Goal: Task Accomplishment & Management: Use online tool/utility

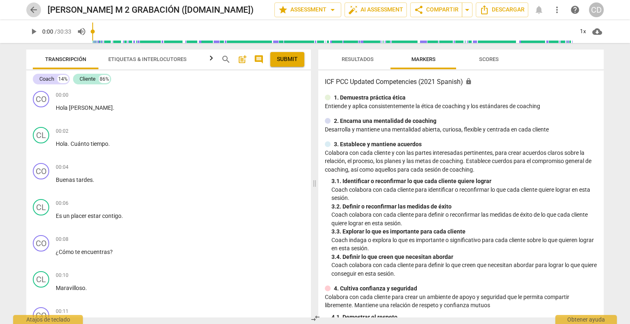
click at [34, 11] on span "arrow_back" at bounding box center [34, 10] width 10 height 10
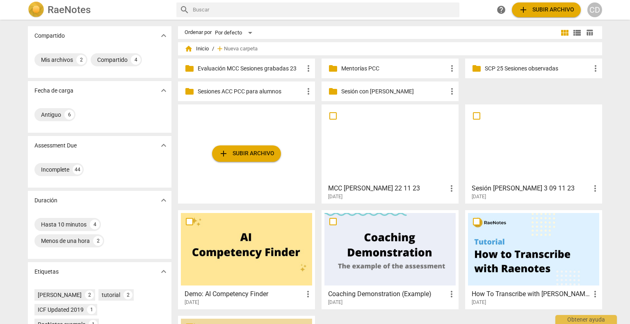
click at [363, 72] on div "folder Mentorías PCC more_vert" at bounding box center [390, 69] width 137 height 20
click at [347, 67] on p "Mentorías PCC" at bounding box center [394, 68] width 106 height 9
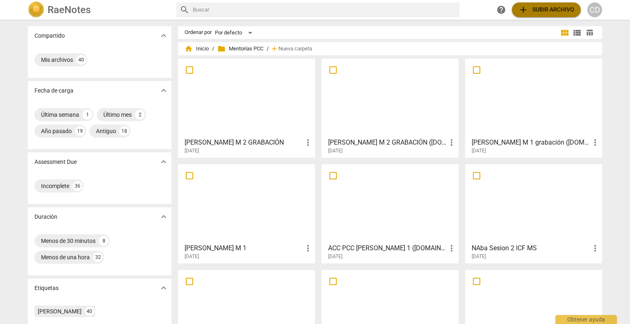
click at [529, 7] on span "add Subir archivo" at bounding box center [546, 10] width 56 height 10
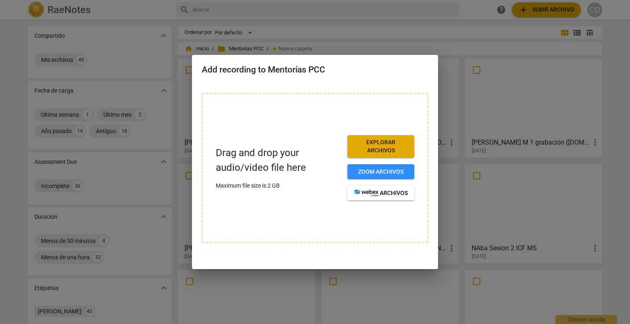
click at [371, 151] on span "Explorar archivos" at bounding box center [381, 147] width 54 height 16
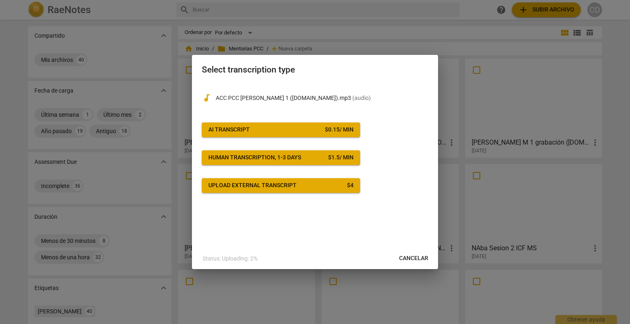
click at [327, 126] on div "$ 0.15 / min" at bounding box center [339, 130] width 29 height 8
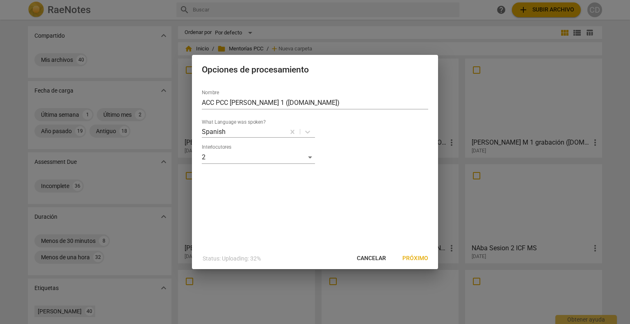
click at [415, 254] on button "Próximo" at bounding box center [415, 258] width 39 height 15
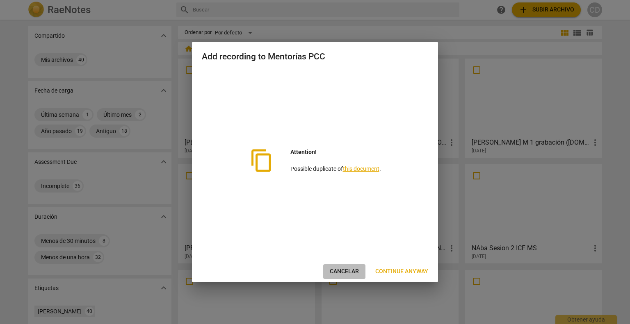
drag, startPoint x: 341, startPoint y: 270, endPoint x: 338, endPoint y: 32, distance: 238.3
click at [343, 270] on span "Cancelar" at bounding box center [344, 272] width 29 height 8
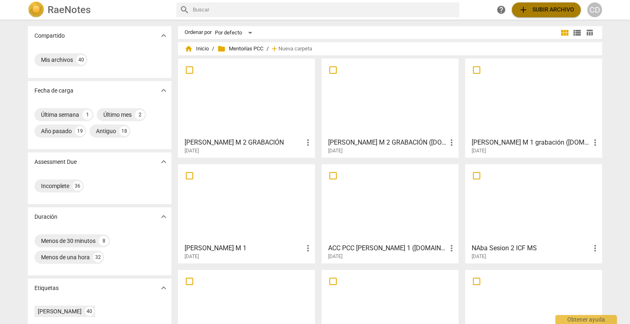
click at [544, 6] on span "add Subir archivo" at bounding box center [546, 10] width 56 height 10
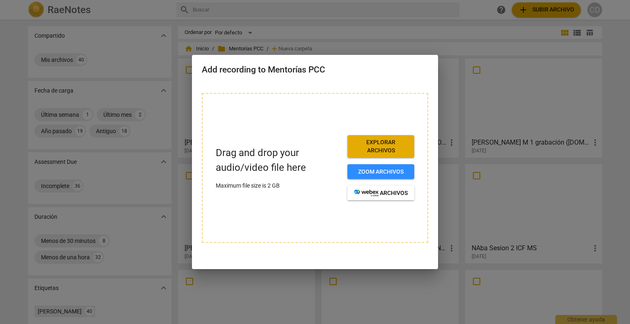
click at [367, 143] on span "Explorar archivos" at bounding box center [381, 147] width 54 height 16
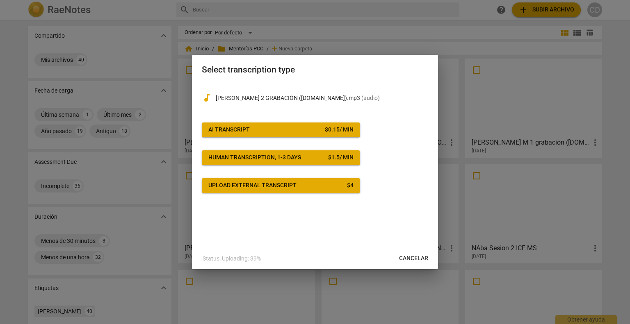
click at [343, 127] on div "$ 0.15 / min" at bounding box center [339, 130] width 29 height 8
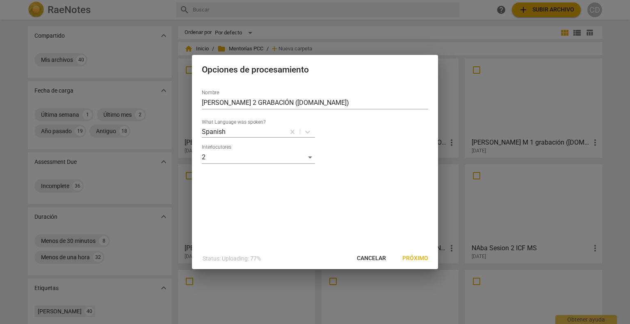
click at [413, 257] on span "Próximo" at bounding box center [415, 259] width 26 height 8
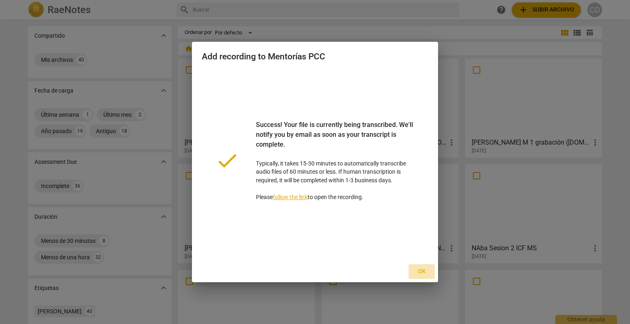
click at [420, 274] on span "Ok" at bounding box center [421, 272] width 13 height 8
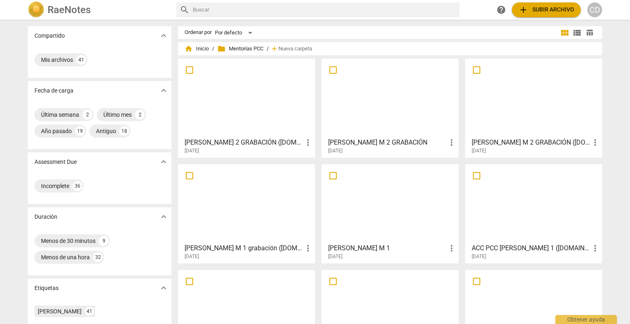
click at [232, 138] on h3 "[PERSON_NAME] 2 GRABACIÓN ([DOMAIN_NAME])" at bounding box center [244, 143] width 119 height 10
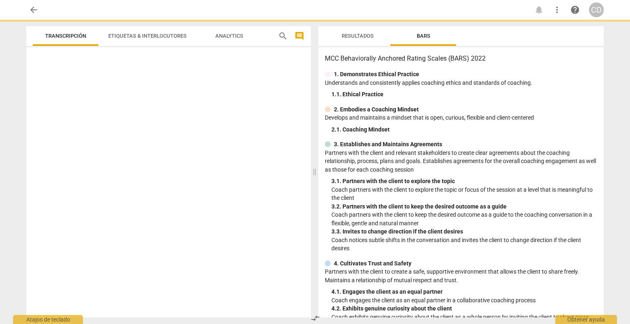
click at [231, 137] on div at bounding box center [168, 183] width 285 height 267
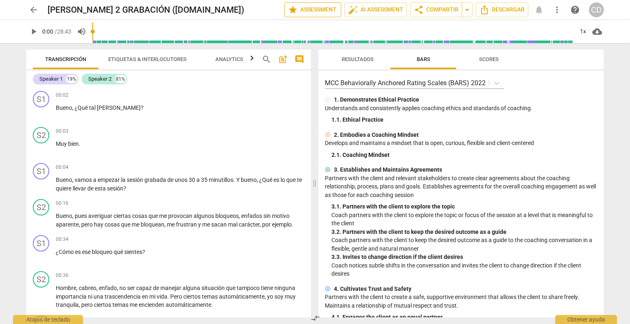
click at [299, 8] on span "star Assessment" at bounding box center [313, 10] width 50 height 10
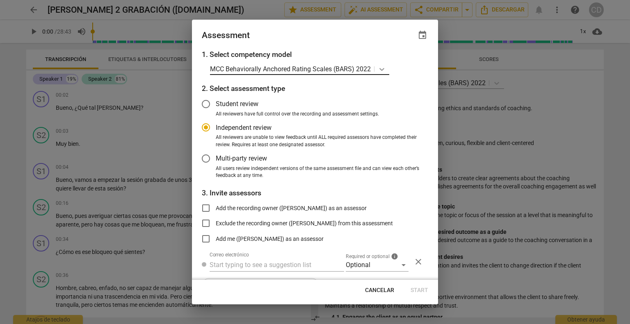
click at [382, 68] on icon at bounding box center [382, 69] width 8 height 8
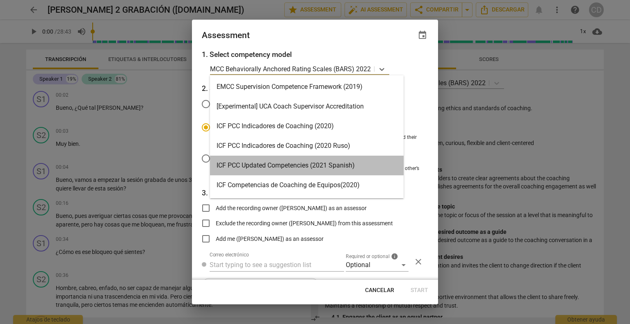
click at [223, 162] on div "ICF PCC Updated Competencies (2021 Spanish)" at bounding box center [307, 166] width 194 height 20
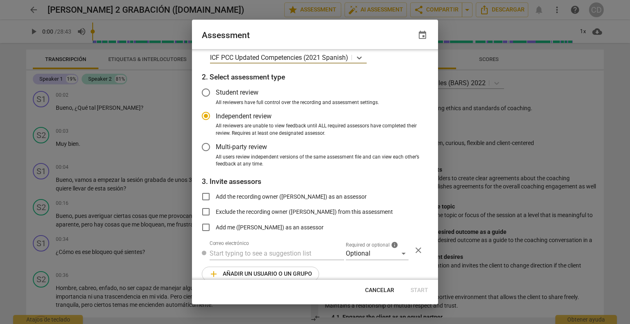
scroll to position [23, 0]
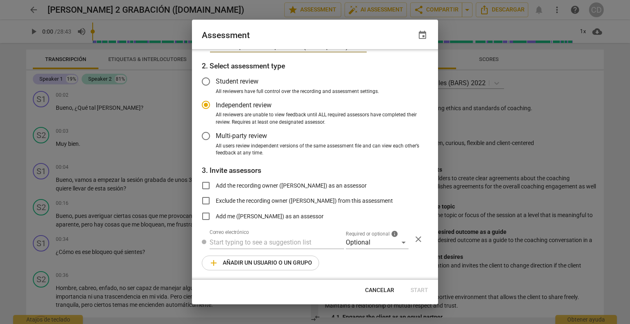
radio input "false"
click at [209, 185] on input "Add the recording owner ([PERSON_NAME]) as an assessor" at bounding box center [206, 186] width 20 height 20
checkbox input "true"
click at [425, 297] on button "Start" at bounding box center [419, 290] width 31 height 15
radio input "false"
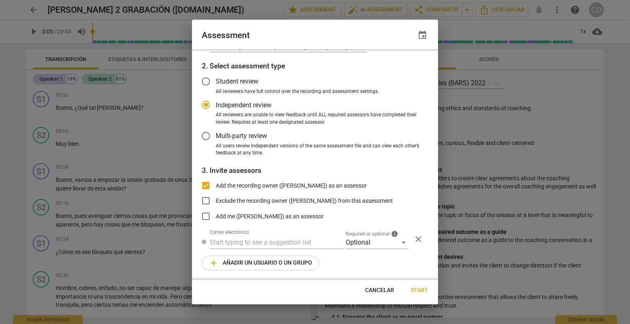
type input "[PERSON_NAME] <[EMAIL_ADDRESS][DOMAIN_NAME]>"
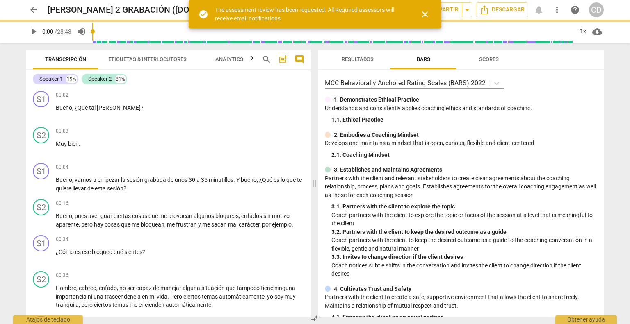
scroll to position [0, 0]
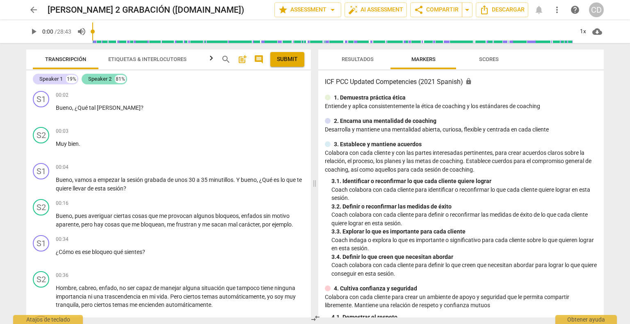
click at [98, 82] on div "Speaker 2" at bounding box center [99, 79] width 23 height 8
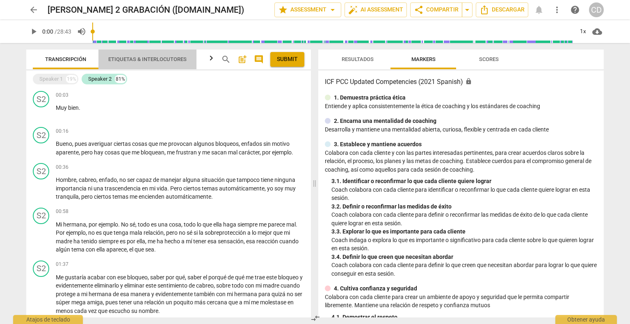
click at [131, 60] on span "Etiquetas & Interlocutores" at bounding box center [147, 59] width 78 height 6
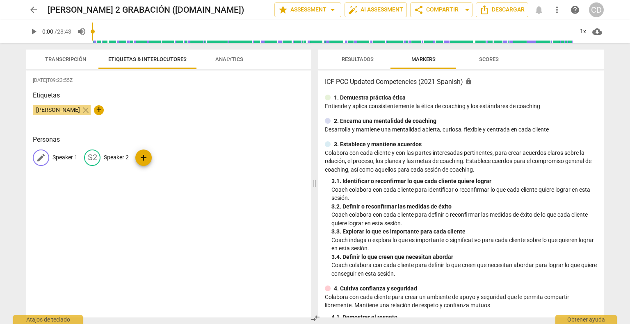
click at [62, 160] on p "Speaker 1" at bounding box center [65, 157] width 25 height 9
type input "Coach"
click at [157, 160] on p "Speaker 2" at bounding box center [169, 157] width 25 height 9
type input "Cliente"
click at [145, 212] on div "[DATE]T09:23:55Z Etiquetas [PERSON_NAME] close + Personas CO Coach edit Cliente…" at bounding box center [168, 194] width 285 height 247
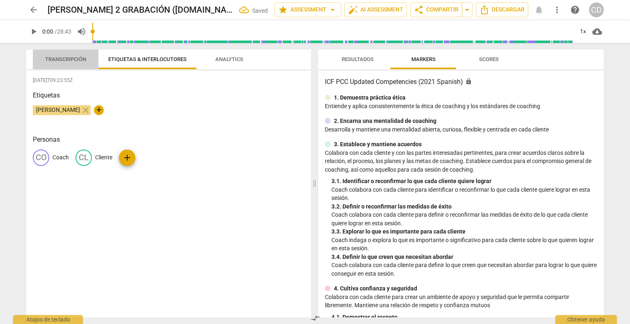
click at [65, 62] on span "Transcripción" at bounding box center [65, 59] width 41 height 6
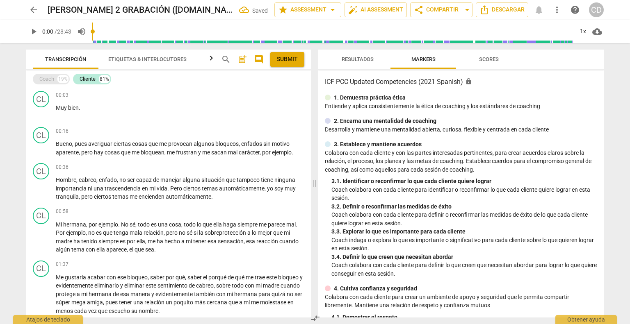
click at [46, 81] on div "Coach" at bounding box center [46, 79] width 15 height 8
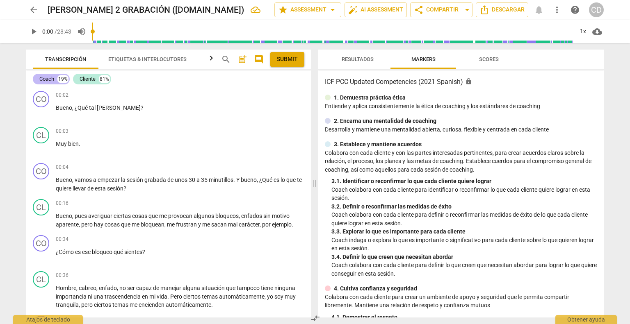
click at [41, 82] on div "Coach" at bounding box center [46, 79] width 15 height 8
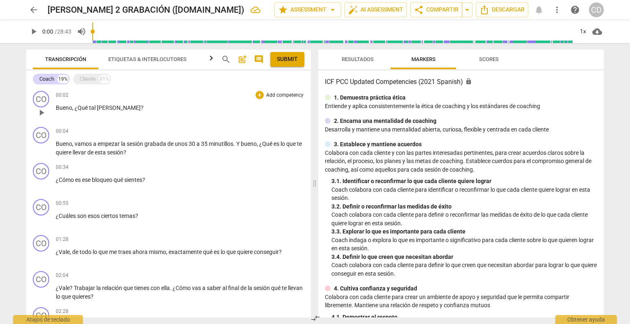
drag, startPoint x: 87, startPoint y: 78, endPoint x: 91, endPoint y: 89, distance: 11.0
click at [87, 78] on div "Cliente" at bounding box center [88, 79] width 16 height 8
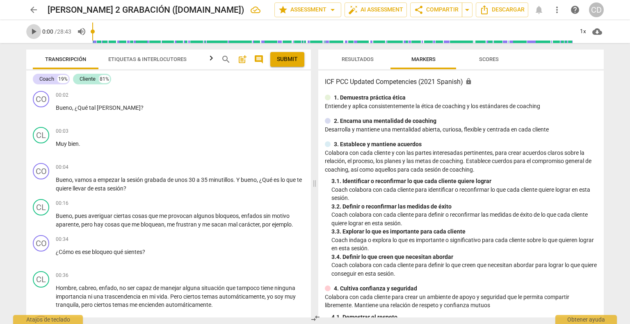
click at [32, 30] on span "play_arrow" at bounding box center [34, 32] width 10 height 10
click at [258, 168] on div "+" at bounding box center [260, 167] width 8 height 8
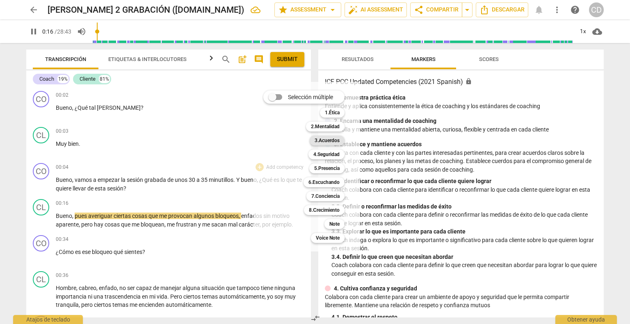
click at [326, 143] on b "3.Acuerdos" at bounding box center [327, 141] width 25 height 10
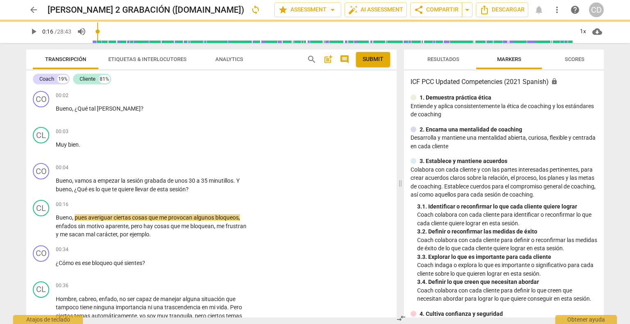
type input "17"
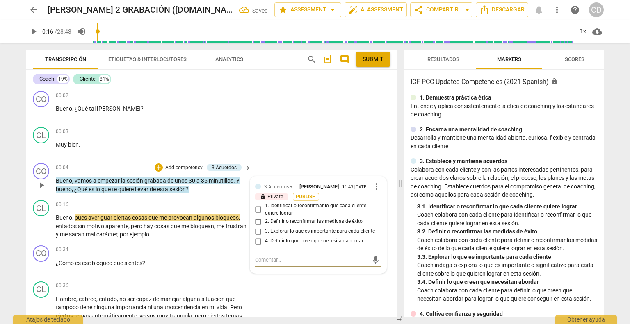
click at [257, 212] on input "1. Identificar o reconfirmar lo que cada cliente quiere lograr" at bounding box center [258, 210] width 13 height 10
checkbox input "true"
click at [42, 226] on span "play_arrow" at bounding box center [42, 226] width 10 height 10
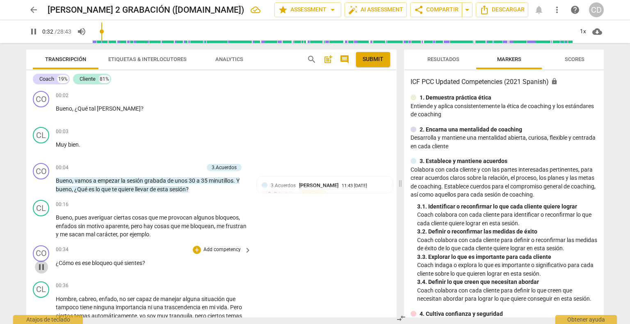
click at [45, 266] on span "pause" at bounding box center [42, 268] width 10 height 10
type input "33"
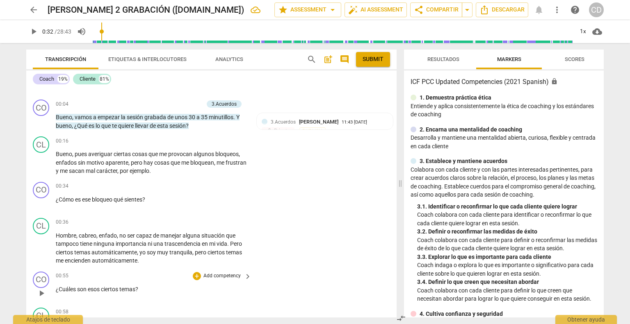
scroll to position [82, 0]
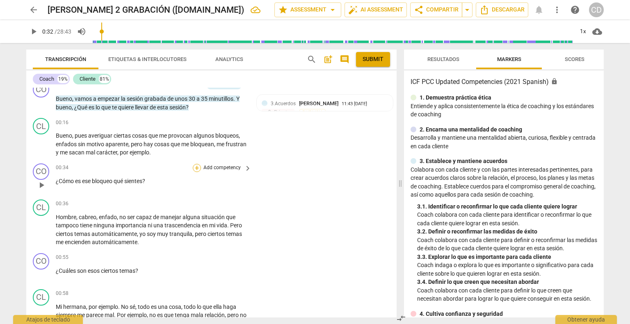
click at [195, 169] on div "+" at bounding box center [197, 168] width 8 height 8
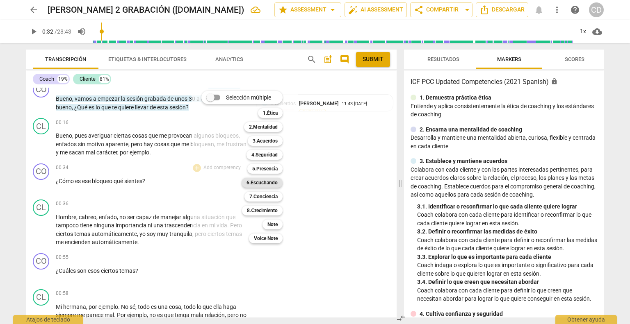
click at [267, 185] on b "6.Escuchando" at bounding box center [262, 183] width 31 height 10
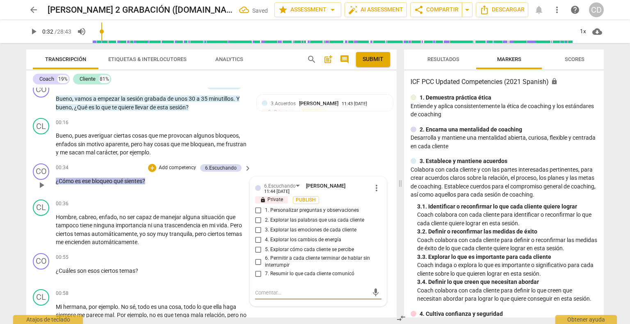
click at [257, 219] on input "2. Explorar las palabras que usa cada cliente" at bounding box center [258, 221] width 13 height 10
checkbox input "true"
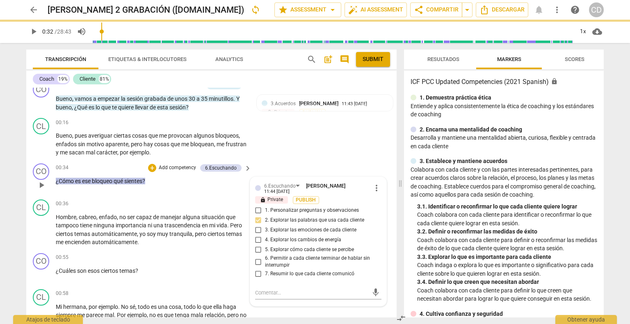
click at [183, 191] on div "CO play_arrow pause 00:34 + Add competency 6.Escuchando keyboard_arrow_right ¿C…" at bounding box center [211, 178] width 370 height 36
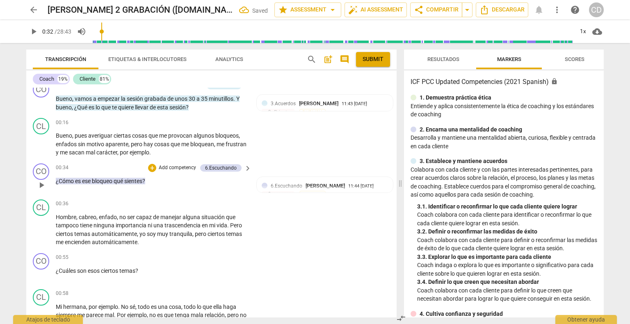
drag, startPoint x: 39, startPoint y: 183, endPoint x: 46, endPoint y: 194, distance: 12.2
click at [41, 183] on span "play_arrow" at bounding box center [42, 185] width 10 height 10
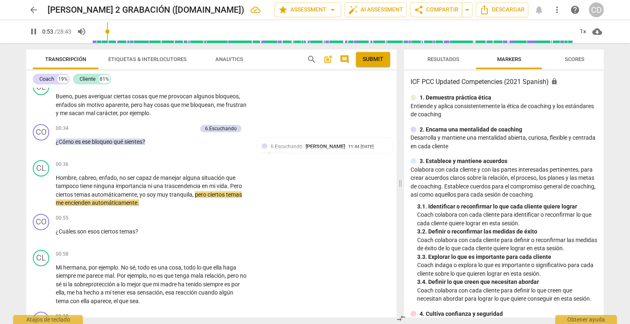
scroll to position [123, 0]
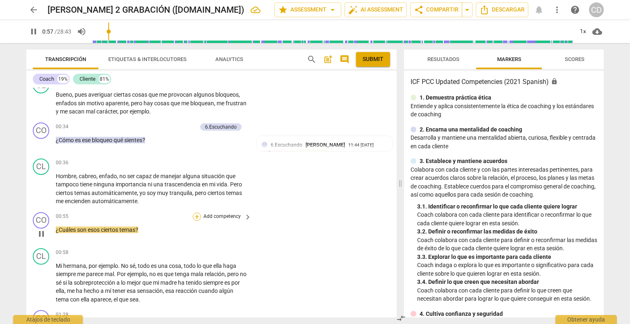
click at [195, 217] on div "+" at bounding box center [197, 217] width 8 height 8
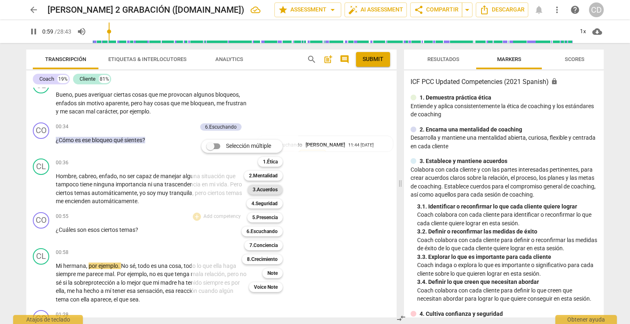
click at [269, 190] on b "3.Acuerdos" at bounding box center [265, 190] width 25 height 10
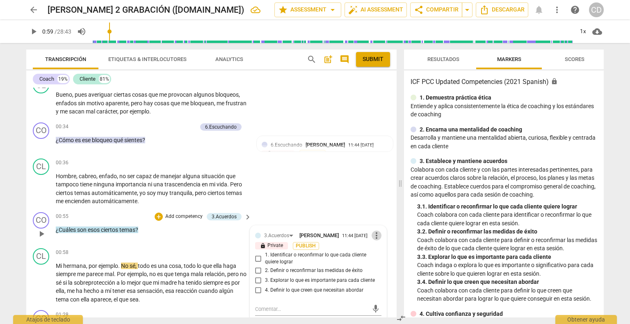
click at [374, 237] on span "more_vert" at bounding box center [377, 236] width 10 height 10
click at [373, 251] on li "Borrar" at bounding box center [383, 252] width 29 height 16
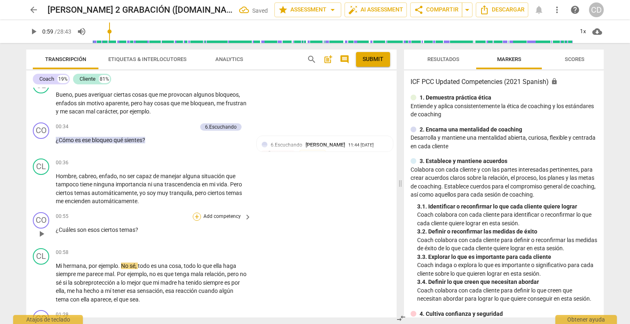
click at [198, 214] on div "+" at bounding box center [197, 217] width 8 height 8
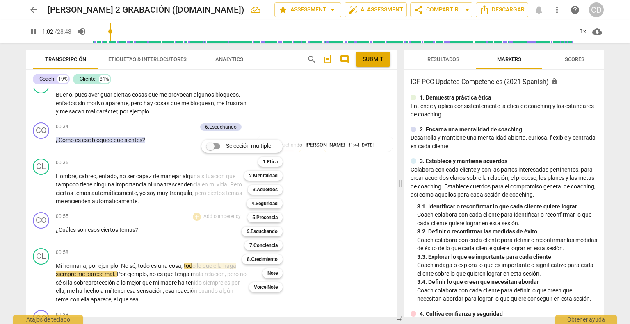
click at [51, 228] on div at bounding box center [315, 162] width 630 height 324
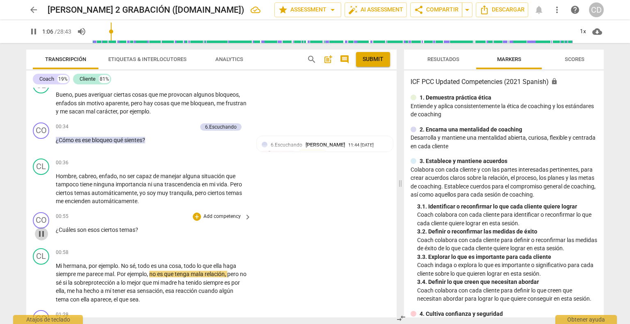
click at [41, 233] on span "pause" at bounding box center [42, 234] width 10 height 10
type input "66"
click at [195, 216] on div "+" at bounding box center [197, 217] width 8 height 8
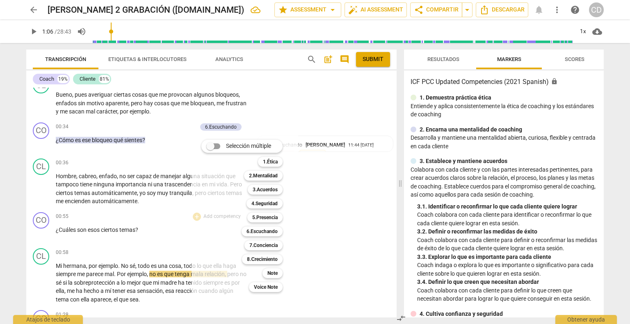
drag, startPoint x: 601, startPoint y: 113, endPoint x: 598, endPoint y: 135, distance: 22.3
click at [598, 135] on div at bounding box center [315, 162] width 630 height 324
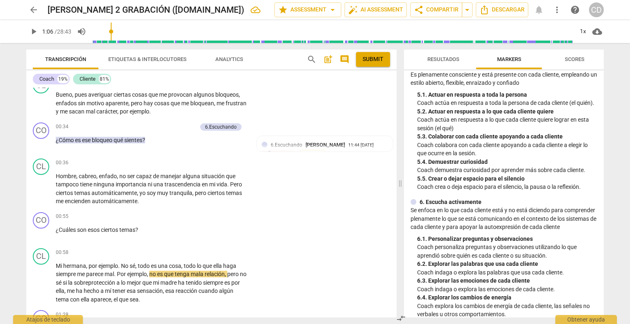
scroll to position [392, 0]
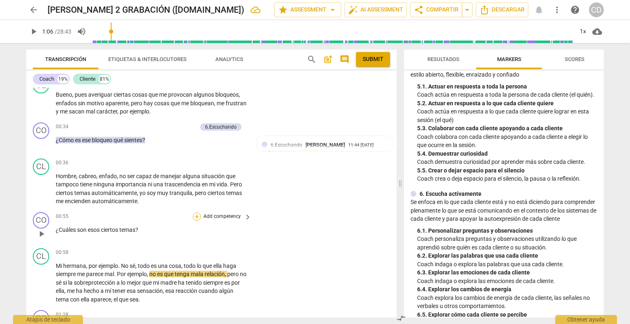
click at [193, 217] on div "+" at bounding box center [197, 217] width 8 height 8
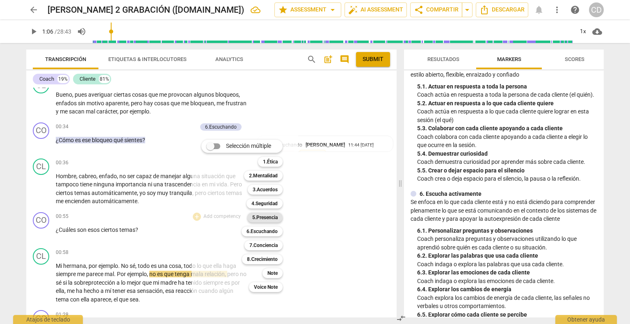
click at [268, 217] on b "5.Presencia" at bounding box center [264, 218] width 25 height 10
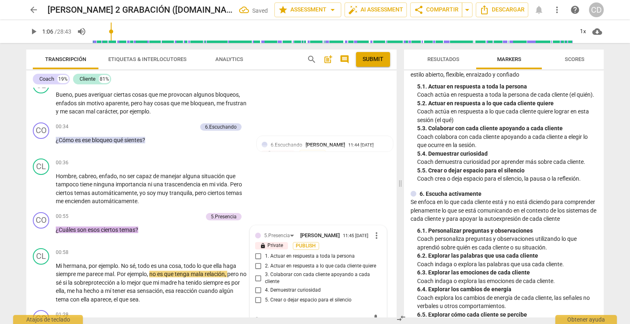
scroll to position [241, 0]
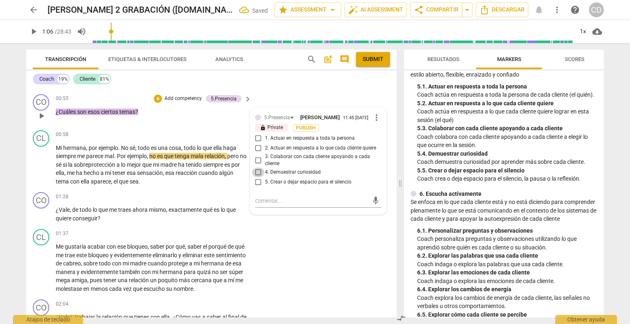
click at [256, 176] on input "4. Demuestrar curiosidad" at bounding box center [258, 173] width 13 height 10
checkbox input "true"
click at [158, 96] on div "+" at bounding box center [158, 99] width 8 height 8
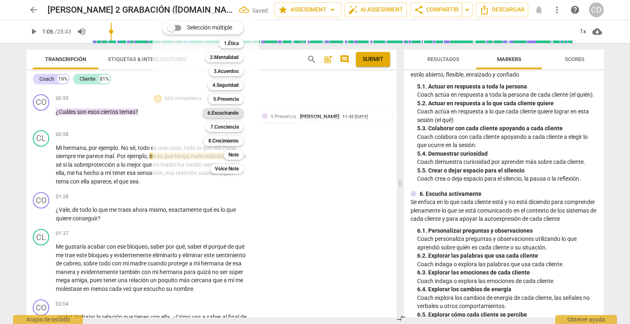
click at [233, 114] on b "6.Escuchando" at bounding box center [223, 113] width 31 height 10
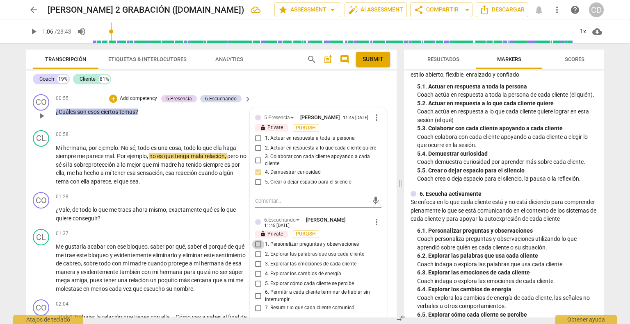
click at [256, 247] on input "1. Personalizar preguntas y observaciones" at bounding box center [258, 245] width 13 height 10
checkbox input "true"
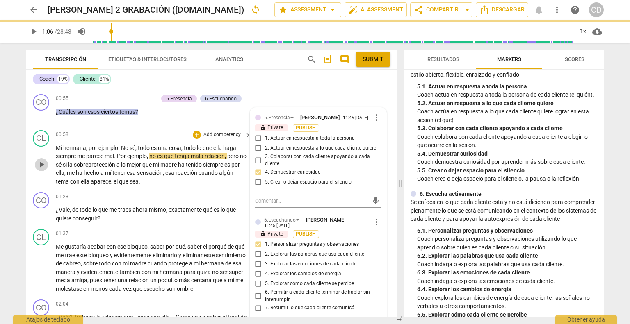
click at [42, 162] on span "play_arrow" at bounding box center [42, 165] width 10 height 10
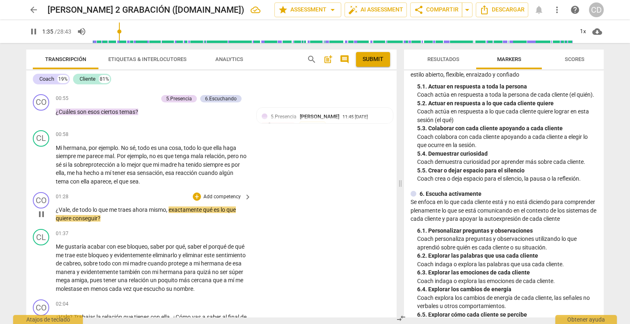
drag, startPoint x: 46, startPoint y: 210, endPoint x: 75, endPoint y: 212, distance: 29.2
click at [46, 210] on span "pause" at bounding box center [42, 215] width 10 height 10
type input "96"
click at [197, 198] on div "+" at bounding box center [197, 197] width 8 height 8
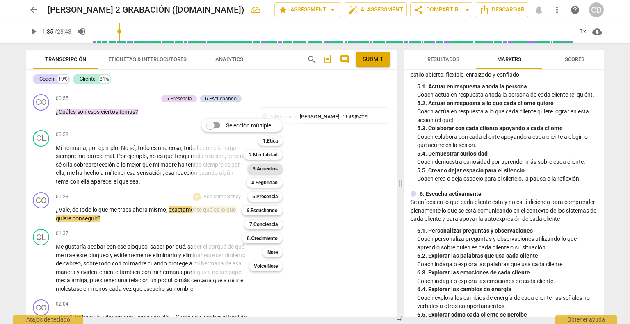
click at [267, 170] on b "3.Acuerdos" at bounding box center [265, 169] width 25 height 10
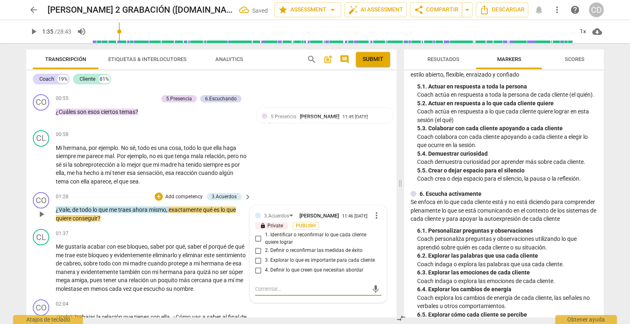
click at [259, 242] on input "1. Identificar o reconfirmar lo que cada cliente quiere lograr" at bounding box center [258, 239] width 13 height 10
checkbox input "true"
click at [44, 213] on span "play_arrow" at bounding box center [42, 215] width 10 height 10
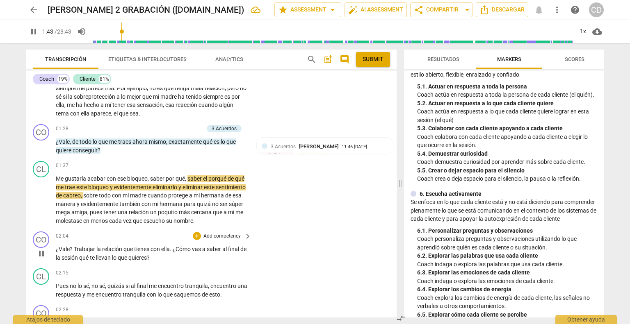
scroll to position [323, 0]
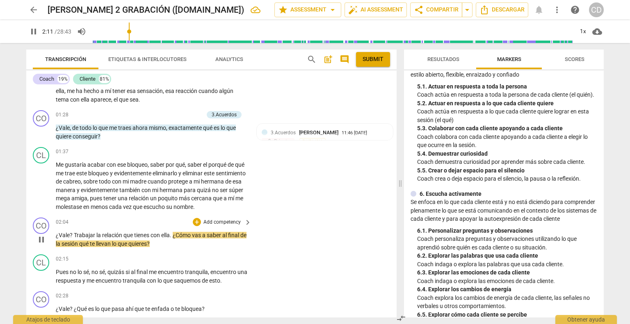
click at [43, 244] on span "pause" at bounding box center [42, 240] width 10 height 10
type input "131"
click at [194, 226] on div "+" at bounding box center [197, 222] width 8 height 8
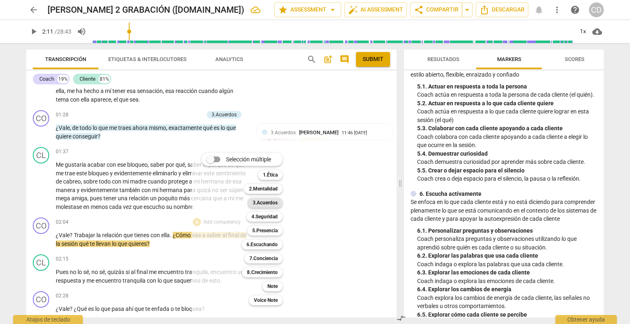
click at [272, 201] on b "3.Acuerdos" at bounding box center [265, 203] width 25 height 10
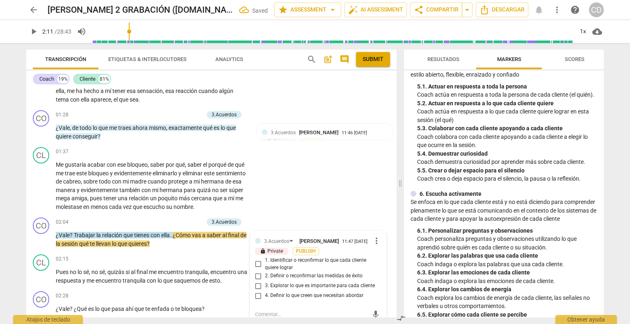
scroll to position [445, 0]
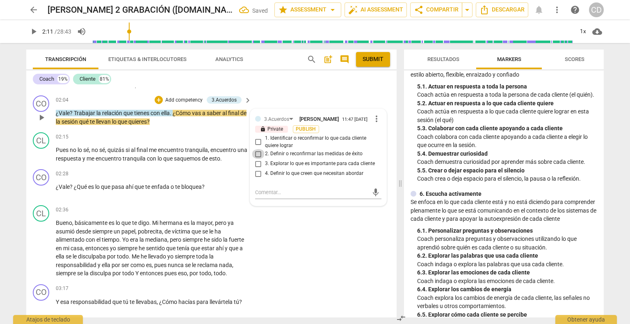
click at [258, 159] on input "2. Definir o reconfirmar las medidas de éxito" at bounding box center [258, 154] width 13 height 10
checkbox input "true"
click at [262, 196] on textarea at bounding box center [311, 193] width 113 height 8
type textarea "M"
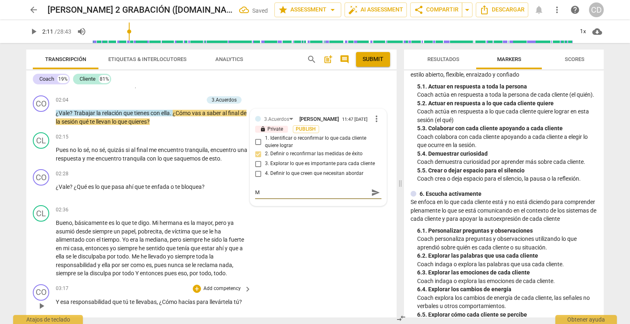
type textarea "Me"
type textarea "Mej"
type textarea "Mejo"
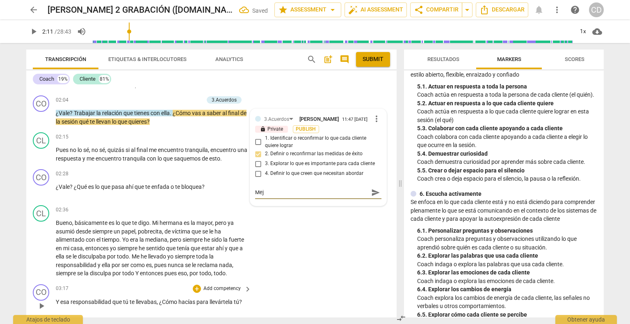
type textarea "Mejo"
type textarea "Mejor"
type textarea "Mejora"
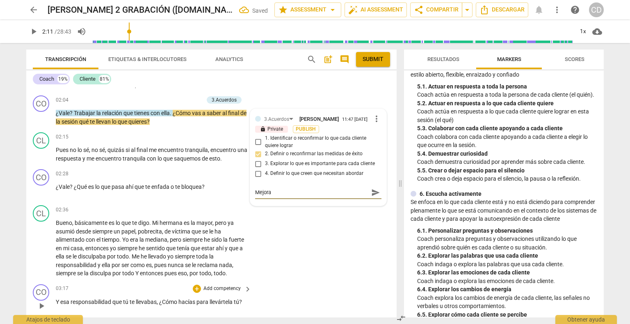
type textarea "Mejorar"
type textarea "Mejorarí"
type textarea "Mejoraría"
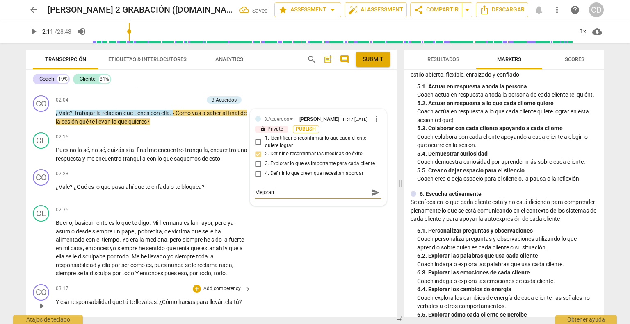
type textarea "Mejoraría"
type textarea "Mejoraría s"
type textarea "Mejoraría si"
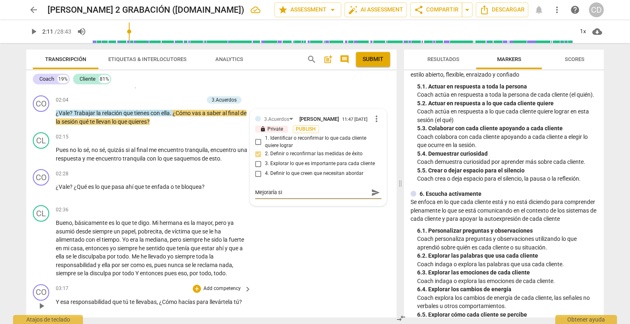
type textarea "Mejoraría si"
type textarea "Mejoraría si l"
type textarea "Mejoraría si la"
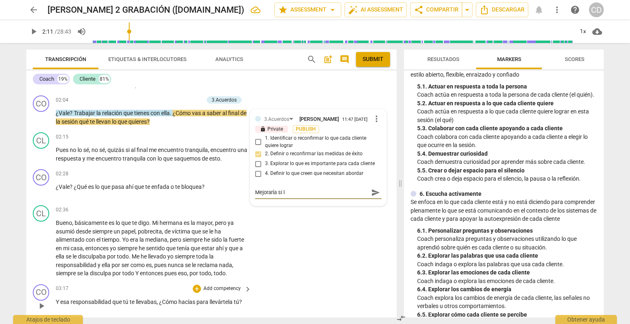
type textarea "Mejoraría si la"
type textarea "Mejoraría si la c"
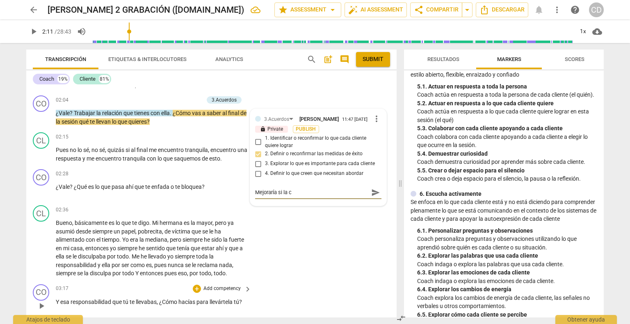
type textarea "Mejoraría si la co"
type textarea "Mejoraría si la coa"
type textarea "Mejoraría si la coac"
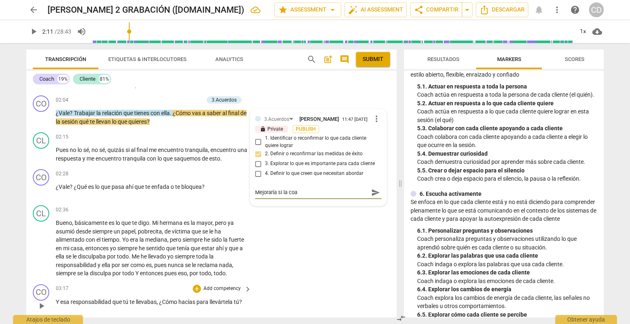
type textarea "Mejoraría si la coac"
type textarea "Mejoraría si la coach"
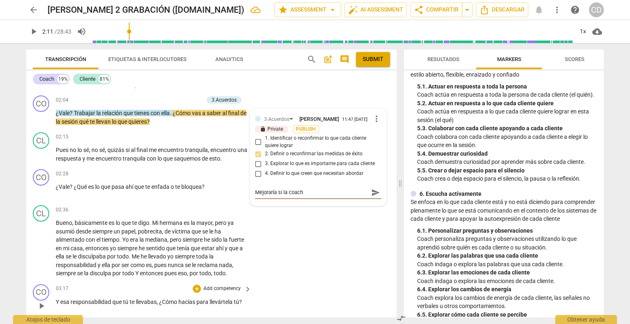
type textarea "Mejoraría si la coach p"
type textarea "Mejoraría si la coach pa"
type textarea "Mejoraría si la coach par"
type textarea "Mejoraría si la coach para"
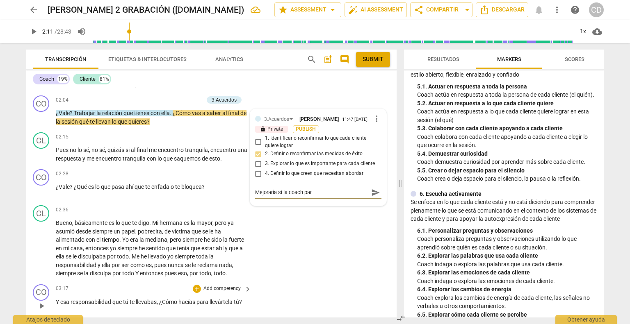
type textarea "Mejoraría si la coach para"
type textarea "Mejoraría si la coach paraf"
type textarea "Mejoraría si la coach parafr"
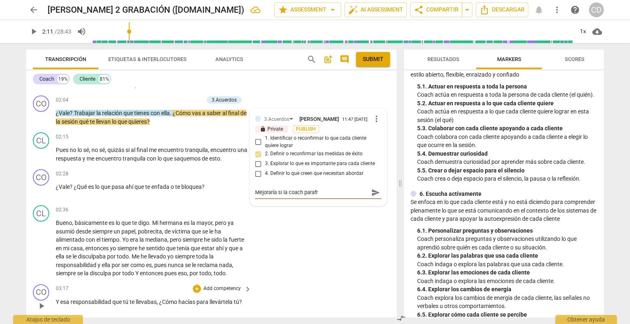
type textarea "Mejoraría si la coach parafra"
type textarea "Mejoraría si la coach parafras"
type textarea "Mejoraría si la coach parafrase"
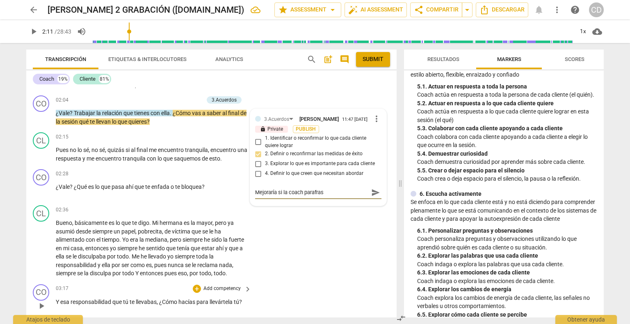
type textarea "Mejoraría si la coach parafrase"
type textarea "Mejoraría si la coach parafrasea"
type textarea "Mejoraría si la coach parafrasear"
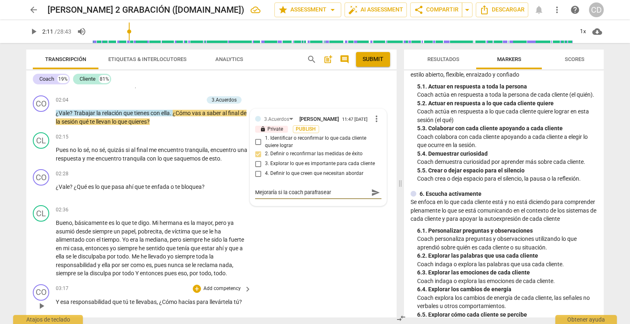
type textarea "Mejoraría si la coach parafrasear,"
type textarea "Mejoraría si la coach parafrasear, p"
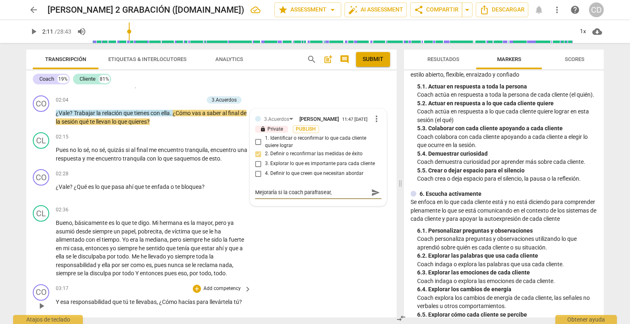
type textarea "Mejoraría si la coach parafrasear, p"
type textarea "Mejoraría si la coach parafrasear, pu"
type textarea "Mejoraría si la coach parafrasear, pue"
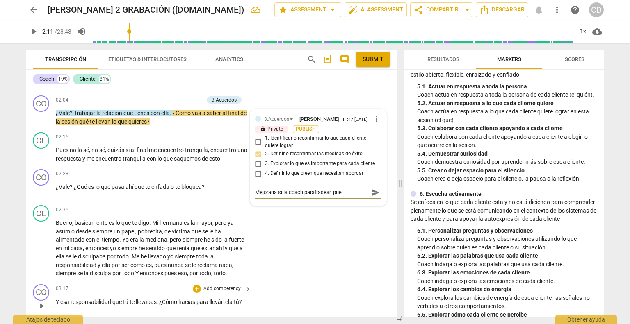
type textarea "Mejoraría si la coach parafrasear, pues"
type textarea "Mejoraría si la coach parafrasear, puest"
type textarea "Mejoraría si la coach parafrasear, puesto"
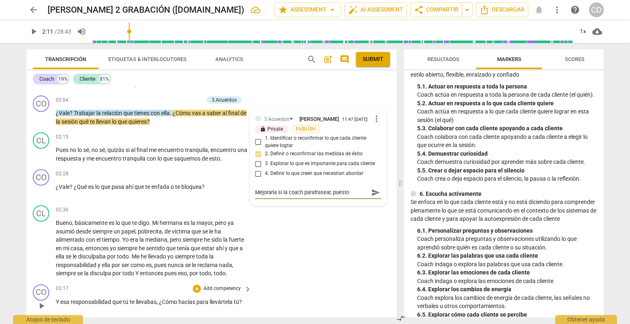
type textarea "Mejoraría si la coach parafrasear, puesto"
type textarea "Mejoraría si la coach parafrasear, puesto q"
type textarea "Mejoraría si la coach parafrasear, puesto qu"
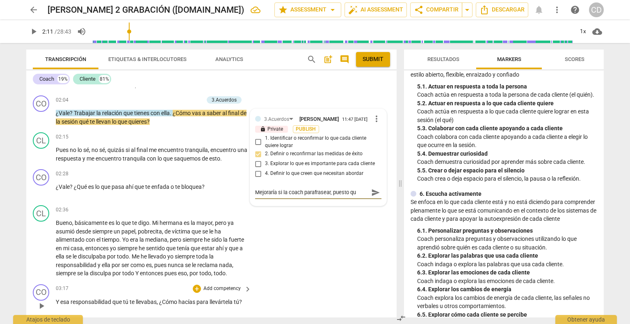
type textarea "Mejoraría si la coach parafrasear, puesto que"
type textarea "Mejoraría si la coach parafrasear, puesto que l"
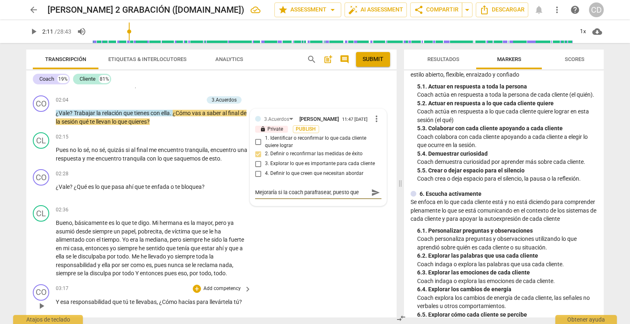
type textarea "Mejoraría si la coach parafrasear, puesto que l"
type textarea "Mejoraría si la coach parafrasear, puesto que la"
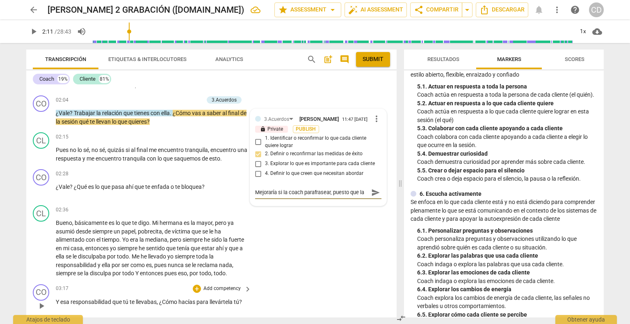
type textarea "Mejoraría si la coach parafrasear, puesto que la c"
type textarea "Mejoraría si la coach parafrasear, puesto que la cl"
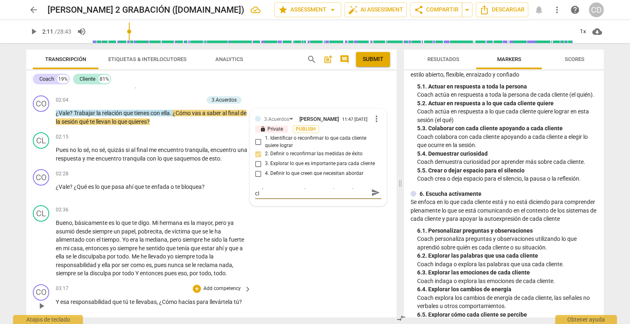
type textarea "Mejoraría si la coach parafrasear, puesto que la cli"
type textarea "Mejoraría si la coach parafrasear, puesto que la clie"
type textarea "Mejoraría si la coach parafrasear, puesto que la clien"
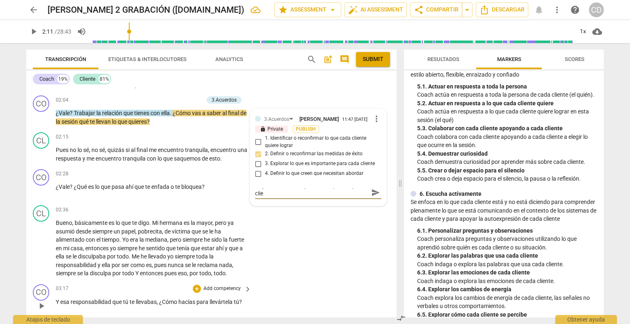
type textarea "Mejoraría si la coach parafrasear, puesto que la clien"
type textarea "Mejoraría si la coach parafrasear, puesto que la client"
type textarea "Mejoraría si la coach parafrasear, puesto que la cliente"
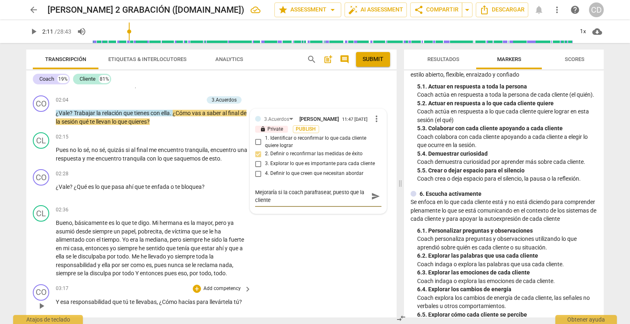
scroll to position [0, 0]
type textarea "Mejoraría si la coach parafrasear, puesto que la cliente"
type textarea "Mejoraría si la coach parafrasear, puesto que la cliente d"
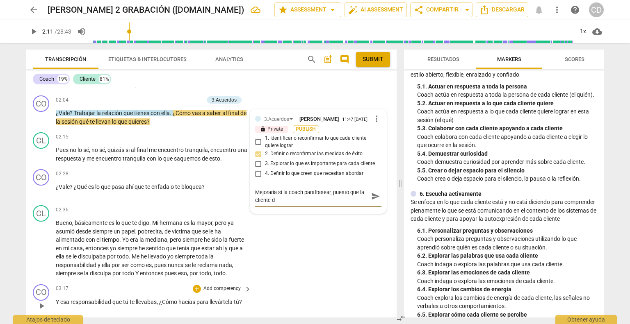
type textarea "Mejoraría si la coach parafrasear, puesto que la cliente de"
type textarea "Mejoraría si la coach parafrasear, puesto que la cliente def"
type textarea "Mejoraría si la coach parafrasear, puesto que la cliente defi"
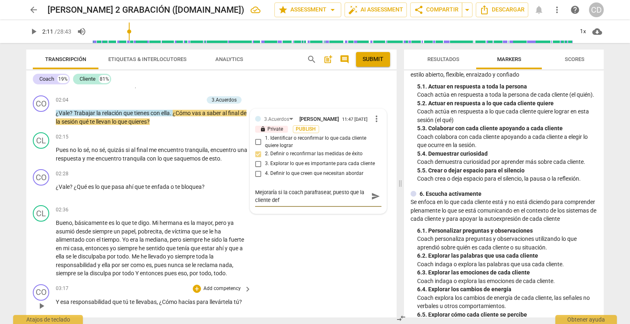
type textarea "Mejoraría si la coach parafrasear, puesto que la cliente defi"
type textarea "Mejoraría si la coach parafrasear, puesto que la cliente defin"
type textarea "Mejoraría si la coach parafrasear, puesto que la cliente define"
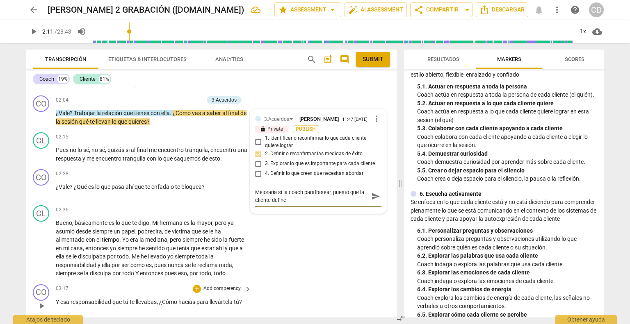
type textarea "Mejoraría si la coach parafrasear, puesto que la cliente define"
type textarea "Mejoraría si la coach parafrasear, puesto que la cliente define v"
type textarea "Mejoraría si la coach parafrasear, puesto que la cliente define va"
type textarea "Mejoraría si la coach parafrasear, puesto que la cliente define var"
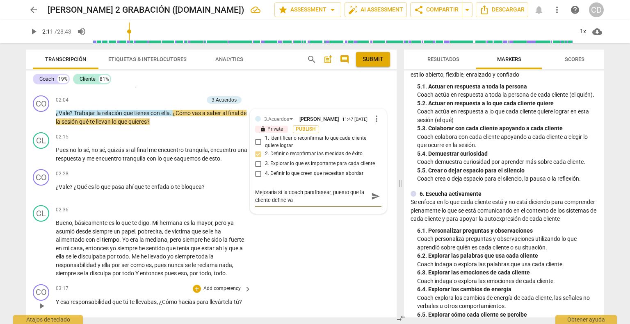
type textarea "Mejoraría si la coach parafrasear, puesto que la cliente define var"
type textarea "Mejoraría si la coach parafrasear, puesto que la cliente define vari"
type textarea "Mejoraría si la coach parafrasear, puesto que la cliente define vario"
type textarea "Mejoraría si la coach parafrasear, puesto que la cliente define varios"
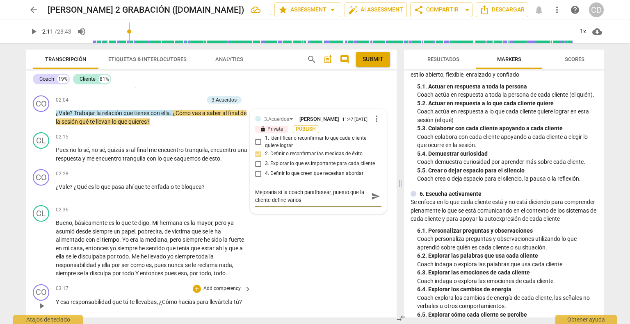
type textarea "Mejoraría si la coach parafrasear, puesto que la cliente define varios"
type textarea "Mejoraría si la coach parafrasear, puesto que la cliente define varios o"
type textarea "Mejoraría si la coach parafrasear, puesto que la cliente define varios ob"
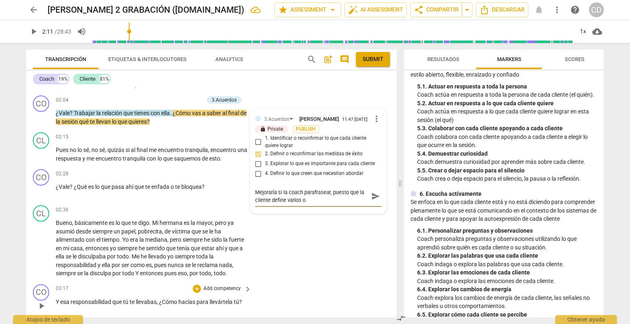
type textarea "Mejoraría si la coach parafrasear, puesto que la cliente define varios ob"
type textarea "Mejoraría si la coach parafrasear, puesto que la cliente define varios obj"
type textarea "Mejoraría si la coach parafrasear, puesto que la cliente define varios obje"
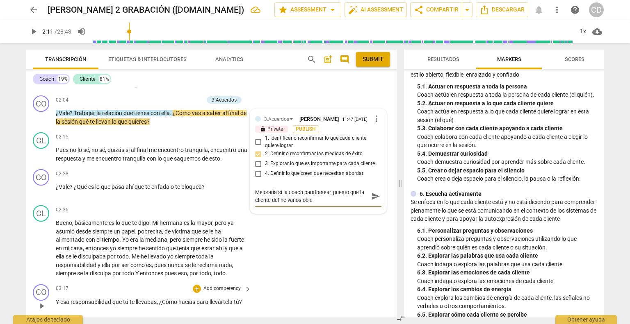
type textarea "Mejoraría si la coach parafrasear, puesto que la cliente define varios objet"
type textarea "Mejoraría si la coach parafrasear, puesto que la cliente define varios objeti"
type textarea "Mejoraría si la coach parafrasear, puesto que la cliente define varios objetiv"
type textarea "Mejoraría si la coach parafrasear, puesto que la cliente define varios objetivo"
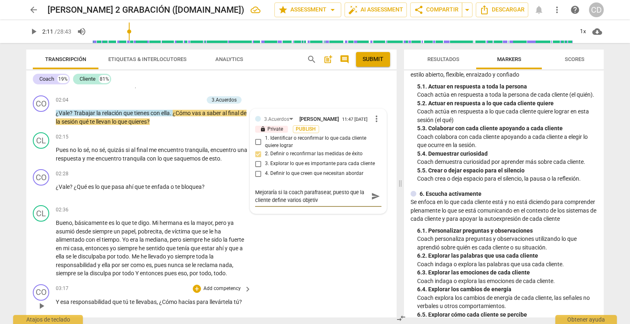
type textarea "Mejoraría si la coach parafrasear, puesto que la cliente define varios objetivo"
type textarea "Mejoraría si la coach parafrasear, puesto que la cliente define varios objetivos"
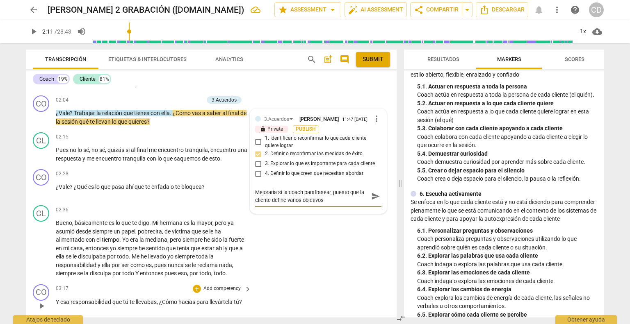
type textarea "Mejoraría si la coach parafrasear, puesto que la cliente define varios objetivo…"
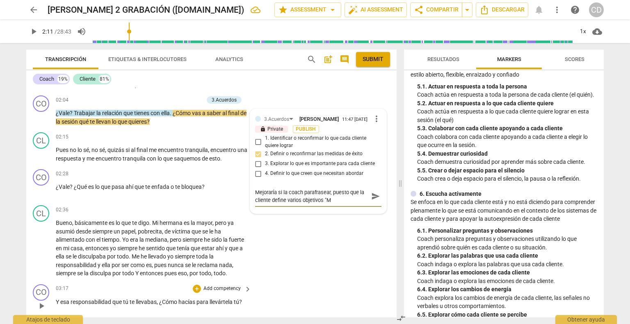
type textarea "Mejoraría si la coach parafrasear, puesto que la cliente define varios objetivo…"
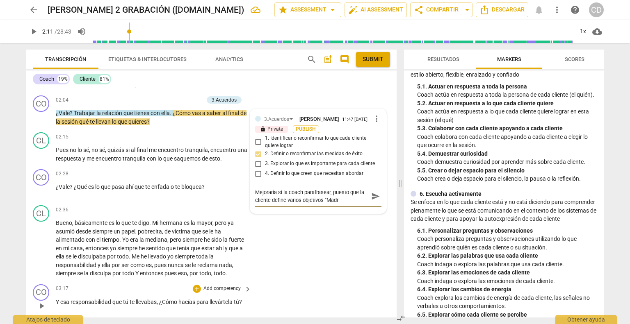
type textarea "Mejoraría si la coach parafrasear, puesto que la cliente define varios objetivo…"
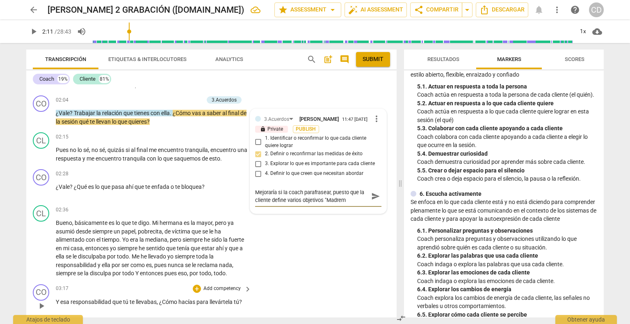
type textarea "Mejoraría si la coach parafrasear, puesto que la cliente define varios objetivo…"
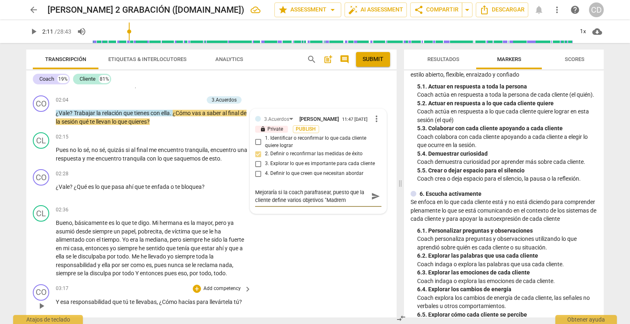
type textarea "Mejoraría si la coach parafrasear, puesto que la cliente define varios objetivo…"
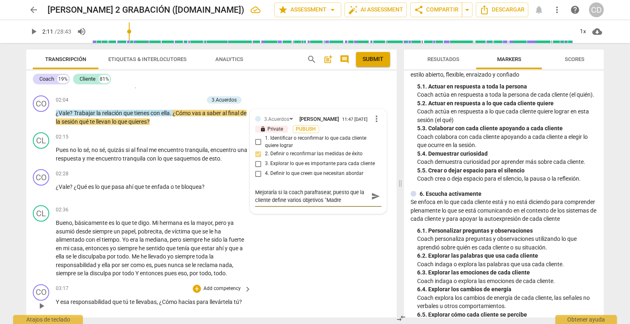
type textarea "Mejoraría si la coach parafrasear, puesto que la cliente define varios objetivo…"
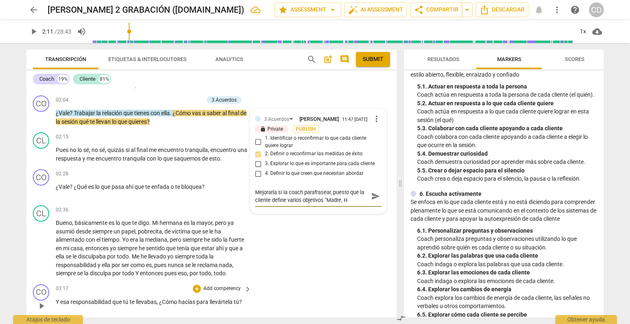
type textarea "Mejoraría si la coach parafrasear, puesto que la cliente define varios objetivo…"
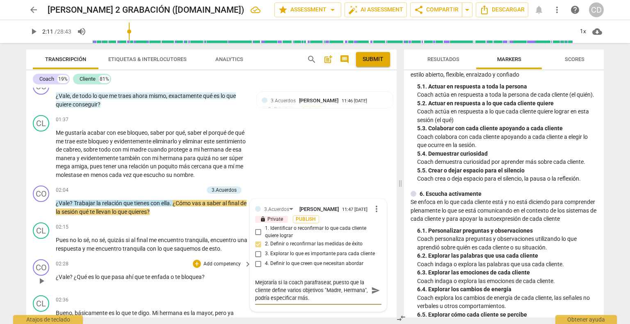
scroll to position [404, 0]
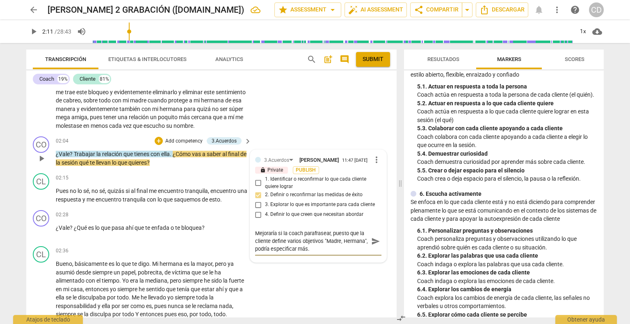
click at [329, 244] on textarea "Mejoraría si la coach parafrasear, puesto que la cliente define varios objetivo…" at bounding box center [311, 241] width 113 height 23
click at [338, 253] on textarea "Mejoraría si la coach parafraseara, puesto que la cliente define varios objetiv…" at bounding box center [311, 241] width 113 height 23
click at [374, 246] on span "send" at bounding box center [375, 241] width 9 height 9
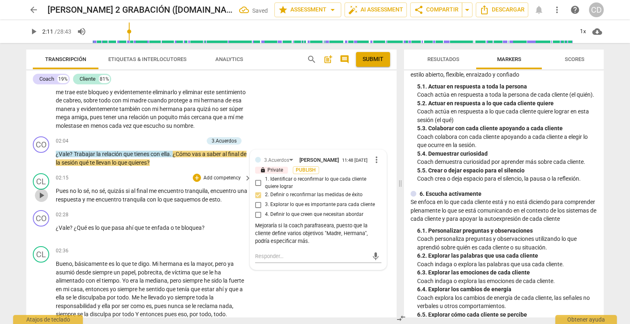
click at [41, 201] on span "play_arrow" at bounding box center [42, 196] width 10 height 10
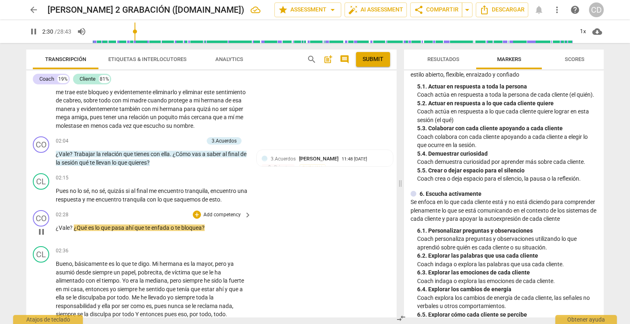
click at [44, 237] on span "pause" at bounding box center [42, 232] width 10 height 10
click at [59, 231] on span "¿Vale" at bounding box center [63, 228] width 14 height 7
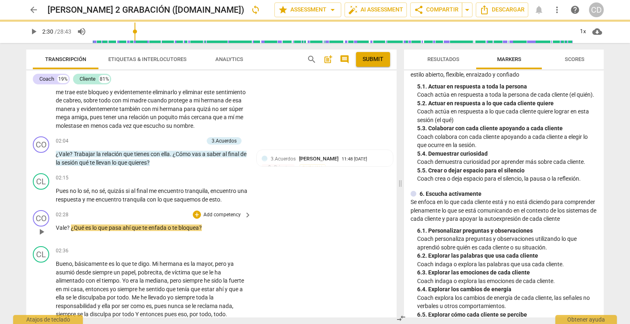
click at [70, 231] on span "?" at bounding box center [69, 228] width 4 height 7
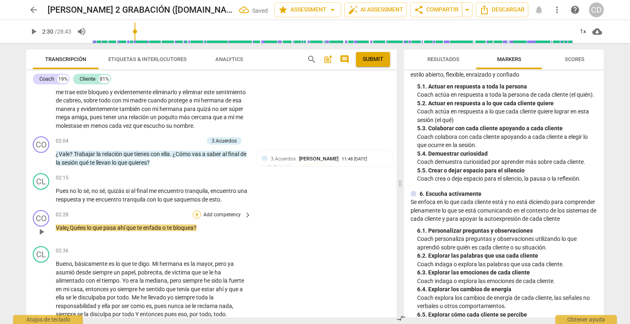
click at [196, 219] on div "+" at bounding box center [197, 215] width 8 height 8
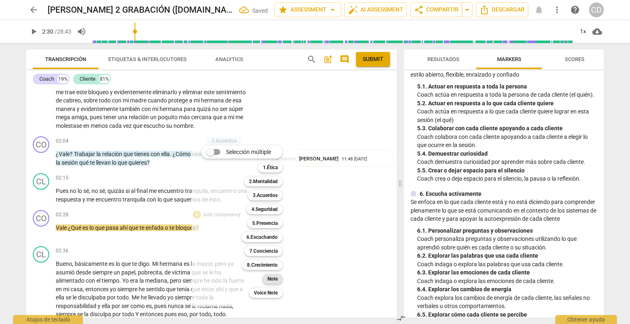
click at [274, 282] on b "Note" at bounding box center [272, 279] width 10 height 10
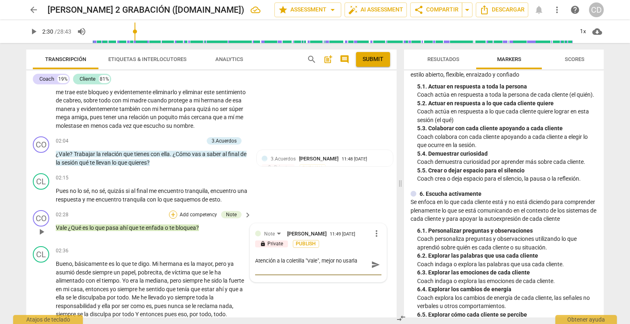
click at [174, 219] on div "+" at bounding box center [173, 215] width 8 height 8
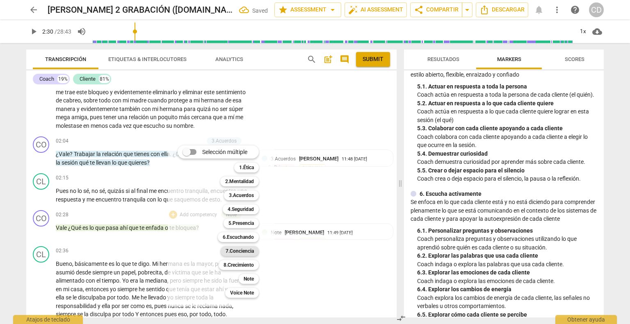
click at [233, 251] on b "7.Conciencia" at bounding box center [240, 252] width 28 height 10
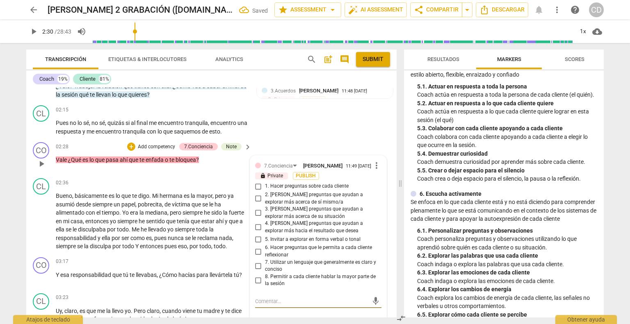
scroll to position [458, 0]
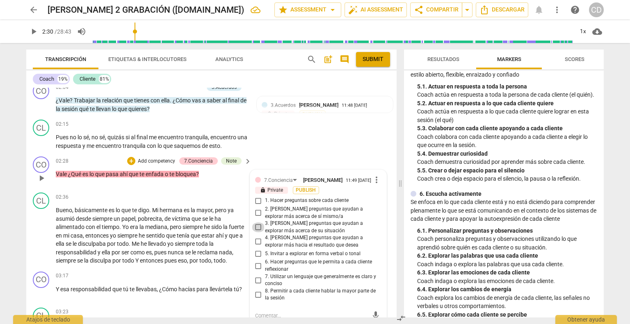
click at [256, 233] on input "3. [PERSON_NAME] preguntas que ayudan a explorar más acerca de su situación" at bounding box center [258, 228] width 13 height 10
click at [226, 185] on div "02:28 + Add competency 7.Conciencia Note keyboard_arrow_right Vale ¿Qué es lo q…" at bounding box center [154, 172] width 196 height 30
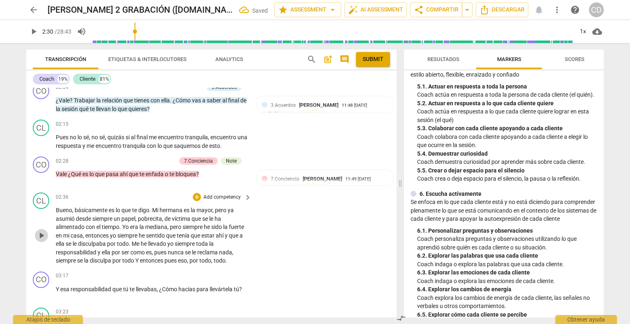
click at [43, 241] on span "play_arrow" at bounding box center [42, 236] width 10 height 10
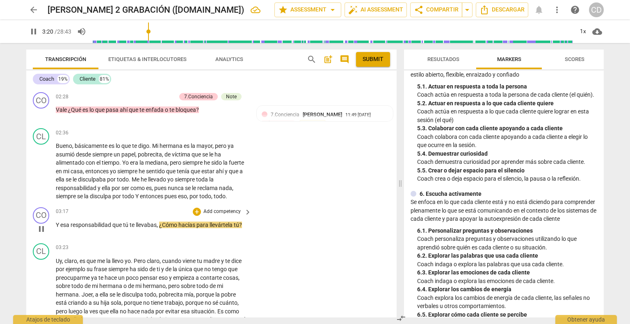
scroll to position [540, 0]
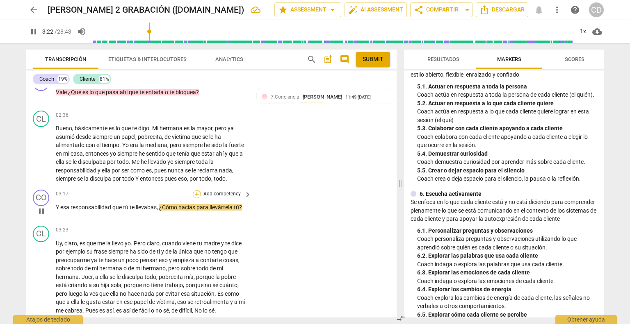
click at [195, 199] on div "+" at bounding box center [197, 194] width 8 height 8
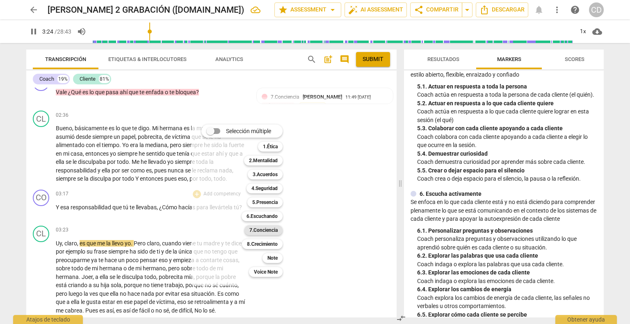
click at [265, 230] on b "7.Conciencia" at bounding box center [263, 231] width 28 height 10
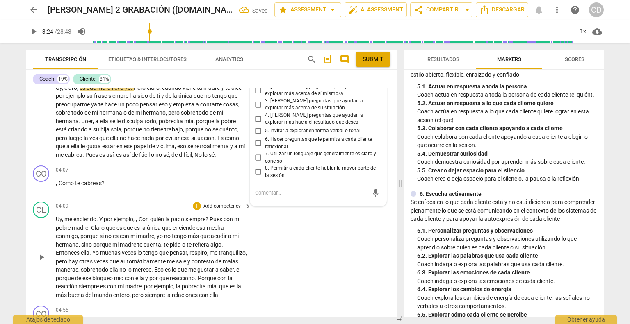
scroll to position [655, 0]
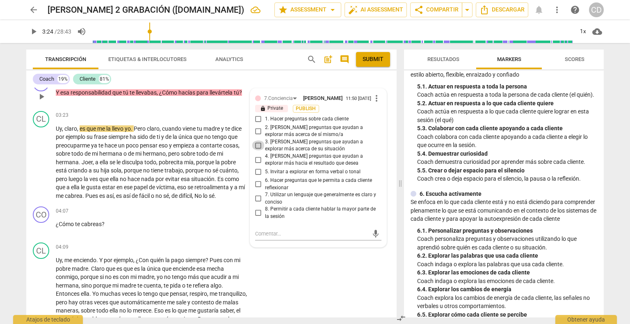
click at [259, 151] on input "3. [PERSON_NAME] preguntas que ayudan a explorar más acerca de su situación" at bounding box center [258, 146] width 13 height 10
click at [258, 136] on input "2. [PERSON_NAME] preguntas que ayudan a explorar más acerca de sí mismo/a" at bounding box center [258, 131] width 13 height 10
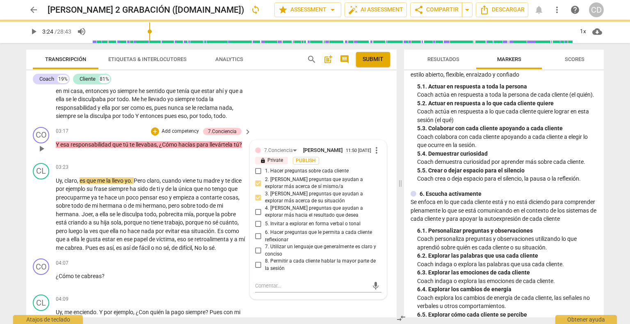
scroll to position [450, 0]
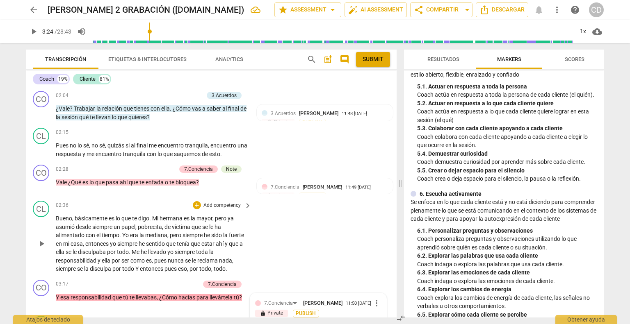
click at [337, 269] on div "CL play_arrow pause 02:36 + Add competency keyboard_arrow_right Bueno , básicam…" at bounding box center [211, 237] width 370 height 79
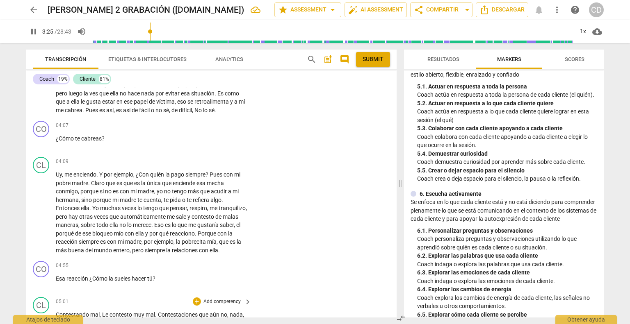
scroll to position [781, 0]
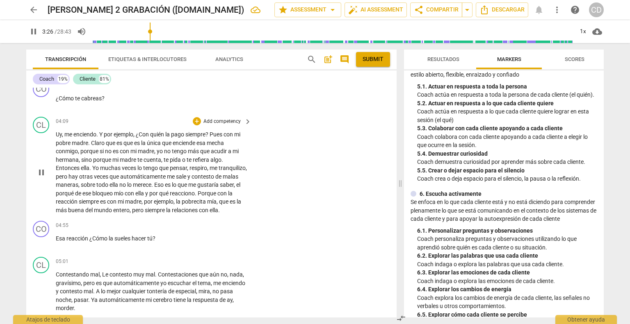
click at [45, 178] on span "pause" at bounding box center [42, 173] width 10 height 10
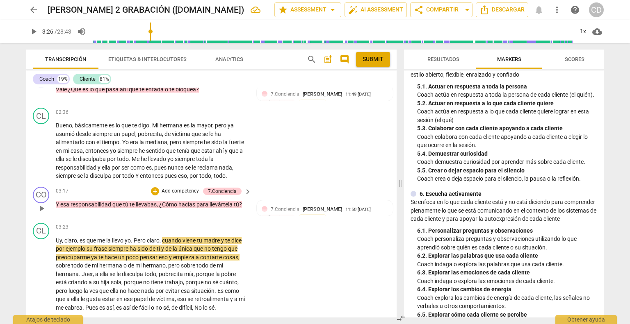
scroll to position [494, 0]
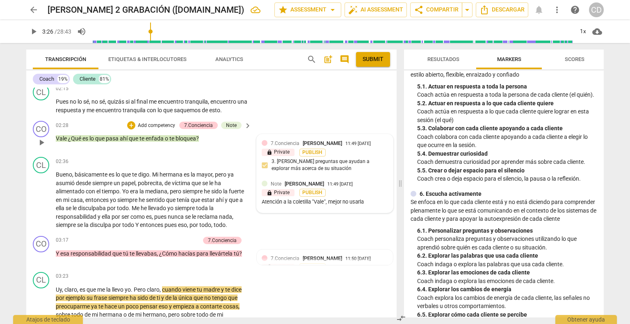
click at [233, 129] on div "Note" at bounding box center [231, 125] width 11 height 7
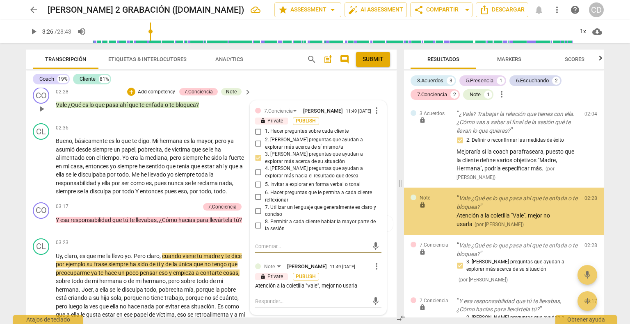
scroll to position [617, 0]
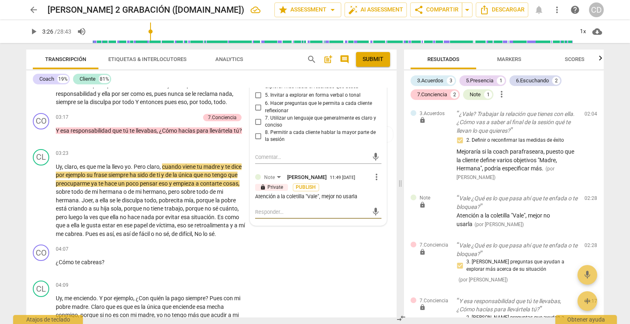
click at [264, 216] on textarea at bounding box center [311, 212] width 113 height 8
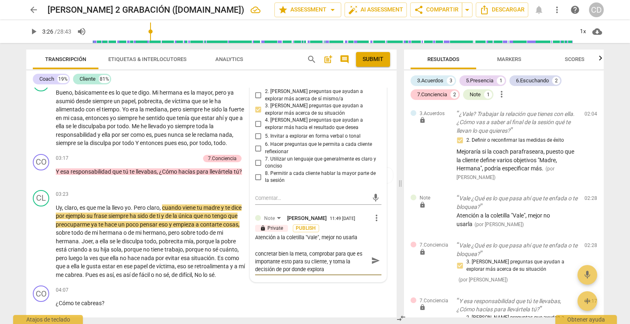
scroll to position [0, 0]
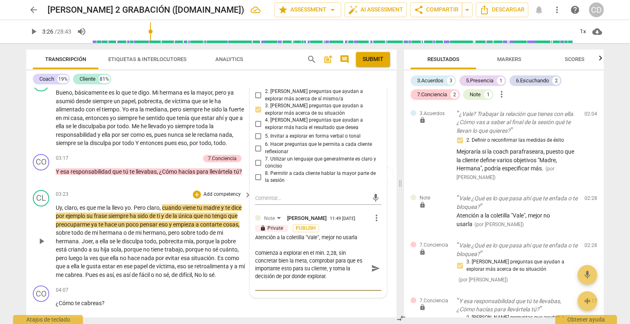
click at [371, 273] on span "send" at bounding box center [375, 268] width 9 height 9
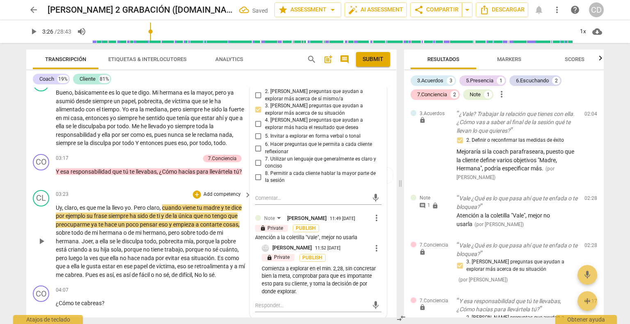
click at [40, 247] on span "play_arrow" at bounding box center [42, 242] width 10 height 10
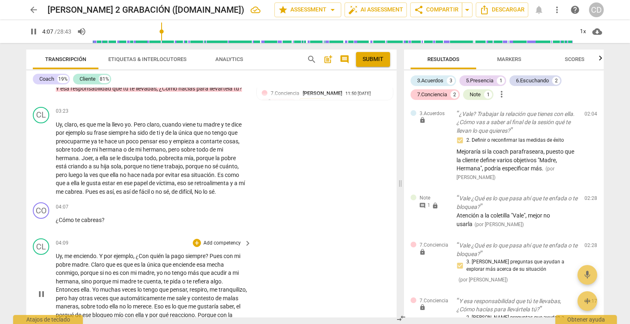
scroll to position [699, 0]
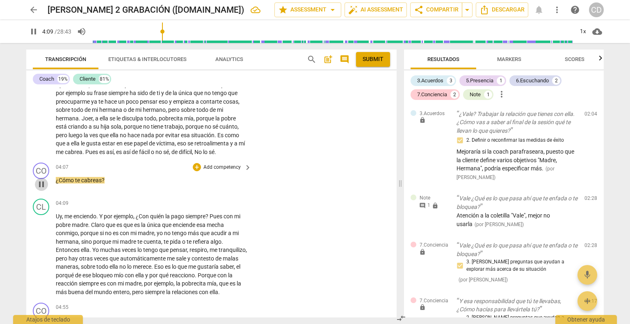
click at [43, 190] on span "pause" at bounding box center [42, 185] width 10 height 10
click at [194, 171] on div "+" at bounding box center [197, 167] width 8 height 8
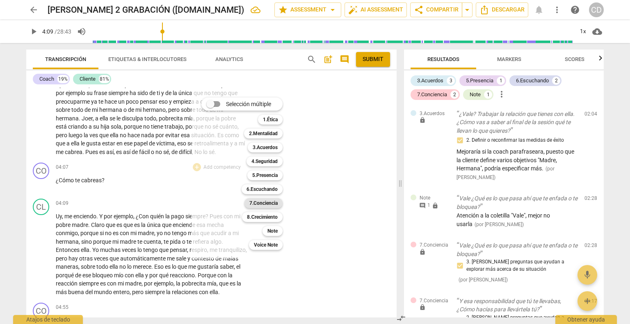
click at [263, 202] on b "7.Conciencia" at bounding box center [263, 204] width 28 height 10
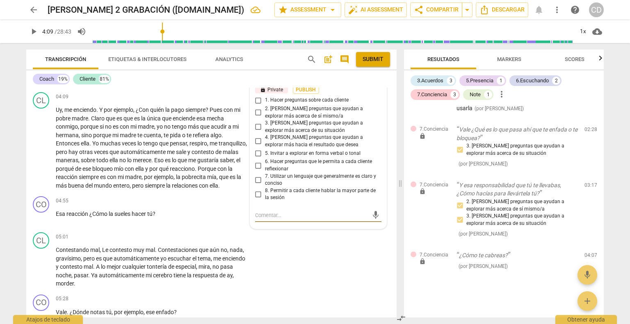
scroll to position [787, 0]
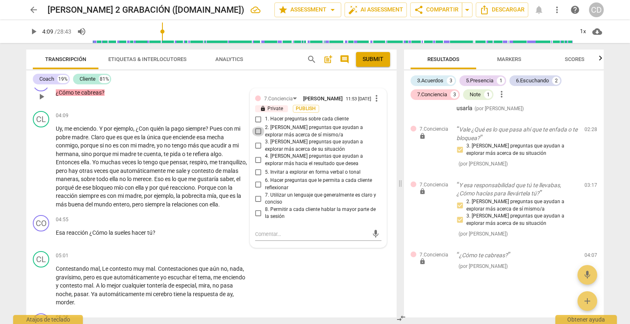
click at [256, 137] on input "2. [PERSON_NAME] preguntas que ayudan a explorar más acerca de sí mismo/a" at bounding box center [258, 132] width 13 height 10
click at [257, 204] on input "7. Utilizar un lenguaje que generalmente es claro y conciso" at bounding box center [258, 199] width 13 height 10
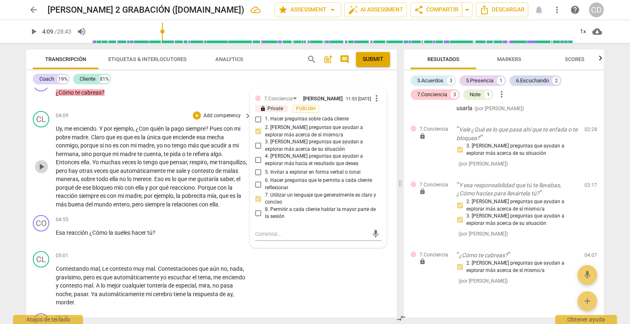
click at [45, 172] on span "play_arrow" at bounding box center [42, 167] width 10 height 10
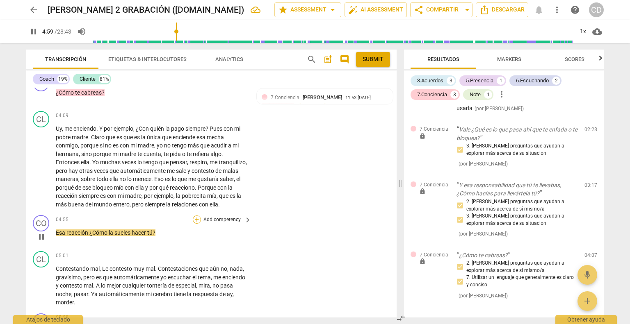
click at [194, 224] on div "+" at bounding box center [197, 220] width 8 height 8
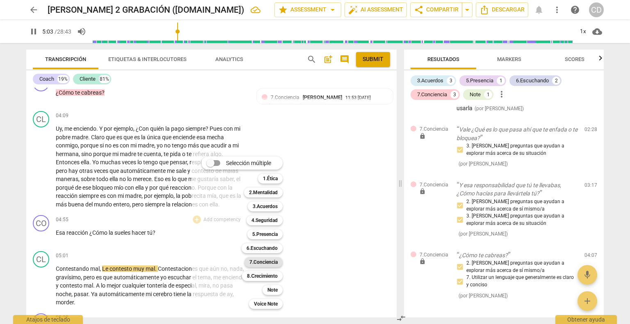
click at [263, 260] on b "7.Conciencia" at bounding box center [263, 263] width 28 height 10
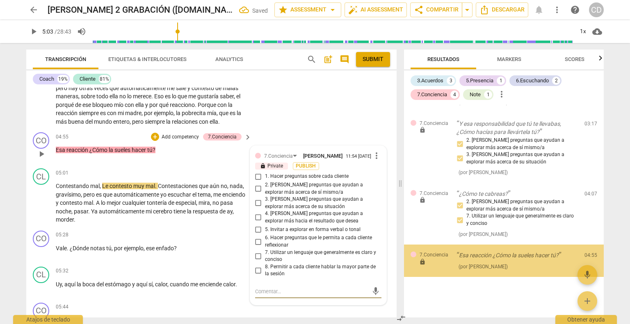
scroll to position [853, 0]
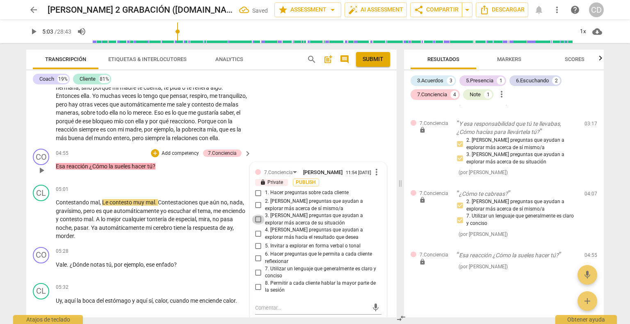
click at [258, 225] on input "3. [PERSON_NAME] preguntas que ayudan a explorar más acerca de su situación" at bounding box center [258, 220] width 13 height 10
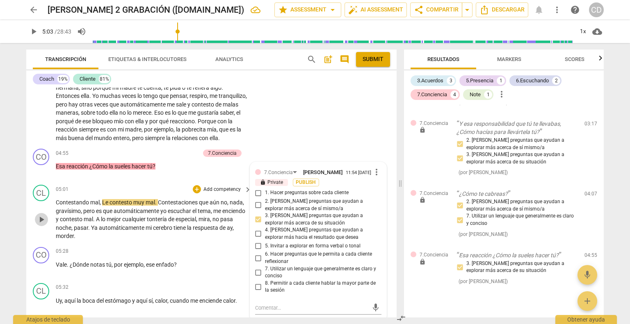
click at [46, 225] on span "play_arrow" at bounding box center [42, 220] width 10 height 10
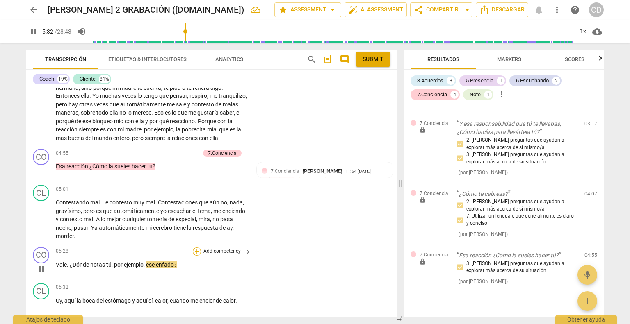
click at [196, 256] on div "+" at bounding box center [197, 252] width 8 height 8
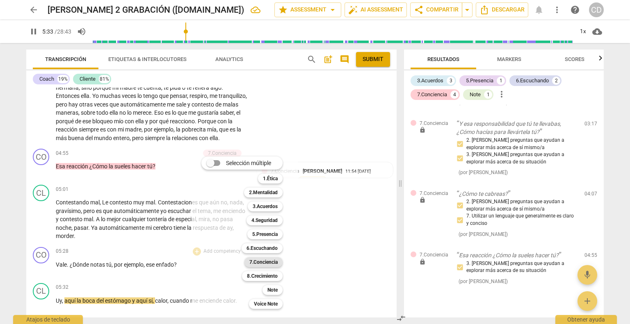
click at [264, 260] on b "7.Conciencia" at bounding box center [263, 263] width 28 height 10
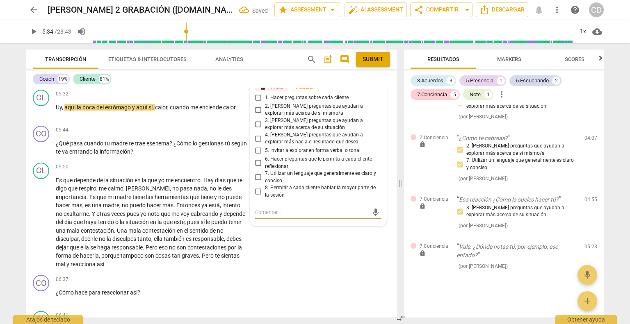
scroll to position [1033, 0]
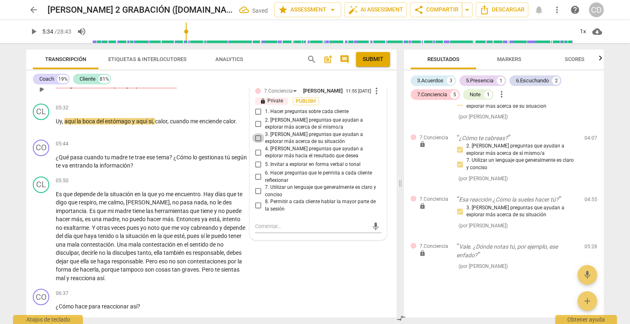
click at [258, 143] on input "3. [PERSON_NAME] preguntas que ayudan a explorar más acerca de su situación" at bounding box center [258, 138] width 13 height 10
click at [259, 117] on input "1. Hacer preguntas sobre cada cliente" at bounding box center [258, 112] width 13 height 10
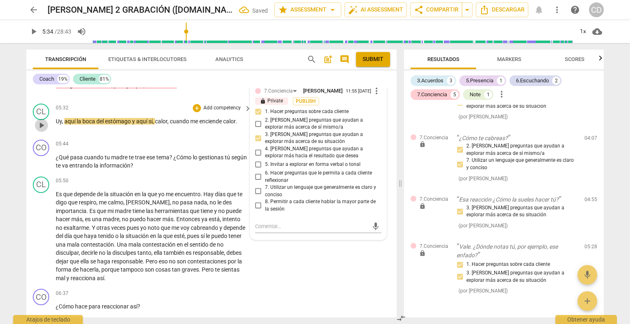
click at [44, 130] on span "play_arrow" at bounding box center [42, 126] width 10 height 10
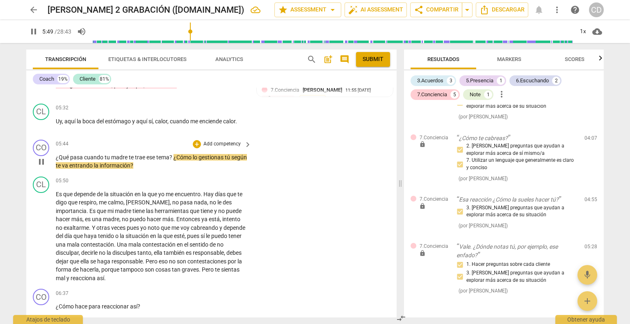
click at [43, 167] on span "pause" at bounding box center [42, 162] width 10 height 10
click at [197, 148] on div "+" at bounding box center [197, 144] width 8 height 8
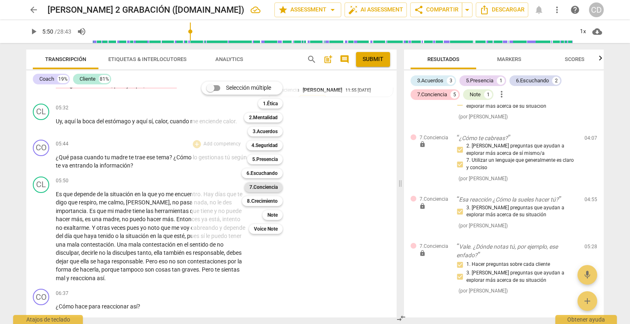
click at [260, 187] on b "7.Conciencia" at bounding box center [263, 188] width 28 height 10
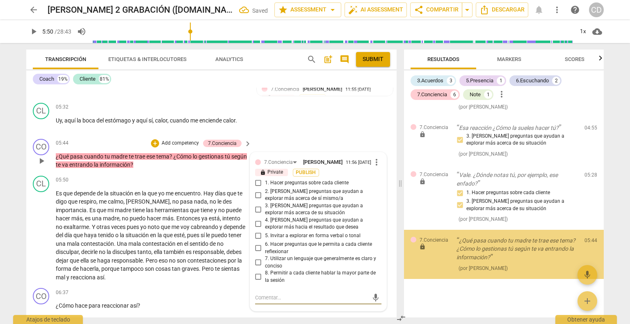
scroll to position [557, 0]
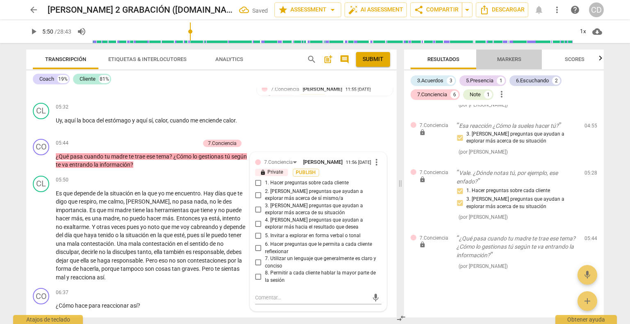
click at [522, 59] on span "Markers" at bounding box center [509, 59] width 44 height 11
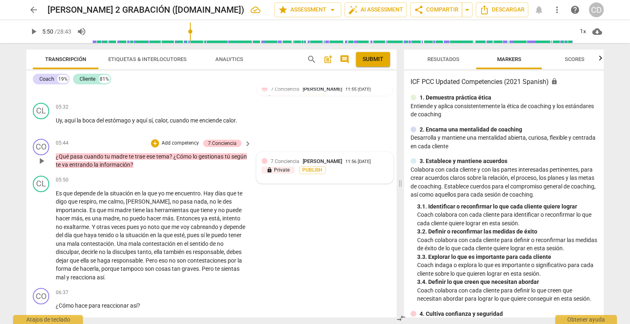
click at [289, 164] on span "7.Conciencia" at bounding box center [285, 162] width 29 height 6
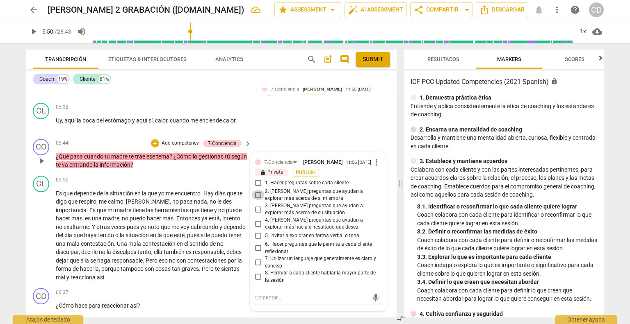
click at [258, 200] on input "2. [PERSON_NAME] preguntas que ayudan a explorar más acerca de sí mismo/a" at bounding box center [258, 195] width 13 height 10
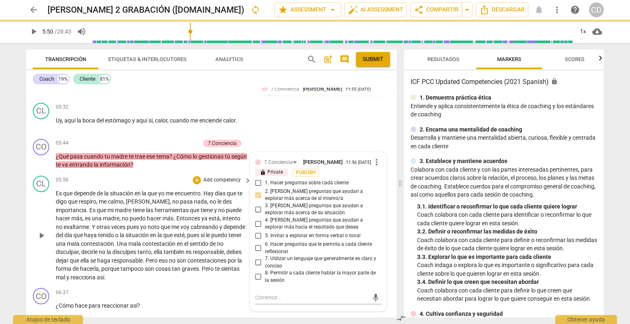
click at [158, 185] on div "05:50 + Add competency keyboard_arrow_right" at bounding box center [154, 180] width 196 height 9
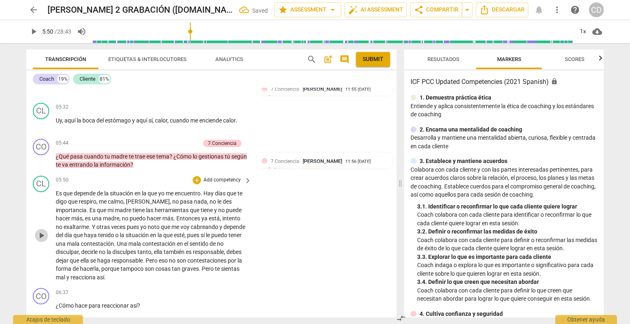
click at [48, 241] on span "play_arrow" at bounding box center [41, 236] width 13 height 10
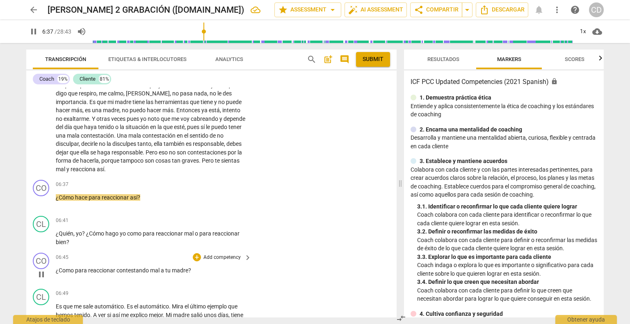
scroll to position [1157, 0]
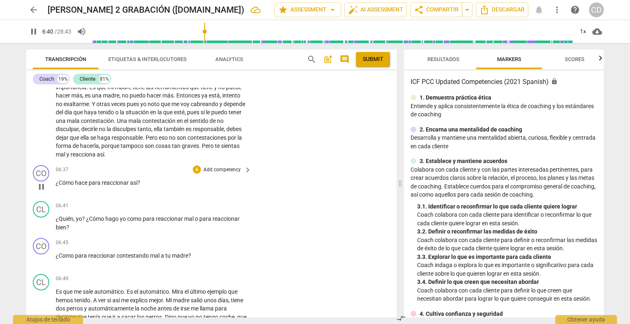
click at [42, 192] on span "pause" at bounding box center [42, 187] width 10 height 10
click at [197, 174] on div "+" at bounding box center [197, 170] width 8 height 8
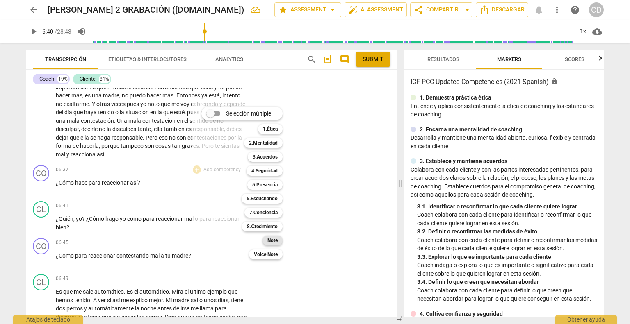
click at [272, 243] on b "Note" at bounding box center [272, 241] width 10 height 10
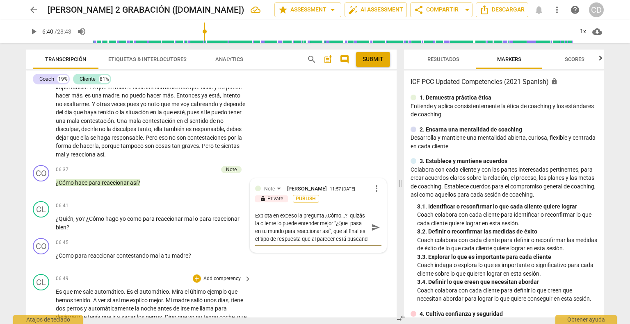
scroll to position [7, 0]
click at [374, 232] on span "send" at bounding box center [375, 227] width 9 height 9
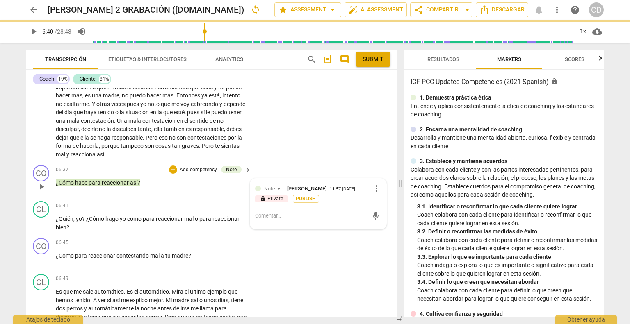
scroll to position [0, 0]
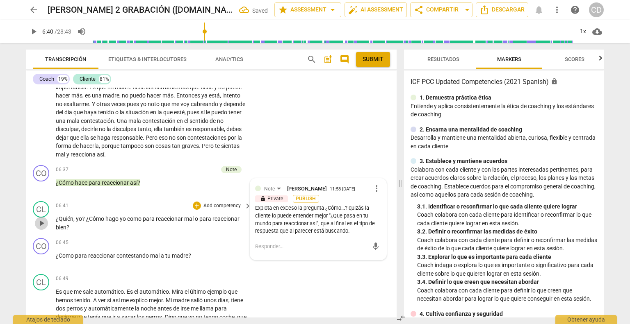
click at [45, 228] on span "play_arrow" at bounding box center [42, 224] width 10 height 10
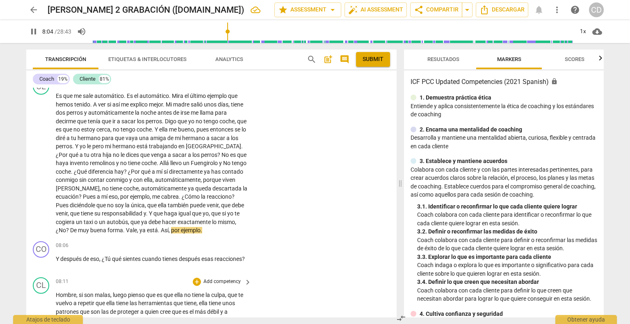
scroll to position [1403, 0]
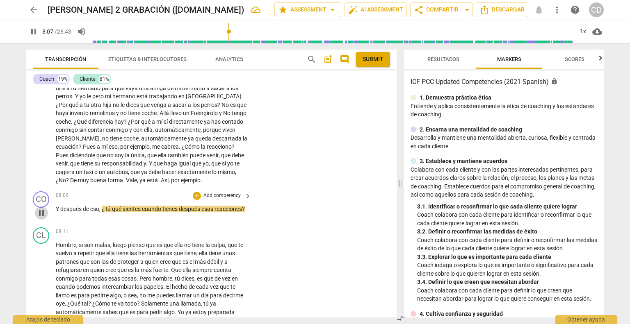
click at [43, 218] on span "pause" at bounding box center [42, 213] width 10 height 10
click at [41, 218] on span "play_arrow" at bounding box center [42, 213] width 10 height 10
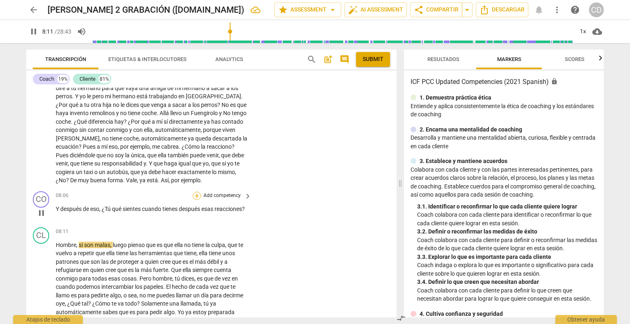
click at [197, 200] on div "+" at bounding box center [197, 196] width 8 height 8
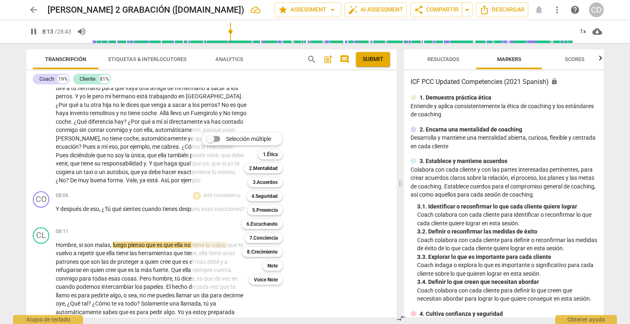
click at [43, 228] on div at bounding box center [315, 162] width 630 height 324
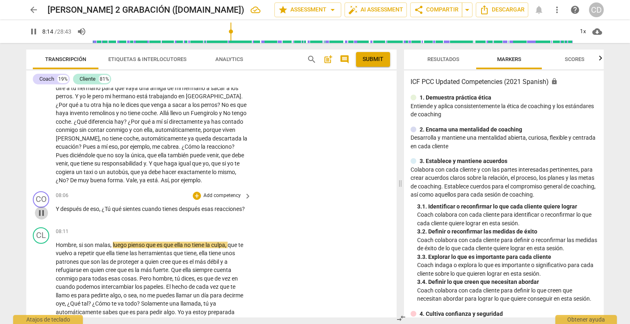
drag, startPoint x: 43, startPoint y: 226, endPoint x: 233, endPoint y: 203, distance: 191.7
click at [43, 218] on span "pause" at bounding box center [42, 213] width 10 height 10
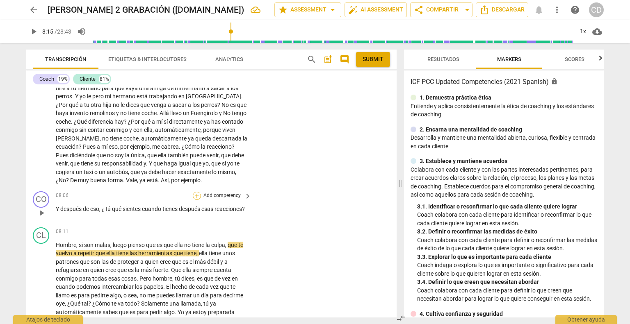
click at [195, 200] on div "+" at bounding box center [197, 196] width 8 height 8
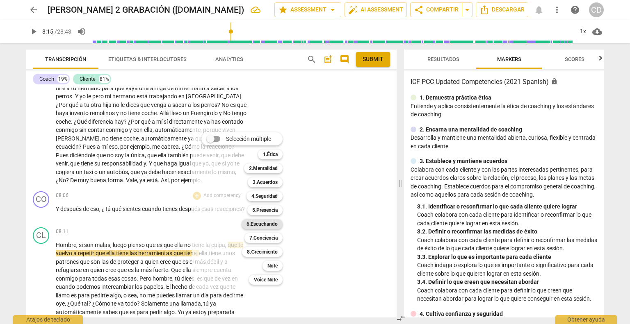
click at [268, 228] on b "6.Escuchando" at bounding box center [262, 224] width 31 height 10
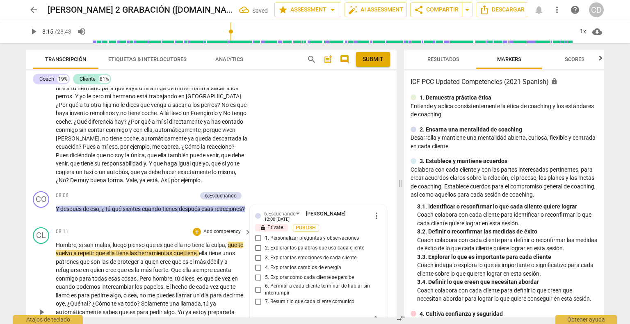
scroll to position [1534, 0]
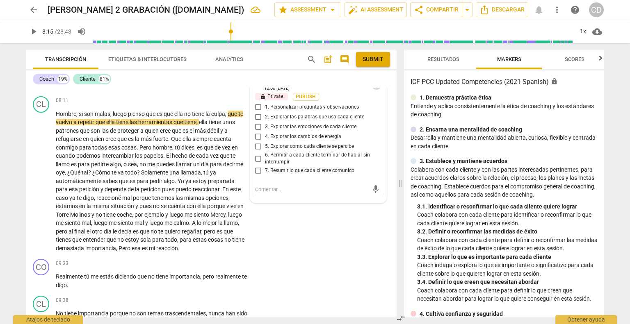
click at [375, 90] on span "more_vert" at bounding box center [377, 85] width 10 height 10
drag, startPoint x: 379, startPoint y: 109, endPoint x: 350, endPoint y: 26, distance: 88.3
click at [379, 109] on li "Borrar" at bounding box center [383, 113] width 29 height 16
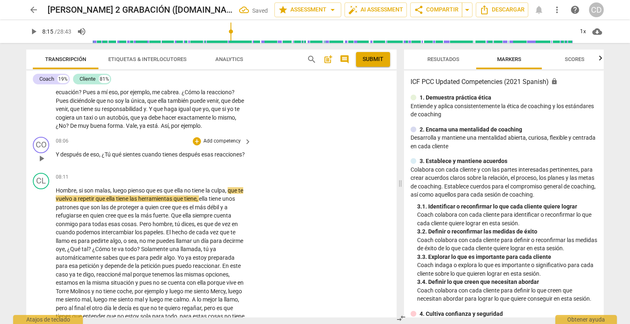
scroll to position [1452, 0]
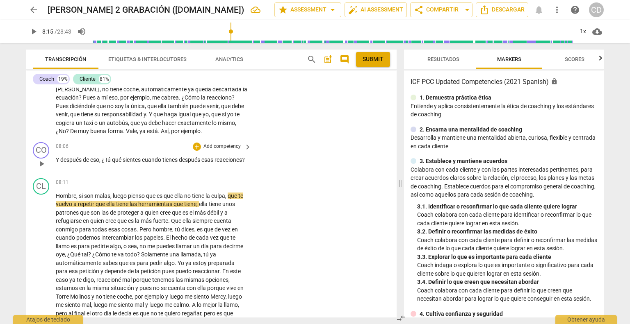
click at [196, 151] on div "+ Add competency keyboard_arrow_right" at bounding box center [221, 146] width 61 height 9
click at [198, 151] on div "+" at bounding box center [197, 147] width 8 height 8
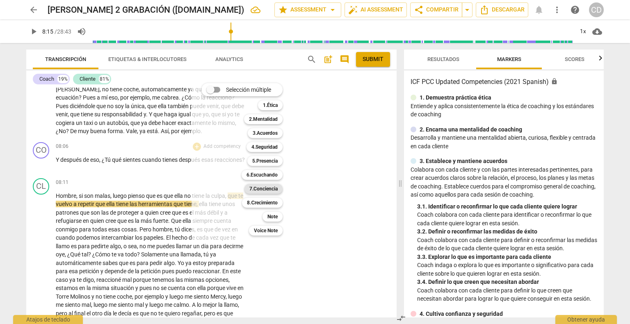
click at [253, 186] on b "7.Conciencia" at bounding box center [263, 189] width 28 height 10
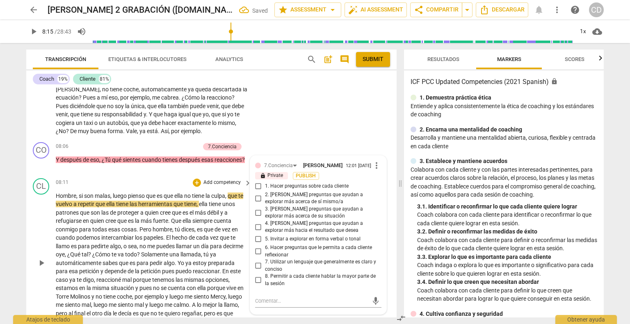
scroll to position [1455, 0]
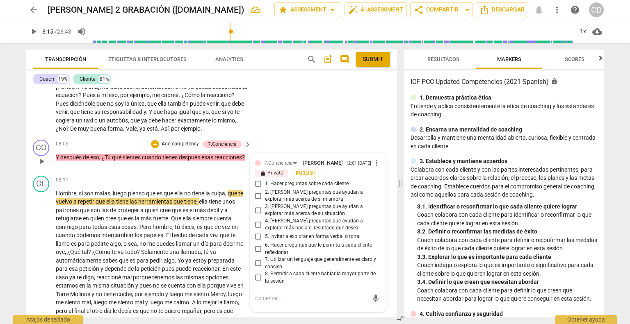
click at [266, 203] on span "2. [PERSON_NAME] preguntas que ayudan a explorar más acerca de sí mismo/a" at bounding box center [321, 196] width 113 height 14
click at [265, 201] on input "2. [PERSON_NAME] preguntas que ayudan a explorar más acerca de sí mismo/a" at bounding box center [258, 196] width 13 height 10
click at [45, 266] on span "play_arrow" at bounding box center [42, 261] width 10 height 10
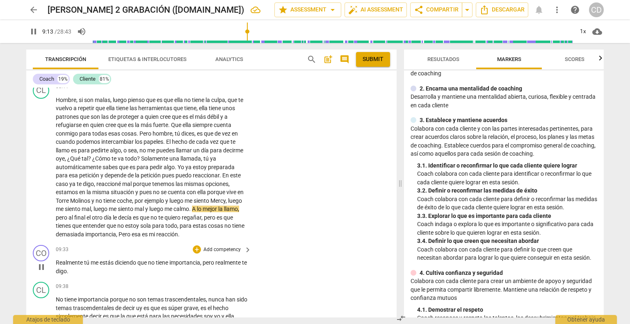
scroll to position [1578, 0]
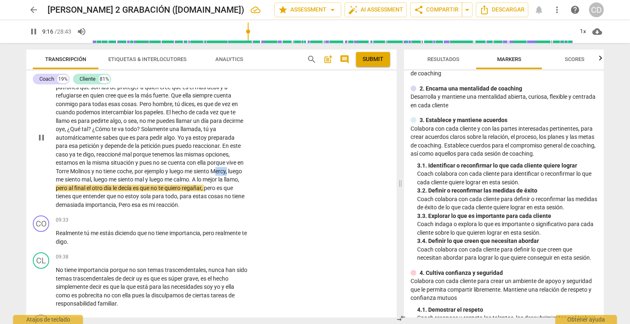
drag, startPoint x: 238, startPoint y: 186, endPoint x: 227, endPoint y: 185, distance: 11.1
click at [227, 185] on p "Hombre , si son malas , luego pienso que es que ella no tiene la culpa , que te…" at bounding box center [152, 137] width 192 height 143
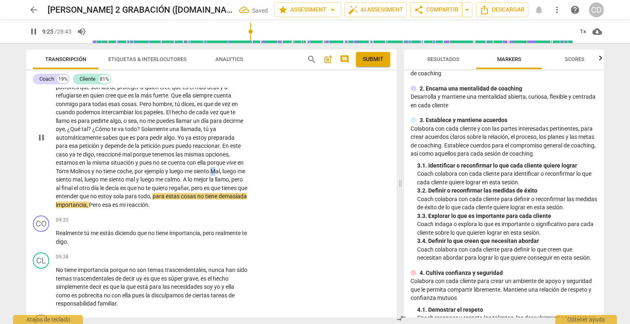
drag, startPoint x: 60, startPoint y: 192, endPoint x: 55, endPoint y: 193, distance: 5.1
click at [210, 175] on span "Mal," at bounding box center [215, 171] width 11 height 7
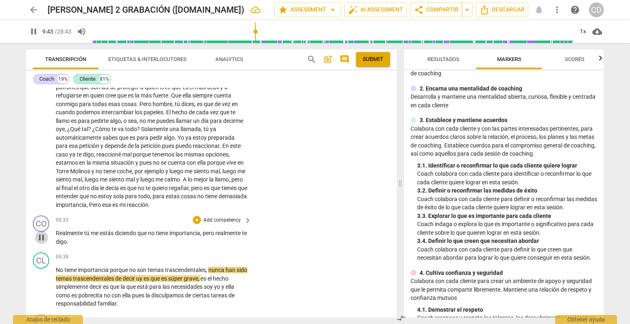
click at [41, 243] on span "pause" at bounding box center [42, 238] width 10 height 10
click at [242, 237] on span "te" at bounding box center [244, 233] width 5 height 7
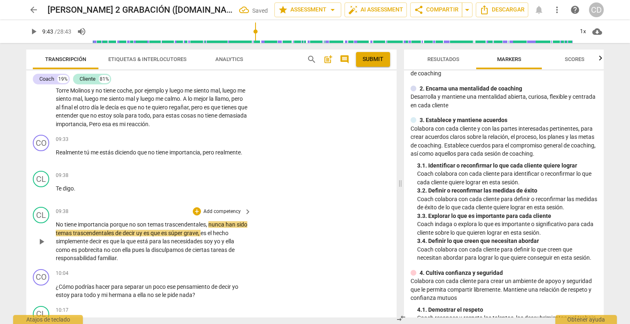
scroll to position [1660, 0]
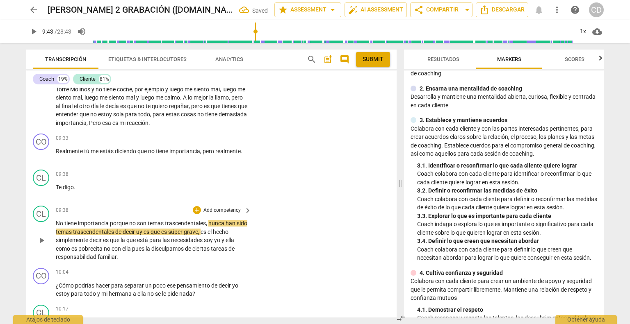
click at [58, 227] on span "No" at bounding box center [60, 223] width 9 height 7
click at [57, 227] on span "no" at bounding box center [60, 223] width 8 height 7
click at [56, 227] on span "no" at bounding box center [60, 223] width 8 height 7
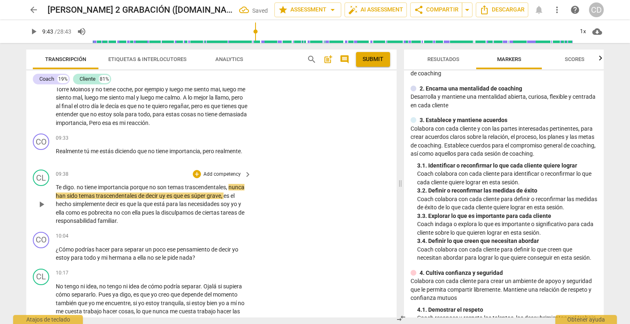
click at [78, 191] on span "no" at bounding box center [81, 187] width 8 height 7
click at [195, 142] on div "+" at bounding box center [197, 138] width 8 height 8
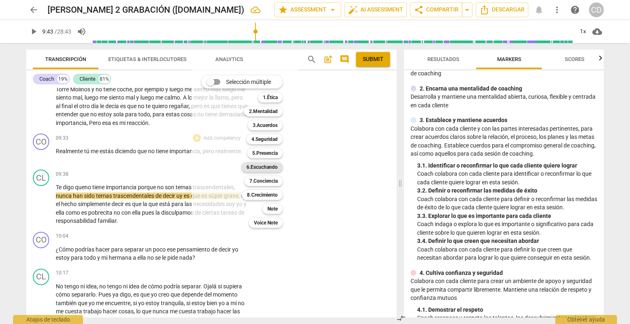
click at [267, 169] on b "6.Escuchando" at bounding box center [262, 167] width 31 height 10
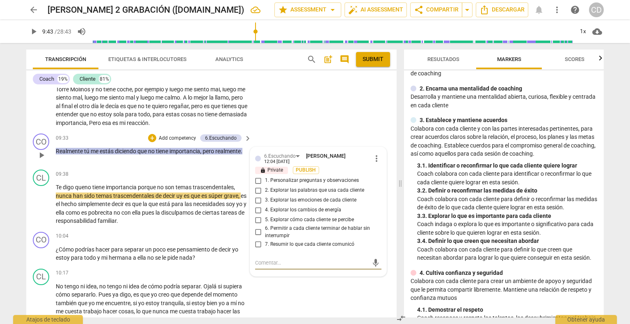
click at [257, 206] on input "3. Explorar las emociones de cada cliente" at bounding box center [258, 201] width 13 height 10
click at [266, 267] on textarea at bounding box center [311, 263] width 113 height 8
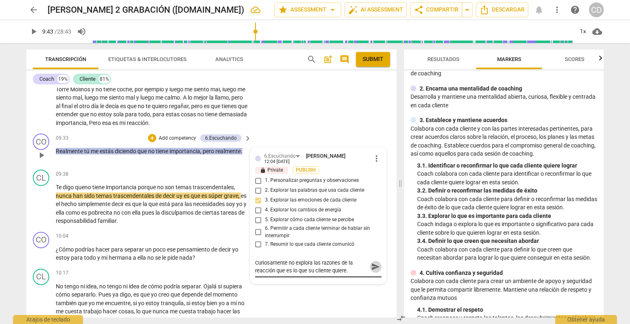
click at [372, 272] on span "send" at bounding box center [375, 267] width 9 height 9
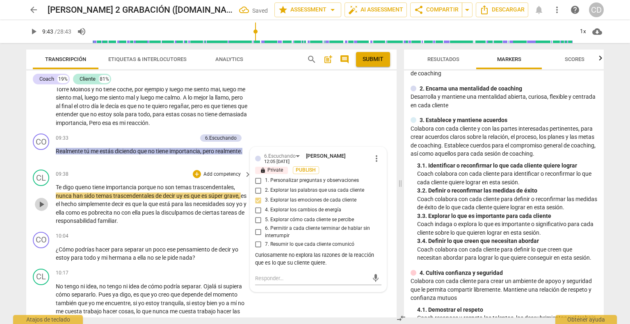
click at [44, 210] on span "play_arrow" at bounding box center [42, 205] width 10 height 10
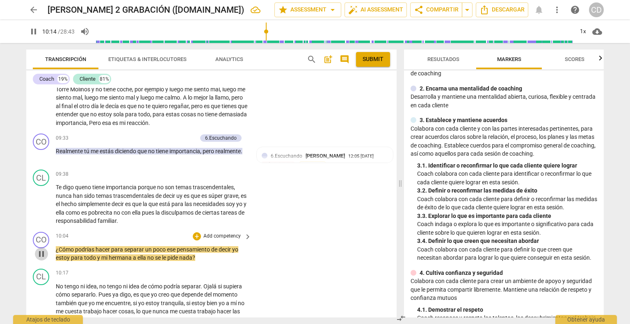
click at [43, 259] on span "pause" at bounding box center [42, 254] width 10 height 10
click at [194, 241] on div "+" at bounding box center [197, 237] width 8 height 8
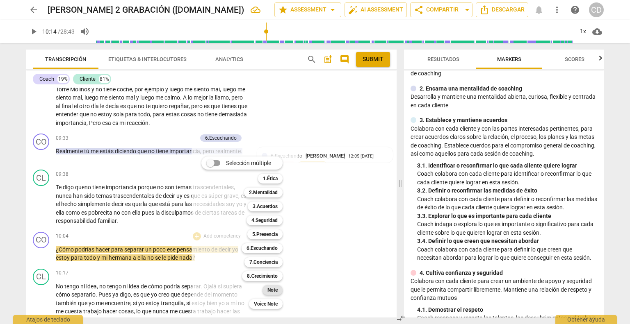
click at [275, 285] on b "Note" at bounding box center [272, 290] width 10 height 10
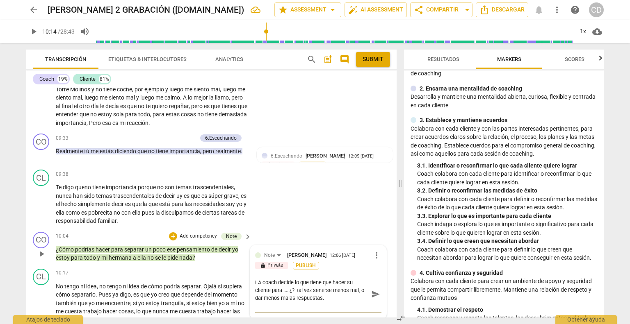
scroll to position [1664, 0]
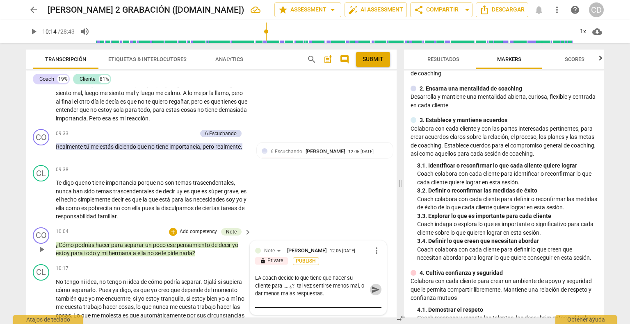
click at [371, 295] on span "send" at bounding box center [375, 289] width 9 height 9
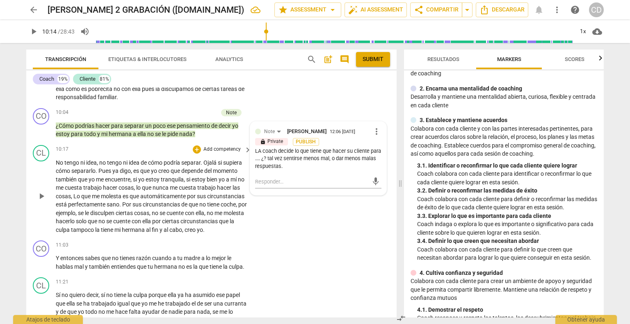
scroll to position [1828, 0]
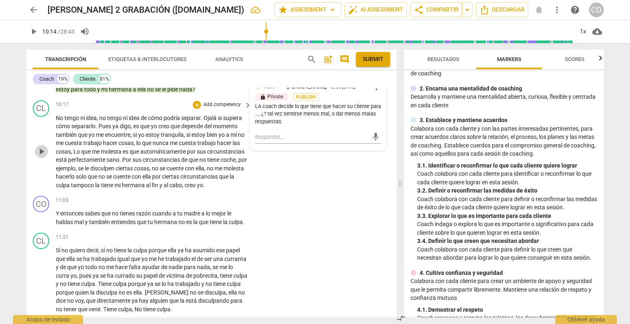
click at [45, 157] on span "play_arrow" at bounding box center [42, 152] width 10 height 10
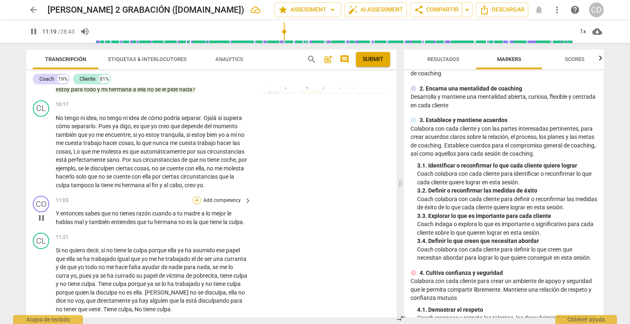
click at [194, 205] on div "+" at bounding box center [197, 200] width 8 height 8
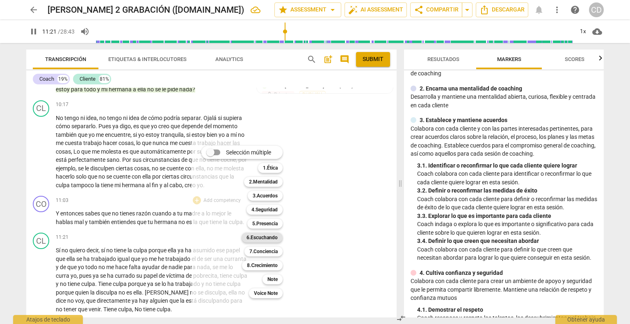
click at [263, 237] on b "6.Escuchando" at bounding box center [262, 238] width 31 height 10
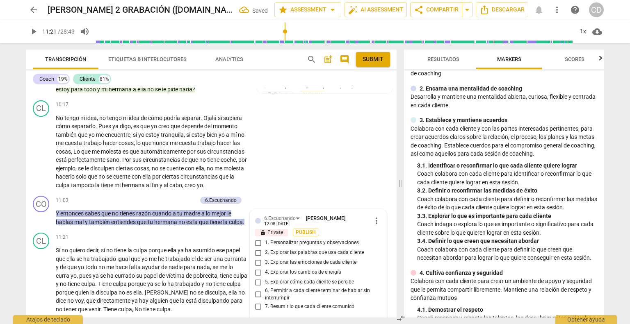
scroll to position [1973, 0]
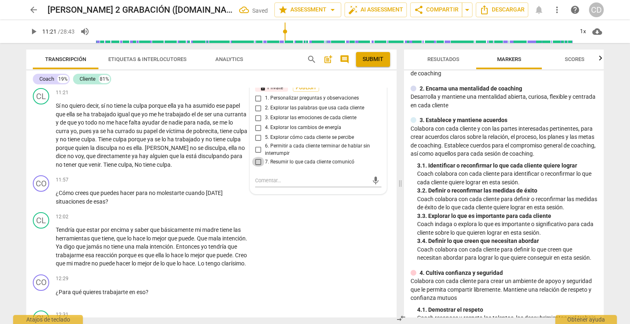
click at [257, 167] on input "7. Resumir lo que cada cliente comunicó" at bounding box center [258, 162] width 13 height 10
click at [287, 238] on div "CO play_arrow pause 00:02 + Add competency keyboard_arrow_right Bueno , ¿Qué ta…" at bounding box center [211, 203] width 370 height 230
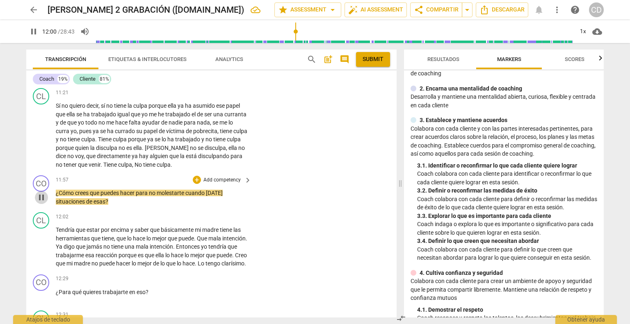
click at [45, 203] on span "pause" at bounding box center [42, 198] width 10 height 10
click at [195, 184] on div "+" at bounding box center [197, 180] width 8 height 8
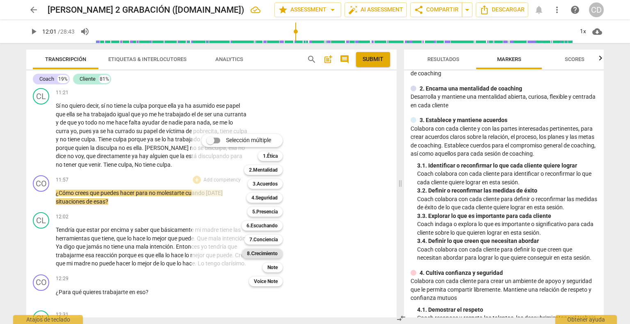
click at [257, 249] on b "8.Сrecimiento" at bounding box center [262, 254] width 31 height 10
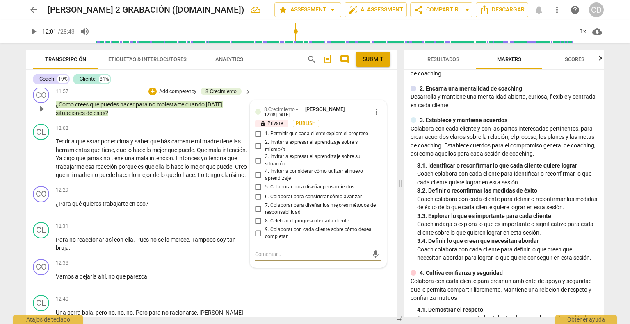
scroll to position [2103, 0]
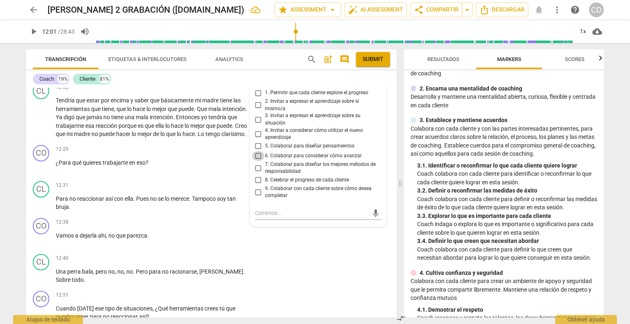
click at [258, 161] on input "6. Colaborar para considerar cómo avanzar" at bounding box center [258, 156] width 13 height 10
click at [265, 217] on textarea at bounding box center [311, 214] width 113 height 8
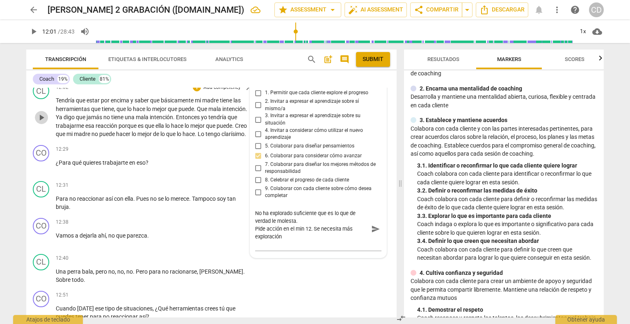
click at [41, 123] on span "play_arrow" at bounding box center [42, 118] width 10 height 10
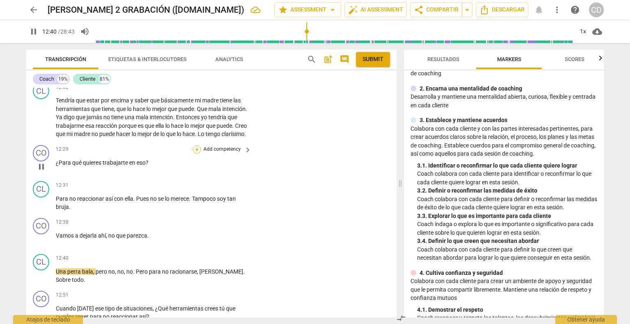
click at [195, 154] on div "+" at bounding box center [197, 150] width 8 height 8
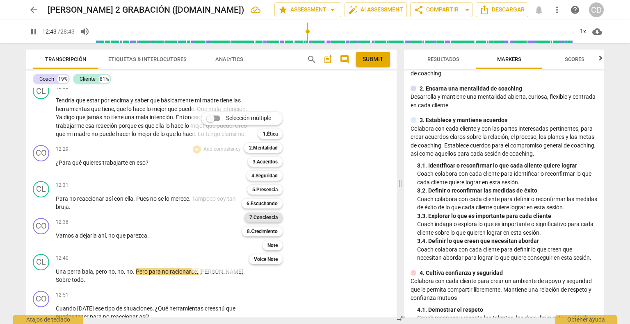
click at [268, 217] on b "7.Conciencia" at bounding box center [263, 218] width 28 height 10
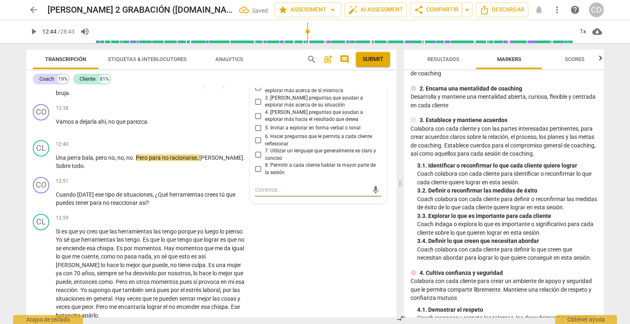
scroll to position [2164, 0]
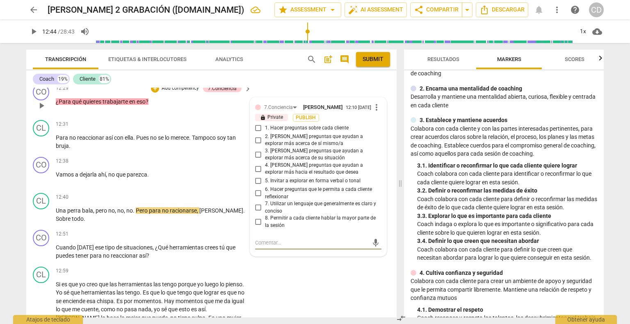
click at [258, 145] on input "2. [PERSON_NAME] preguntas que ayudan a explorar más acerca de sí mismo/a" at bounding box center [258, 140] width 13 height 10
click at [35, 147] on span "play_arrow" at bounding box center [41, 142] width 13 height 10
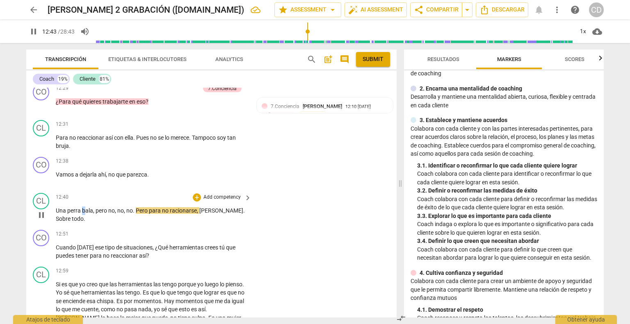
click at [82, 214] on span "bala" at bounding box center [87, 211] width 11 height 7
click at [42, 220] on span "pause" at bounding box center [42, 215] width 10 height 10
click at [41, 220] on span "play_arrow" at bounding box center [42, 215] width 10 height 10
drag, startPoint x: 217, startPoint y: 249, endPoint x: 170, endPoint y: 251, distance: 47.6
click at [170, 224] on p "Una perra mala , pero no , no , no . Pero para no racionarse , [PERSON_NAME] . …" at bounding box center [152, 215] width 192 height 17
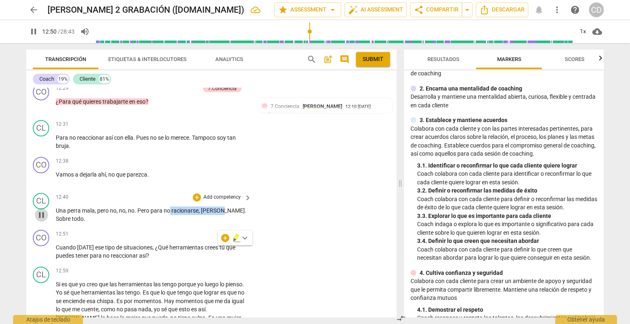
click at [42, 220] on span "pause" at bounding box center [42, 215] width 10 height 10
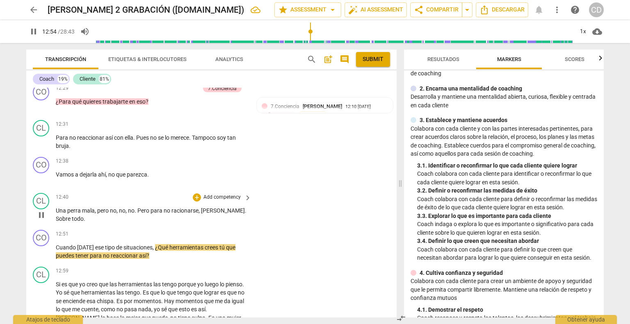
click at [35, 224] on div "CL play_arrow pause" at bounding box center [44, 208] width 23 height 30
drag, startPoint x: 197, startPoint y: 248, endPoint x: 171, endPoint y: 251, distance: 26.4
click at [171, 214] on span "racionarse" at bounding box center [184, 211] width 27 height 7
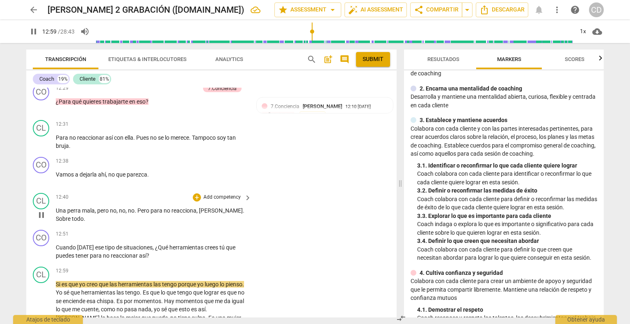
scroll to position [2321, 0]
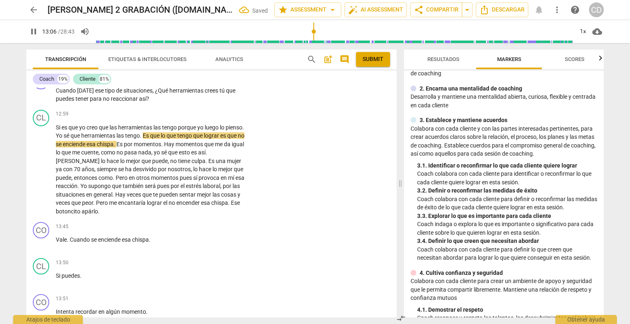
click at [103, 65] on span "." at bounding box center [101, 62] width 3 height 7
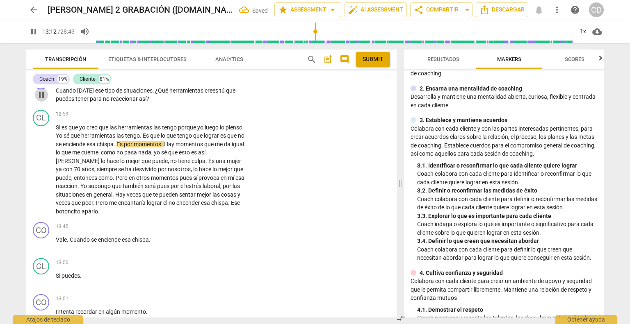
drag, startPoint x: 40, startPoint y: 131, endPoint x: 66, endPoint y: 141, distance: 27.1
click at [41, 100] on span "pause" at bounding box center [42, 95] width 10 height 10
click at [195, 82] on div "+" at bounding box center [197, 77] width 8 height 8
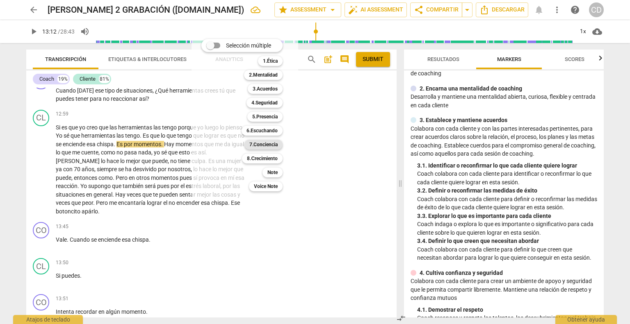
click at [267, 146] on b "7.Conciencia" at bounding box center [263, 145] width 28 height 10
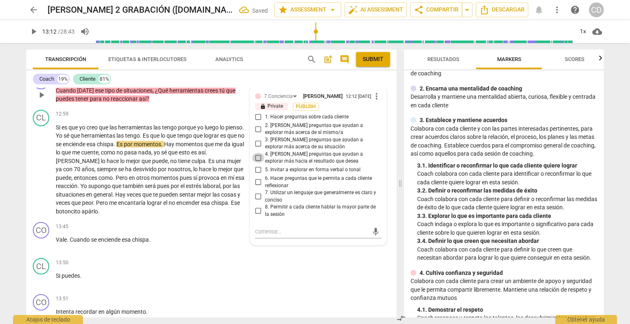
click at [256, 163] on input "4. [PERSON_NAME] preguntas que ayudan a explorar más hacia el resultado que des…" at bounding box center [258, 158] width 13 height 10
click at [44, 175] on span "play_arrow" at bounding box center [42, 170] width 10 height 10
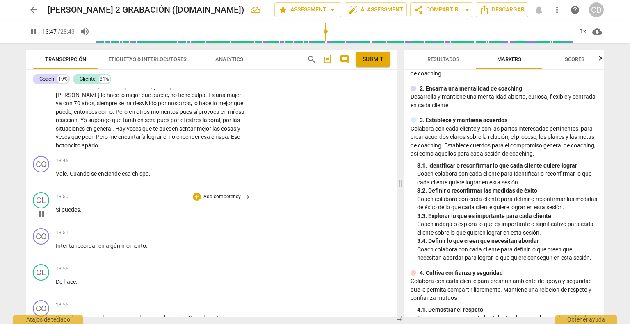
scroll to position [2403, 0]
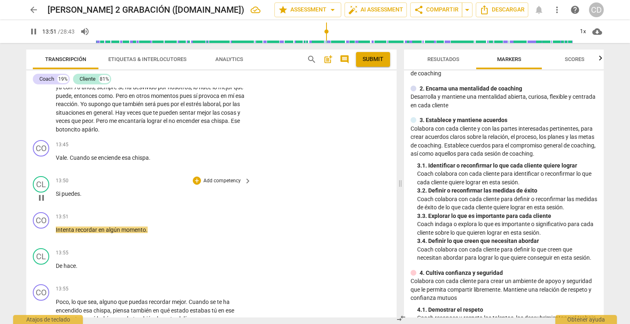
drag, startPoint x: 59, startPoint y: 244, endPoint x: 56, endPoint y: 239, distance: 6.1
click at [59, 209] on div "CL play_arrow pause 13:50 + Add competency keyboard_arrow_right Si puedes ." at bounding box center [211, 191] width 370 height 36
click at [57, 197] on span "Si" at bounding box center [59, 194] width 6 height 7
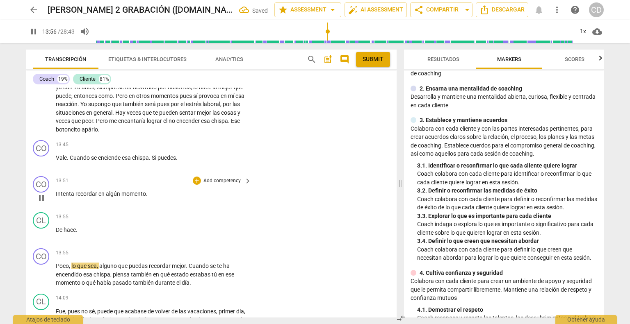
click at [55, 209] on div "CO play_arrow pause 13:51 + Add competency keyboard_arrow_right Intenta recorda…" at bounding box center [211, 191] width 370 height 36
click at [56, 197] on span "Intenta" at bounding box center [66, 194] width 20 height 7
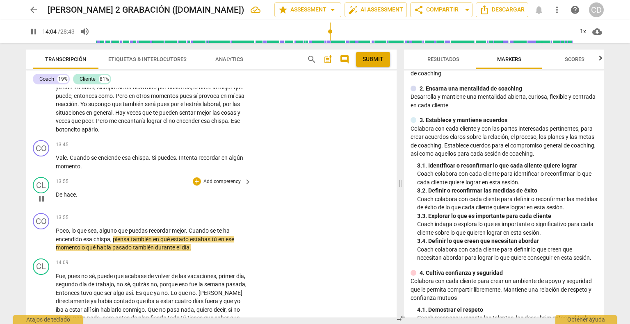
click at [58, 198] on span "De" at bounding box center [60, 195] width 8 height 7
click at [56, 198] on span "De" at bounding box center [60, 195] width 8 height 7
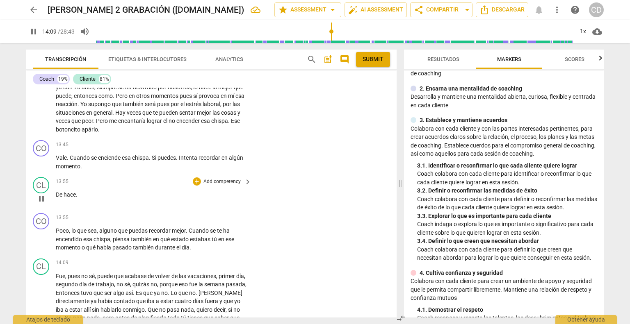
click at [56, 198] on span "De" at bounding box center [60, 195] width 8 height 7
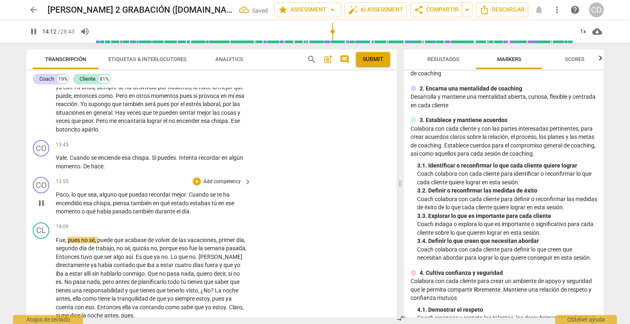
click at [55, 214] on div "play_arrow pause" at bounding box center [45, 204] width 21 height 20
click at [56, 198] on span "Poco" at bounding box center [62, 195] width 13 height 7
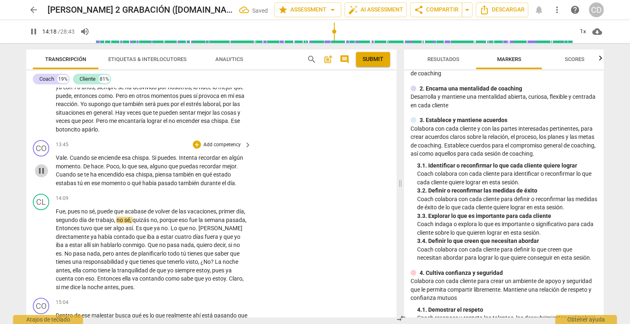
click at [43, 176] on span "pause" at bounding box center [42, 171] width 10 height 10
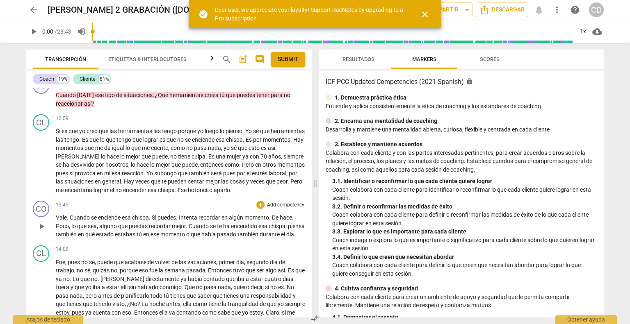
scroll to position [2092, 0]
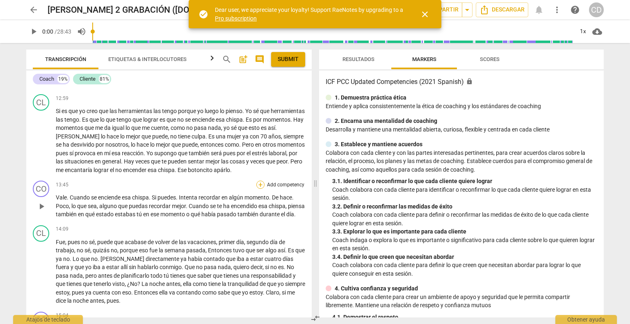
click at [258, 181] on div "+" at bounding box center [260, 185] width 8 height 8
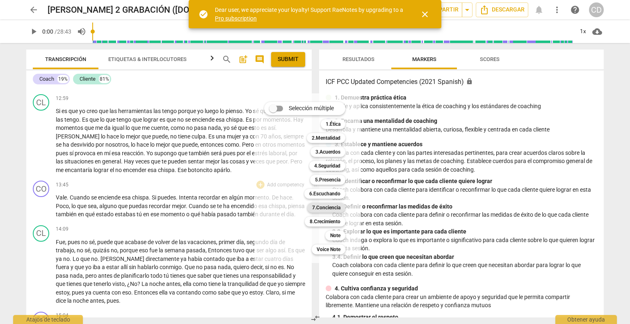
click at [336, 208] on b "7.Conciencia" at bounding box center [326, 208] width 28 height 10
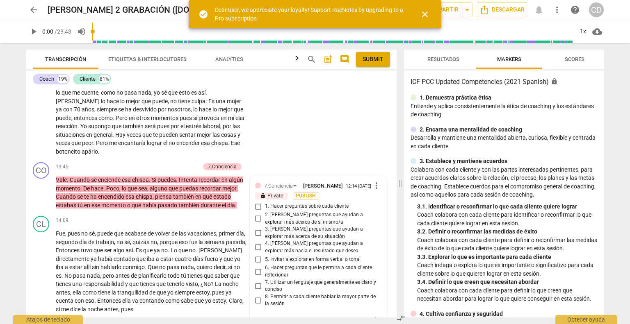
scroll to position [2541, 0]
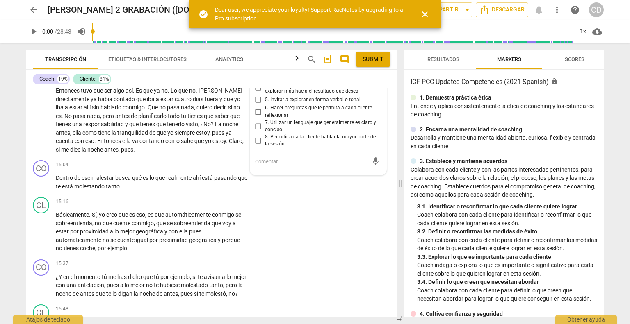
click at [256, 78] on input "3. [PERSON_NAME] preguntas que ayudan a explorar más acerca de su situación" at bounding box center [258, 74] width 13 height 10
checkbox input "true"
click at [255, 117] on input "6. Hacer preguntas que le permita a cada cliente reflexionar" at bounding box center [258, 112] width 13 height 10
checkbox input "true"
click at [41, 117] on span "play_arrow" at bounding box center [42, 112] width 10 height 10
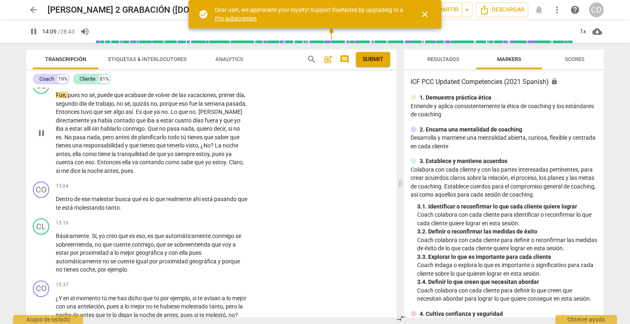
scroll to position [2500, 0]
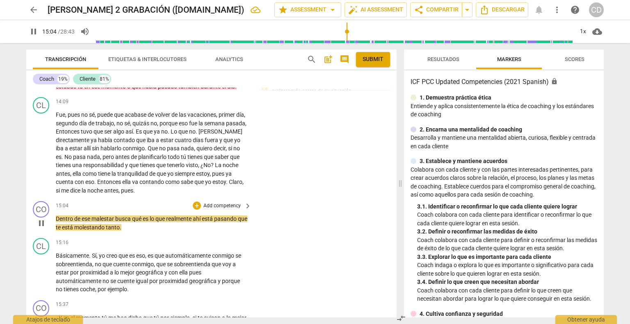
click at [41, 228] on span "pause" at bounding box center [42, 224] width 10 height 10
type input "905"
click at [194, 210] on div "+" at bounding box center [197, 206] width 8 height 8
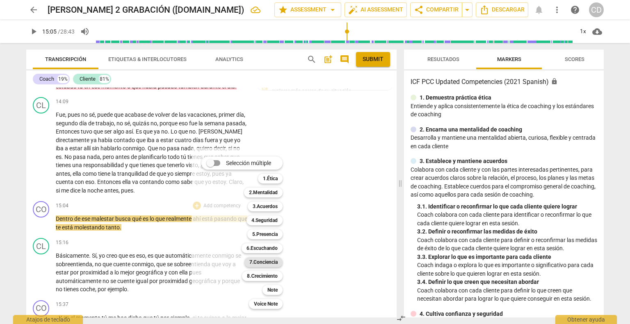
click at [259, 260] on b "7.Conciencia" at bounding box center [263, 263] width 28 height 10
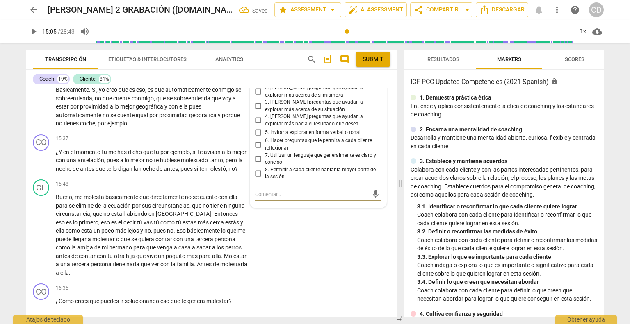
scroll to position [2658, 0]
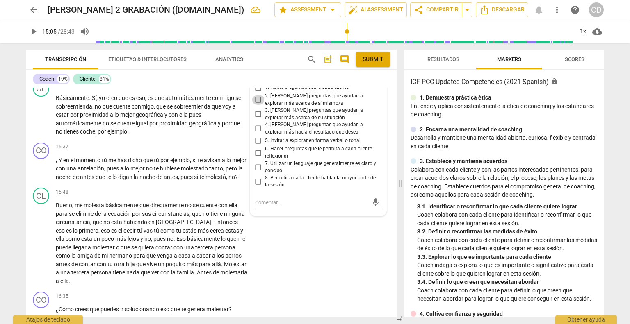
click at [256, 105] on input "2. [PERSON_NAME] preguntas que ayudan a explorar más acerca de sí mismo/a" at bounding box center [258, 100] width 13 height 10
checkbox input "true"
click at [258, 172] on input "7. Utilizar un lenguaje que generalmente es claro y conciso" at bounding box center [258, 167] width 13 height 10
checkbox input "true"
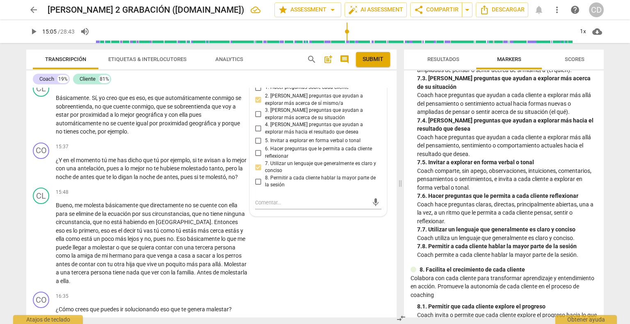
scroll to position [820, 0]
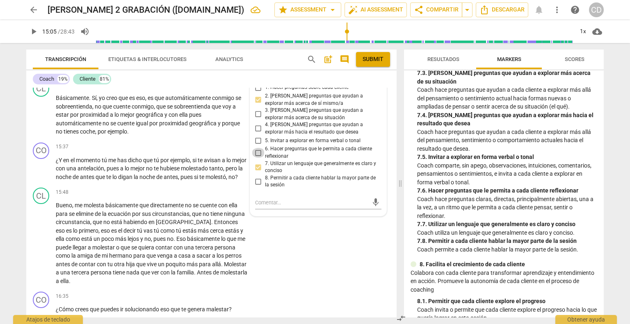
click at [258, 158] on input "6. Hacer preguntas que le permita a cada cliente reflexionar" at bounding box center [258, 153] width 13 height 10
checkbox input "true"
click at [43, 120] on span "play_arrow" at bounding box center [42, 115] width 10 height 10
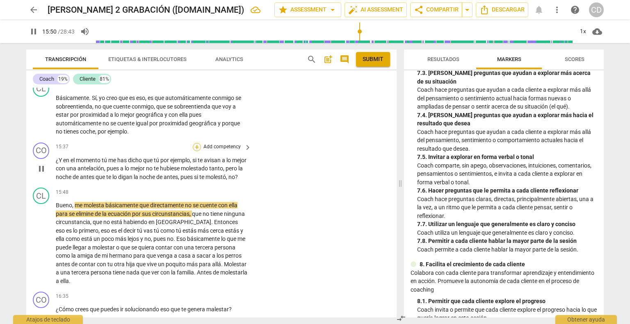
click at [198, 151] on div "+" at bounding box center [197, 147] width 8 height 8
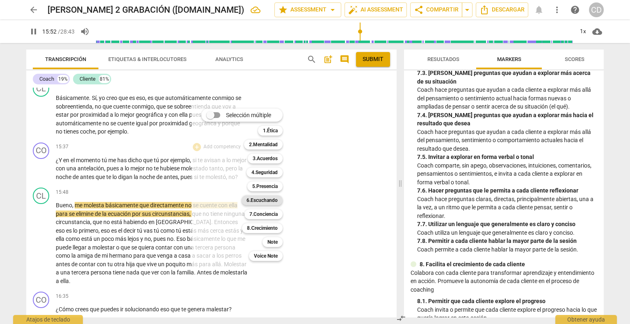
click at [269, 200] on b "6.Escuchando" at bounding box center [262, 201] width 31 height 10
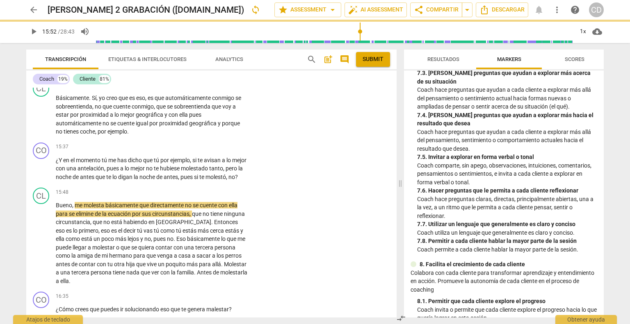
type input "953"
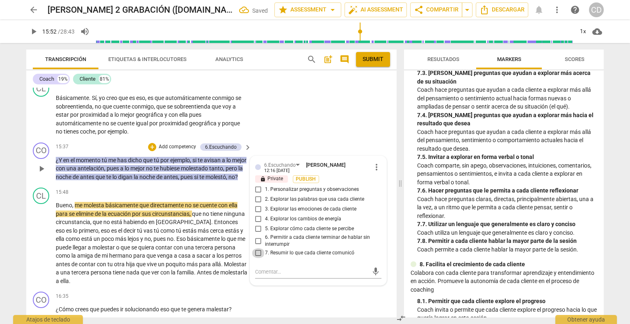
click at [255, 258] on input "7. Resumir lo que cada cliente comunicó" at bounding box center [258, 254] width 13 height 10
checkbox input "true"
click at [43, 249] on span "play_arrow" at bounding box center [42, 244] width 10 height 10
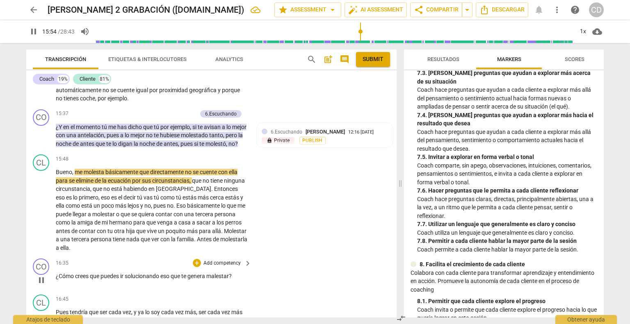
scroll to position [2740, 0]
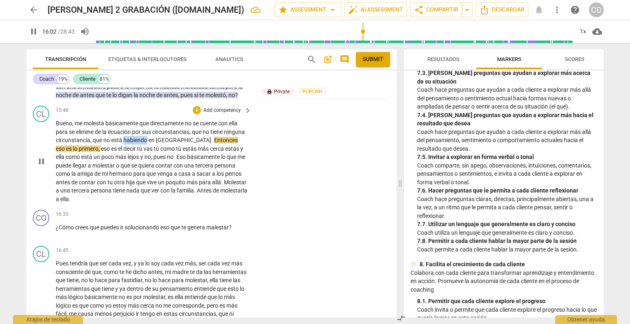
drag, startPoint x: 169, startPoint y: 187, endPoint x: 145, endPoint y: 185, distance: 24.3
click at [145, 185] on p "Bueno , me molesta básicamente que directamente no se cuente con ella para se e…" at bounding box center [152, 161] width 192 height 84
type input "963"
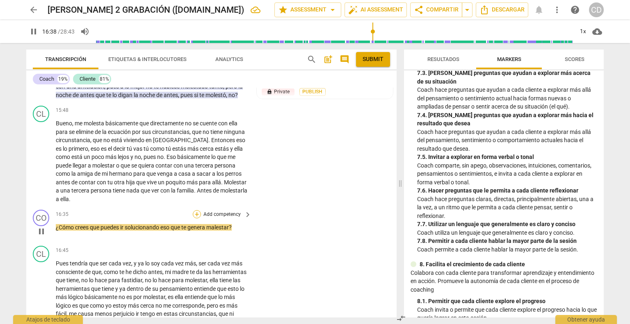
click at [195, 219] on div "+" at bounding box center [197, 214] width 8 height 8
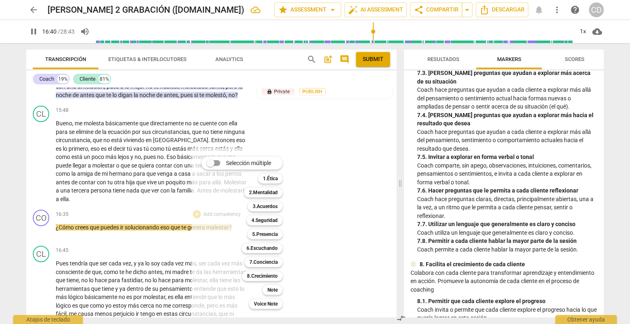
drag, startPoint x: 275, startPoint y: 290, endPoint x: 291, endPoint y: 291, distance: 15.6
click at [276, 290] on b "Note" at bounding box center [272, 290] width 10 height 10
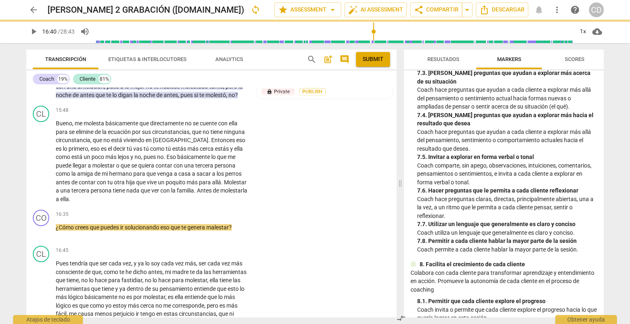
type input "1001"
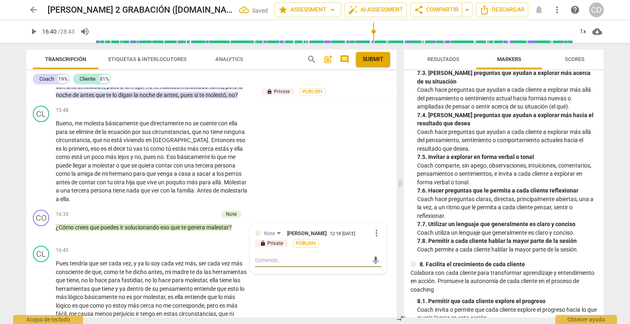
type textarea "D"
type textarea "De"
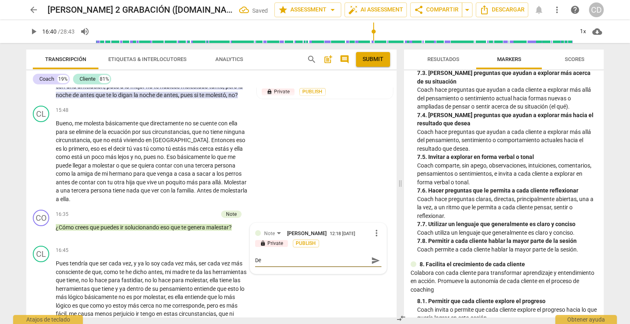
type textarea "De"
type textarea "De n"
type textarea "De nu"
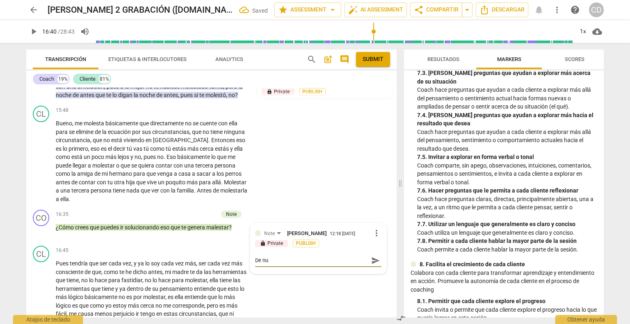
type textarea "De nue"
type textarea "De nue¡"
type textarea "De nue"
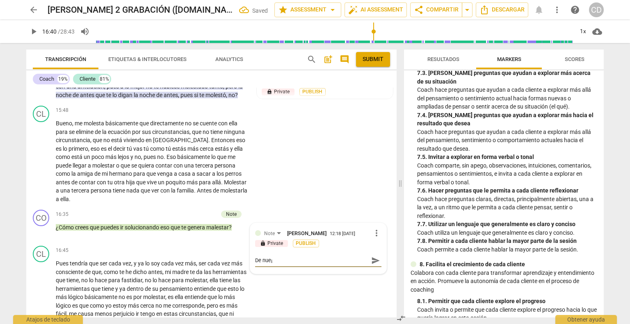
type textarea "De nue"
type textarea "De nuee"
type textarea "De nue"
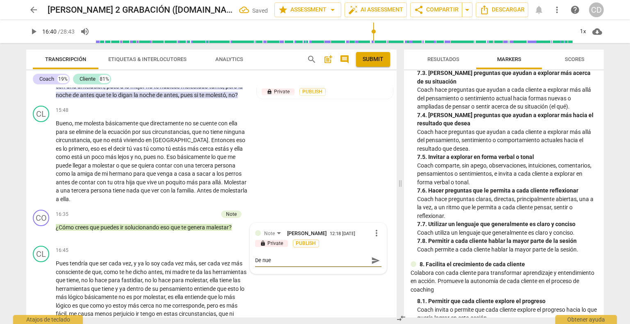
type textarea "De nuev"
type textarea "De nuevo"
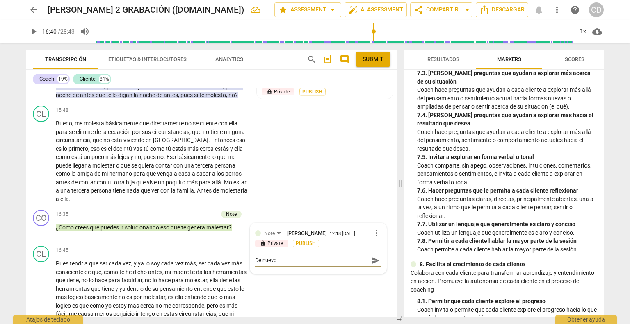
type textarea "De nuevo p"
type textarea "De nuevo pa"
type textarea "De nuevo par"
type textarea "De nuevo para"
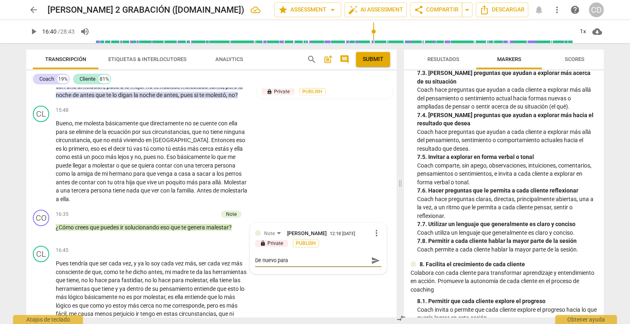
type textarea "De nuevo para"
type textarea "De nuevo para d"
type textarea "De nuevo para de"
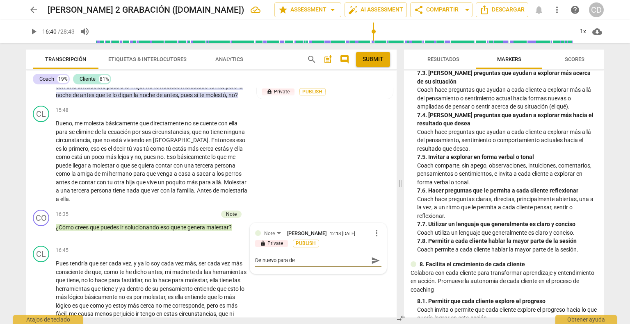
type textarea "De nuevo para de"
type textarea "De nuevo para de e"
type textarea "De nuevo para de ex"
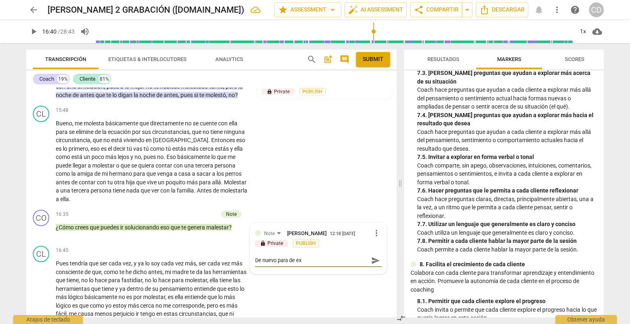
type textarea "De nuevo para de exp"
type textarea "De nuevo para de expl"
type textarea "De nuevo para de explo"
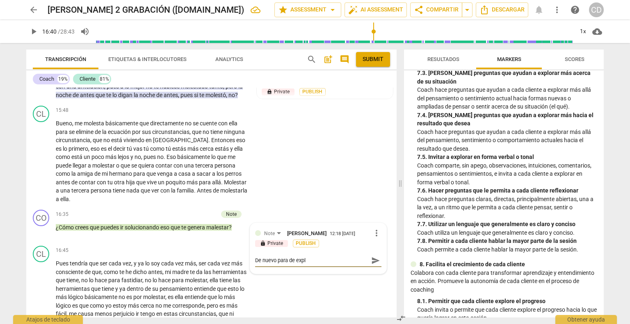
type textarea "De nuevo para de explo"
type textarea "De nuevo para de explor"
type textarea "De nuevo para de explora"
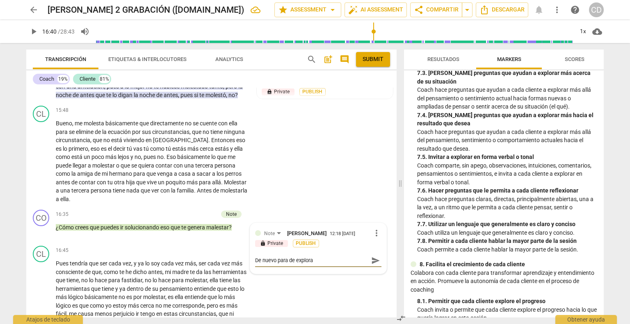
type textarea "De nuevo para de explorar"
type textarea "De nuevo para de explorar p"
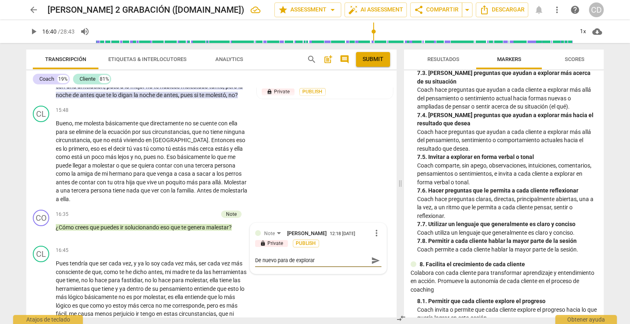
type textarea "De nuevo para de explorar p"
type textarea "De nuevo para de explorar pa"
type textarea "De nuevo para de explorar par"
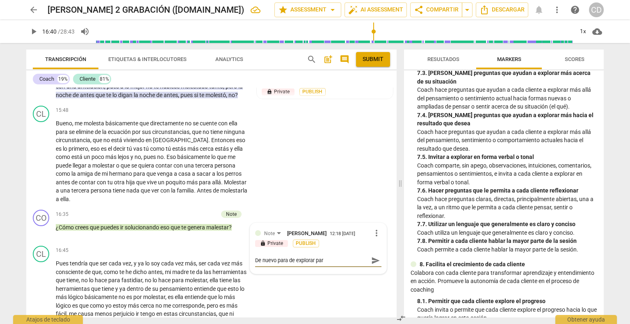
type textarea "De nuevo para de explorar para"
type textarea "De nuevo para de explorar para l"
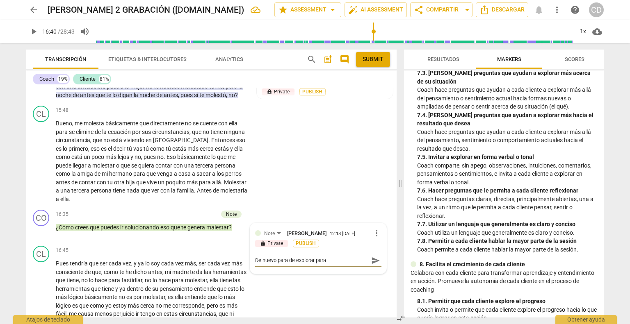
type textarea "De nuevo para de explorar para l"
type textarea "De nuevo para de explorar para ll"
type textarea "De nuevo para de explorar para lle"
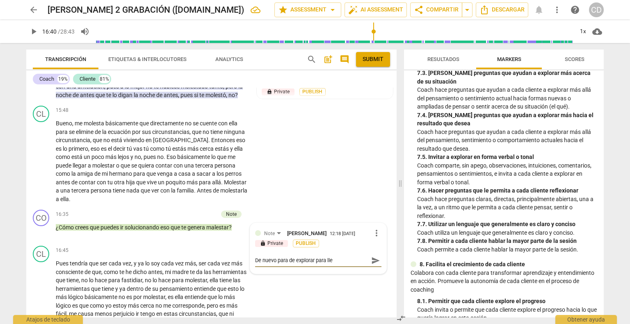
type textarea "De nuevo para de explorar para llev"
type textarea "De nuevo para de explorar para lleva"
type textarea "De nuevo para de explorar para llevar"
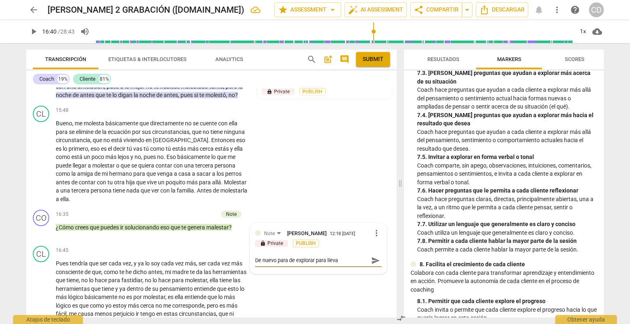
type textarea "De nuevo para de explorar para llevar"
type textarea "De nuevo para de explorar para llevarl"
type textarea "De nuevo para de explorar para llevarla"
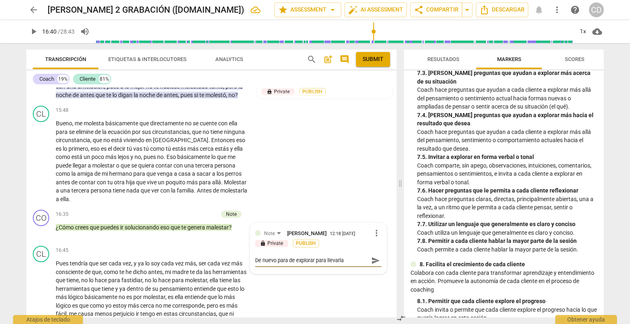
type textarea "De nuevo para de explorar para llevarla"
type textarea "De nuevo para de explorar para llevarla a"
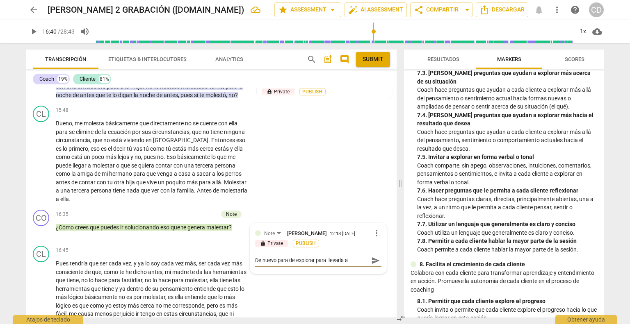
type textarea "De nuevo para de explorar para llevarla a l"
type textarea "De nuevo para de explorar para llevarla a la"
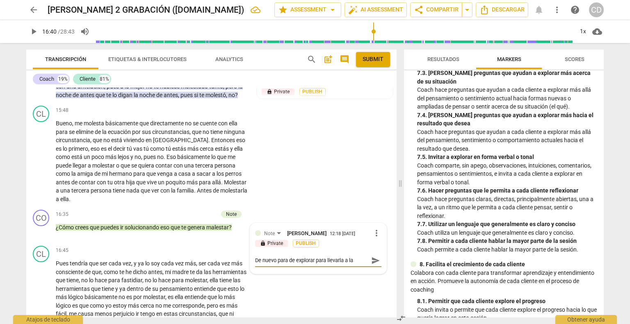
type textarea "De nuevo para de explorar para llevarla a la s"
type textarea "De nuevo para de explorar para llevarla a la so"
type textarea "De nuevo para de explorar para llevarla a la sol"
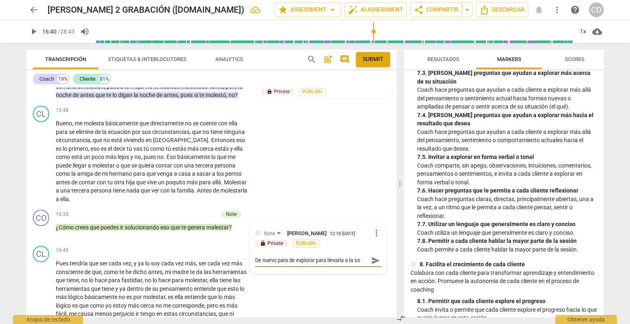
type textarea "De nuevo para de explorar para llevarla a la sol"
type textarea "De nuevo para de explorar para llevarla a la solu"
type textarea "De nuevo para de explorar para llevarla a la soluc"
type textarea "De nuevo para de explorar para llevarla a la soluci"
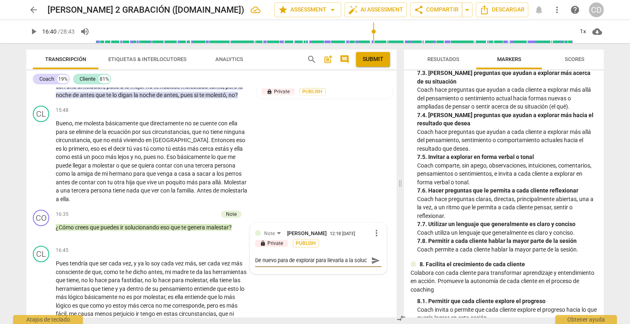
type textarea "De nuevo para de explorar para llevarla a la soluci"
type textarea "De nuevo para de explorar para llevarla a la solució"
type textarea "De nuevo para de explorar para llevarla a la solución"
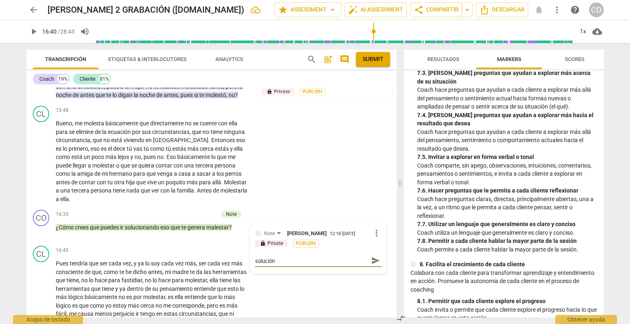
type textarea "De nuevo para de explorar para llevarla a la solución."
type textarea "De nuevo para de explorar para llevarla a la solución. T"
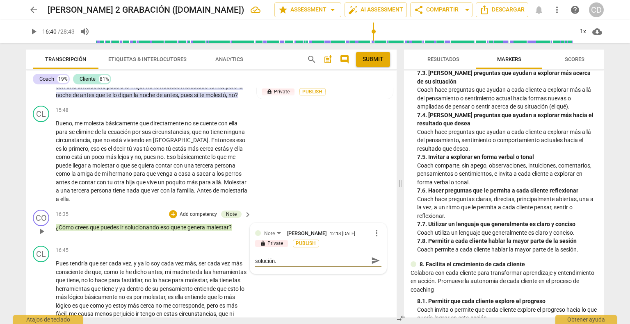
type textarea "De nuevo para de explorar para llevarla a la solución. T"
type textarea "De nuevo para de explorar para llevarla a la solución. Te"
type textarea "De nuevo para de explorar para llevarla a la solución. Ten"
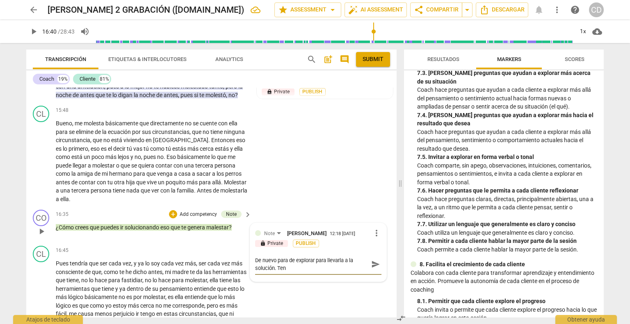
type textarea "De nuevo para de explorar para llevarla a la solución. Tend"
type textarea "De nuevo para de explorar para llevarla a la solución. Tendr"
type textarea "De nuevo para de explorar para llevarla a la solución. Tendrí"
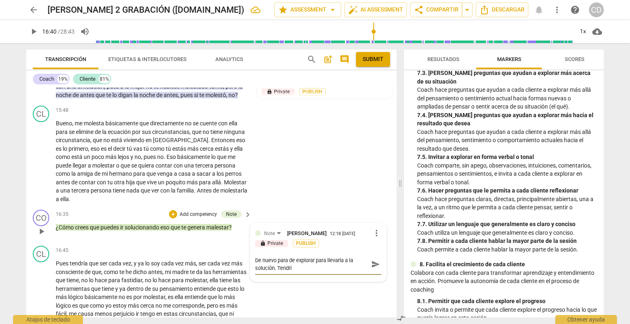
type textarea "De nuevo para de explorar para llevarla a la solución. Tendría"
type textarea "De nuevo para de explorar para llevarla a la solución. Tendría q"
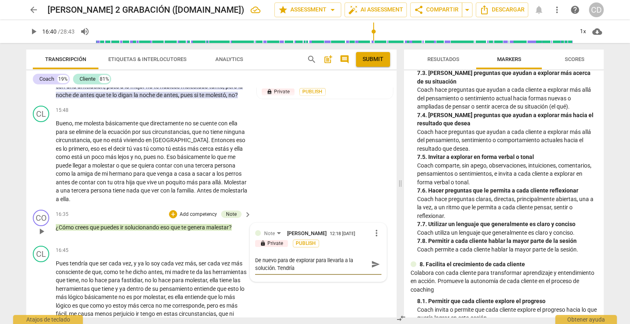
type textarea "De nuevo para de explorar para llevarla a la solución. Tendría q"
type textarea "De nuevo para de explorar para llevarla a la solución. Tendría qu"
type textarea "De nuevo para de explorar para llevarla a la solución. Tendría que"
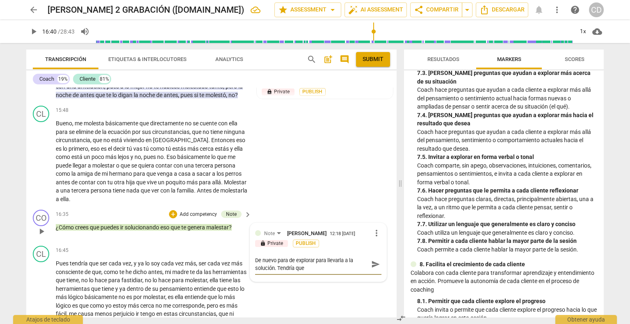
type textarea "De nuevo para de explorar para llevarla a la solución. Tendría que"
type textarea "De nuevo para de explorar para llevarla a la solución. Tendría que s"
type textarea "De nuevo para de explorar para llevarla a la solución. Tendría que se"
type textarea "De nuevo para de explorar para llevarla a la solución. Tendría que seg"
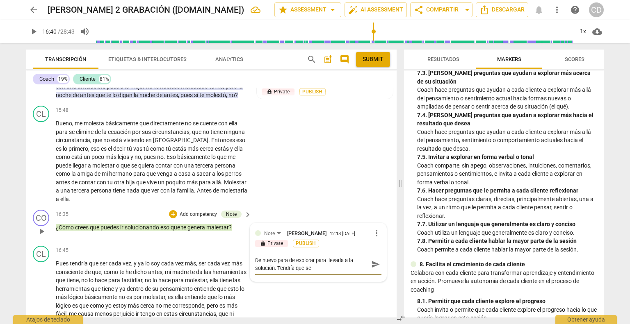
type textarea "De nuevo para de explorar para llevarla a la solución. Tendría que seg"
type textarea "De nuevo para de explorar para llevarla a la solución. Tendría que segu"
type textarea "De nuevo para de explorar para llevarla a la solución. Tendría que segui"
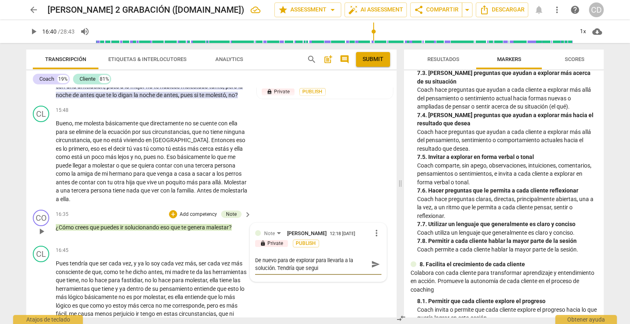
type textarea "De nuevo para de explorar para llevarla a la solución. Tendría que seguir"
type textarea "De nuevo para de explorar para llevarla a la solución. Tendría que seguir p"
type textarea "De nuevo para de explorar para llevarla a la solución. Tendría que seguir pr"
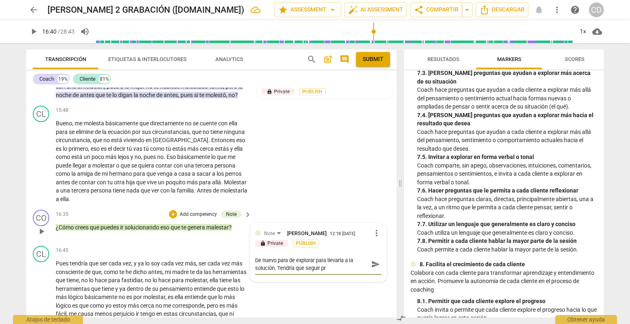
type textarea "De nuevo para de explorar para llevarla a la solución. Tendría que seguir pro"
type textarea "De nuevo para de explorar para llevarla a la solución. Tendría que seguir prof"
type textarea "De nuevo para de explorar para llevarla a la solución. Tendría que seguir profu"
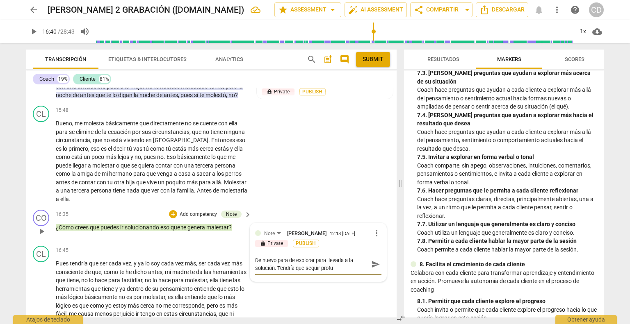
type textarea "De nuevo para de explorar para llevarla a la solución. Tendría que seguir profun"
type textarea "De nuevo para de explorar para llevarla a la solución. Tendría que seguir profu…"
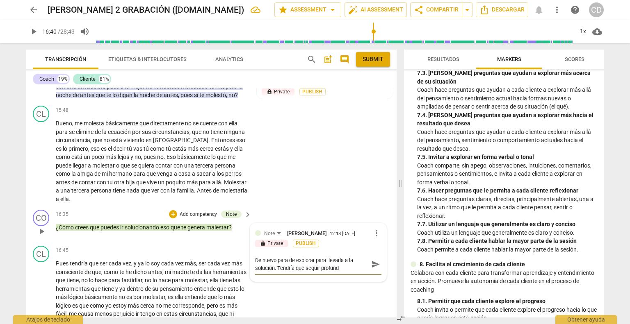
type textarea "De nuevo para de explorar para llevarla a la solución. Tendría que seguir profu…"
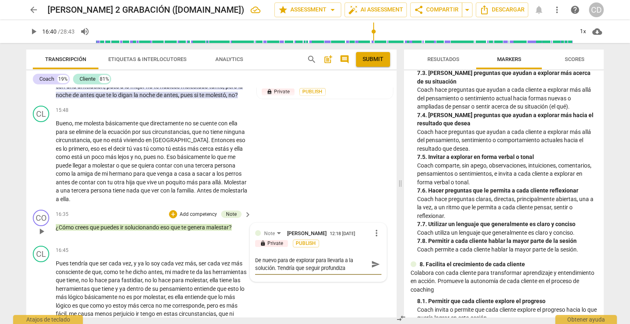
type textarea "De nuevo para de explorar para llevarla a la solución. Tendría que seguir profu…"
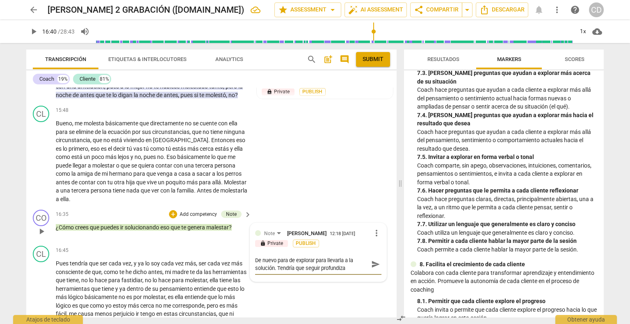
type textarea "De nuevo para de explorar para llevarla a la solución. Tendría que seguir profu…"
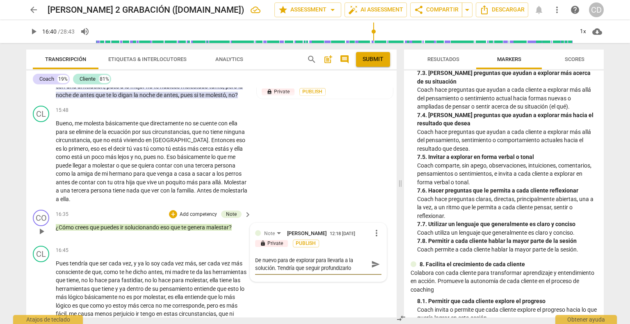
type textarea "De nuevo para de explorar para llevarla a la solución. Tendría que seguir profu…"
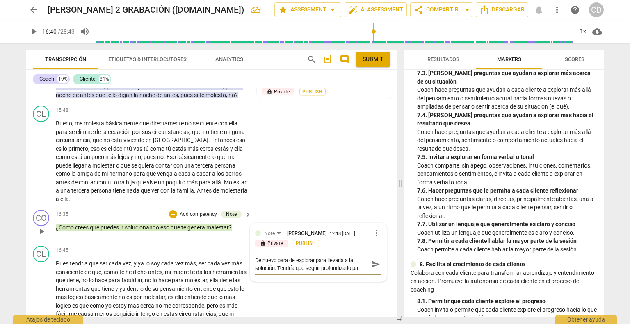
type textarea "De nuevo para de explorar para llevarla a la solución. Tendría que seguir profu…"
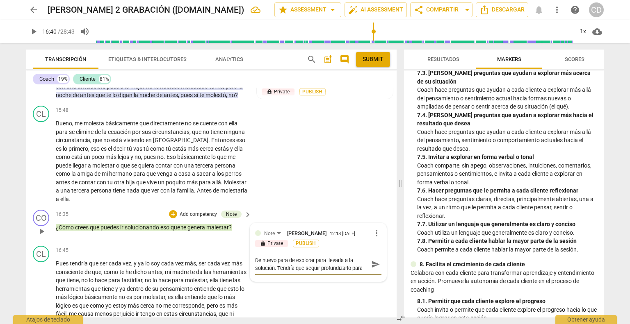
type textarea "De nuevo para de explorar para llevarla a la solución. Tendría que seguir profu…"
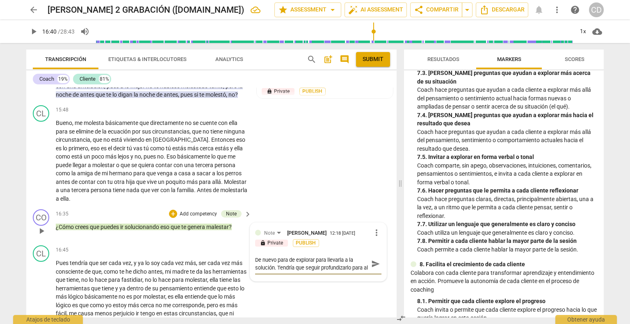
type textarea "De nuevo para de explorar para llevarla a la solución. Tendría que seguir profu…"
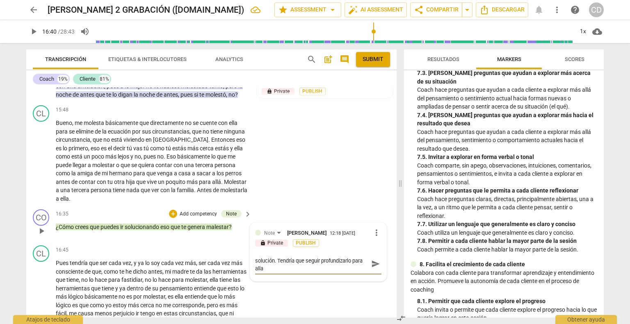
type textarea "De nuevo para de explorar para llevarla a la solución. Tendría que seguir profu…"
click at [253, 281] on div "Note Concha Durante 12:18 09-24-2025 more_vert lock Private Publish De nuevo pa…" at bounding box center [318, 252] width 136 height 58
click at [255, 272] on textarea "De nuevo para de explorar para llevarla a la solución. Tendría que seguir profu…" at bounding box center [311, 264] width 113 height 16
click at [273, 272] on textarea "De nuevo para de explorar para llevarla a la solución. Tendría que seguir profu…" at bounding box center [311, 264] width 113 height 16
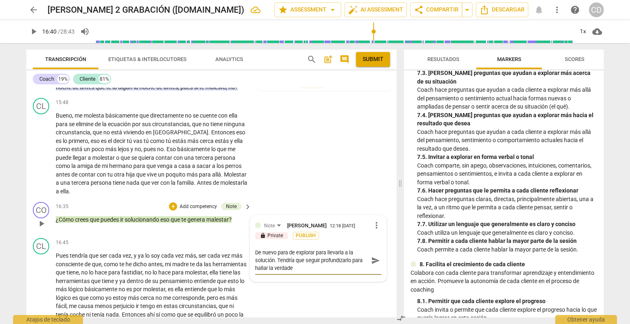
scroll to position [0, 0]
click at [373, 265] on span "send" at bounding box center [375, 260] width 9 height 9
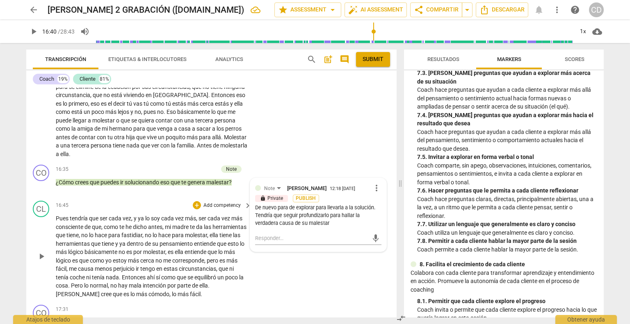
scroll to position [2788, 0]
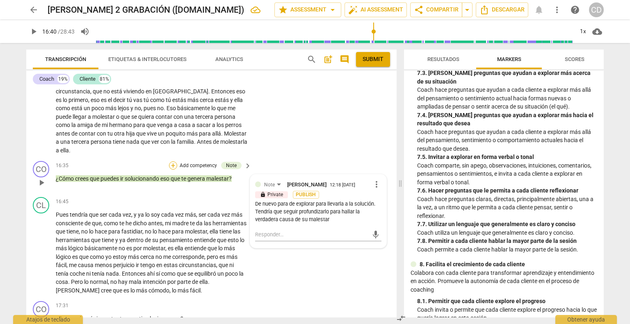
click at [172, 170] on div "+" at bounding box center [173, 166] width 8 height 8
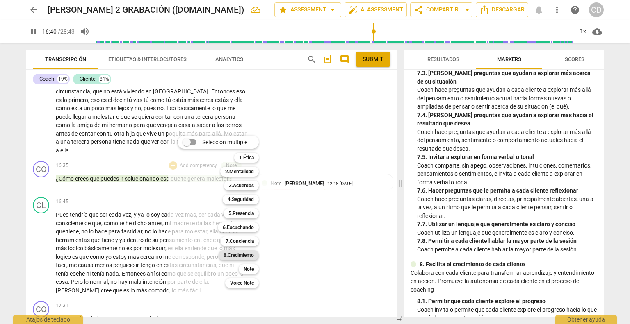
click at [237, 256] on b "8.Сrecimiento" at bounding box center [239, 256] width 31 height 10
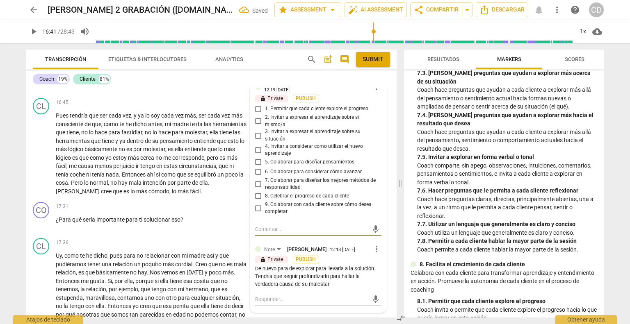
scroll to position [2879, 0]
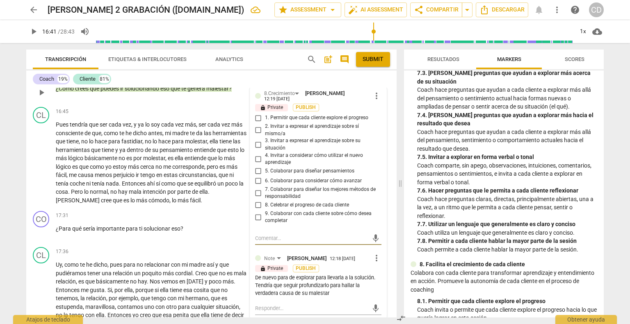
click at [258, 176] on input "5. Colaborar para diseñar pensamientos" at bounding box center [258, 172] width 13 height 10
click at [38, 168] on span "play_arrow" at bounding box center [42, 163] width 10 height 10
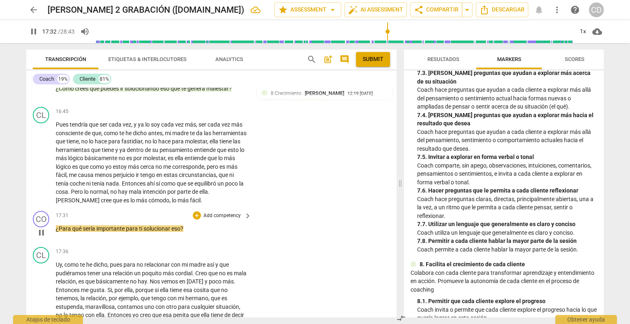
scroll to position [2961, 0]
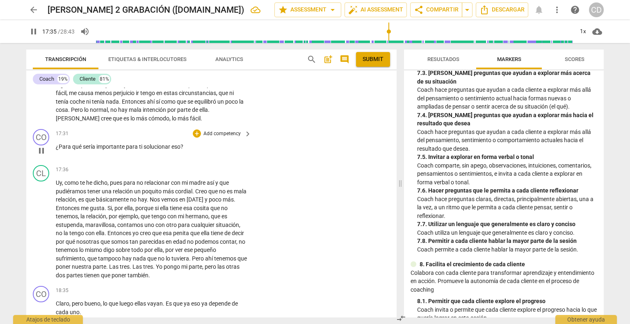
click at [44, 156] on span "pause" at bounding box center [42, 151] width 10 height 10
click at [196, 138] on div "+" at bounding box center [197, 134] width 8 height 8
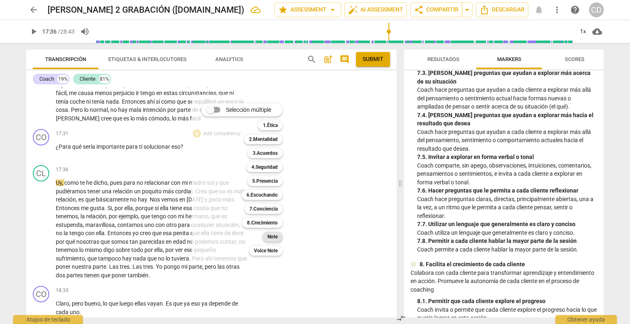
click at [273, 238] on b "Note" at bounding box center [272, 237] width 10 height 10
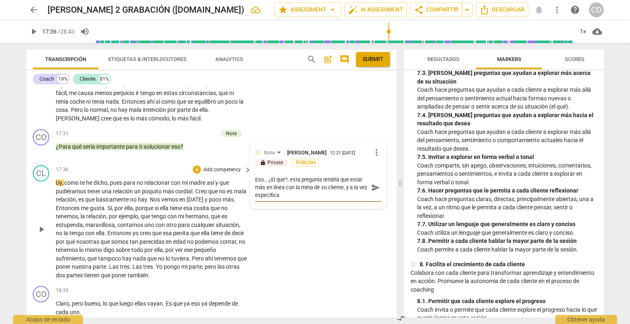
scroll to position [0, 0]
click at [39, 235] on span "play_arrow" at bounding box center [42, 230] width 10 height 10
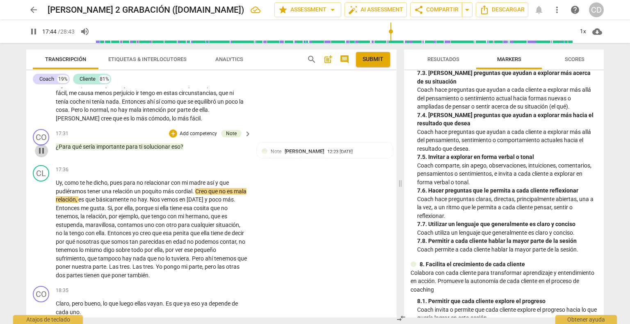
click at [41, 156] on span "pause" at bounding box center [42, 151] width 10 height 10
click at [171, 138] on div "+" at bounding box center [173, 134] width 8 height 8
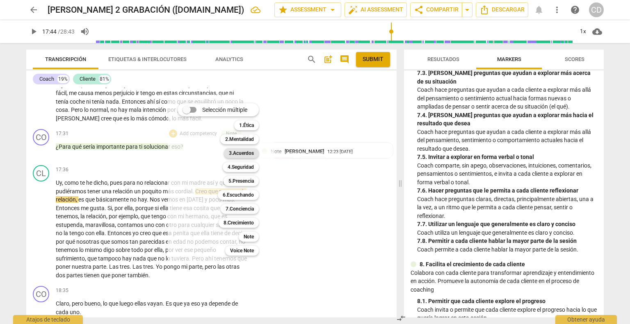
click at [259, 154] on div "3.Acuerdos" at bounding box center [241, 153] width 35 height 10
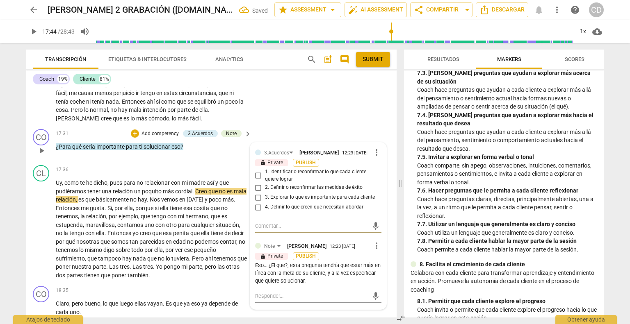
click at [258, 203] on input "3. Explorar lo que es importante para cada cliente" at bounding box center [258, 198] width 13 height 10
click at [41, 235] on span "play_arrow" at bounding box center [42, 230] width 10 height 10
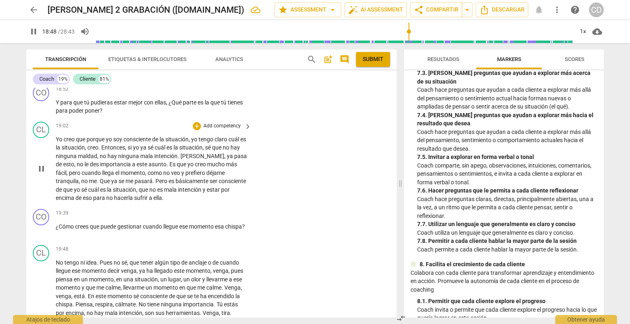
scroll to position [3248, 0]
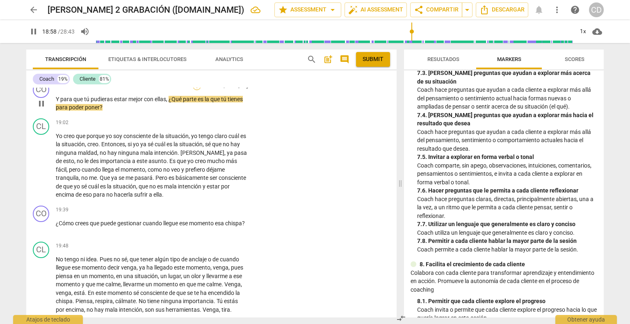
click at [196, 90] on div "+" at bounding box center [197, 86] width 8 height 8
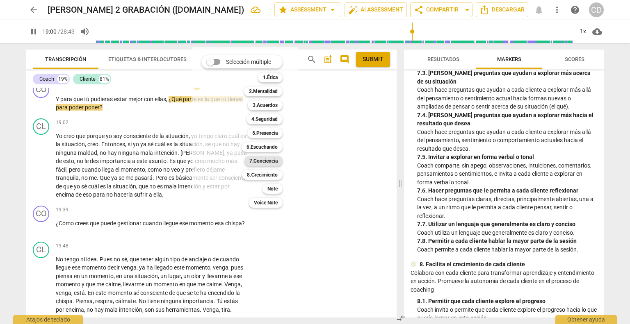
click at [270, 162] on b "7.Conciencia" at bounding box center [263, 161] width 28 height 10
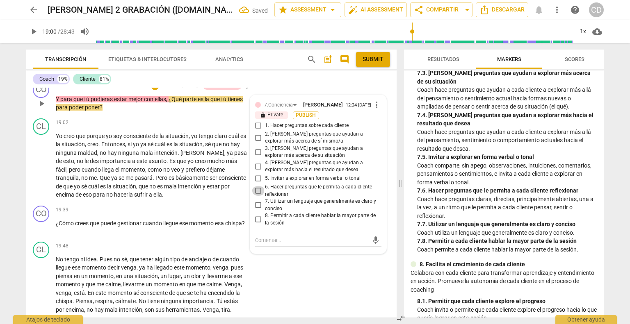
click at [258, 196] on input "6. Hacer preguntas que le permita a cada cliente reflexionar" at bounding box center [258, 191] width 13 height 10
click at [43, 171] on span "play_arrow" at bounding box center [42, 166] width 10 height 10
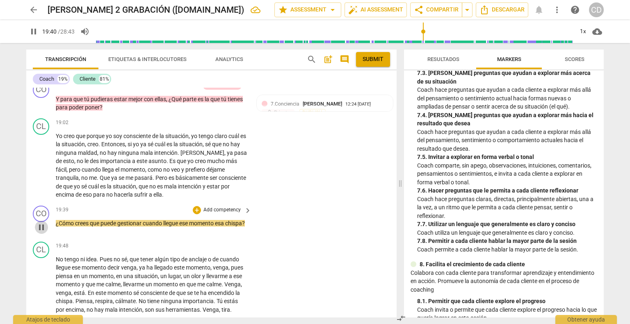
click at [39, 233] on span "pause" at bounding box center [42, 228] width 10 height 10
click at [196, 215] on div "+" at bounding box center [197, 210] width 8 height 8
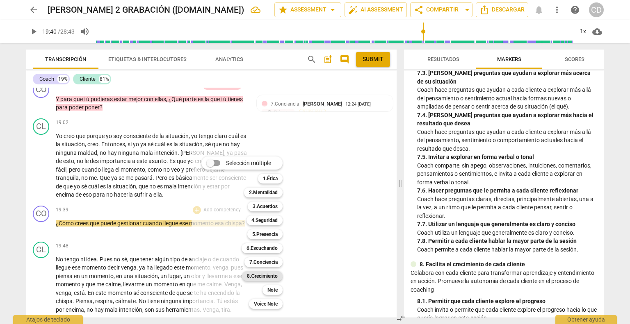
click at [278, 278] on b "8.Сrecimiento" at bounding box center [262, 277] width 31 height 10
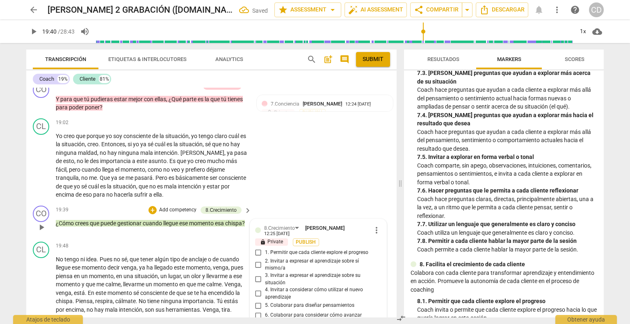
scroll to position [3464, 0]
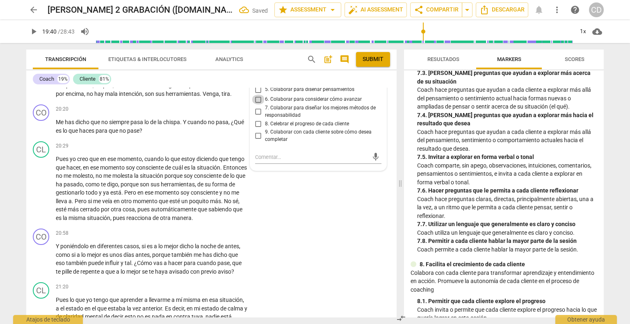
click at [258, 105] on input "6. Colaborar para considerar cómo avanzar" at bounding box center [258, 100] width 13 height 10
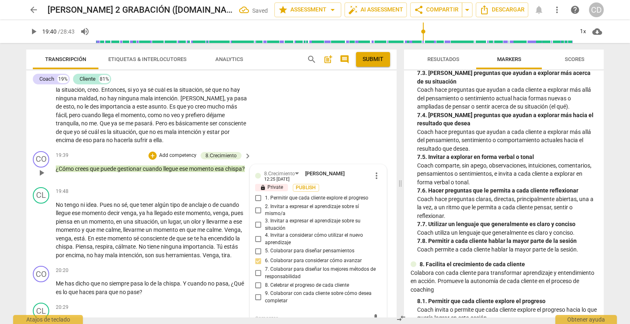
scroll to position [3300, 0]
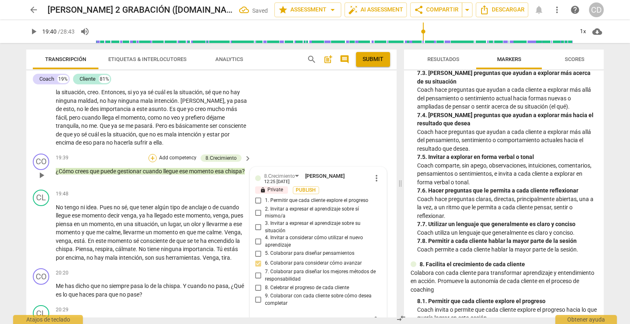
click at [153, 162] on div "+" at bounding box center [152, 158] width 8 height 8
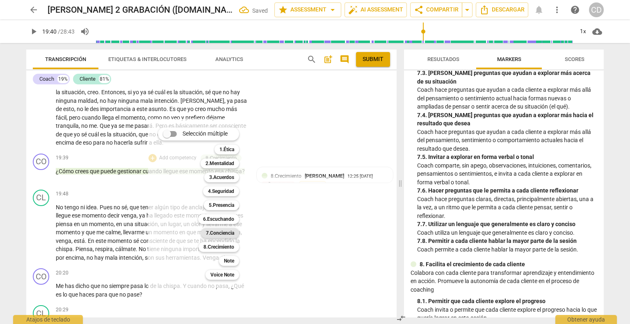
click at [221, 235] on b "7.Conciencia" at bounding box center [220, 233] width 28 height 10
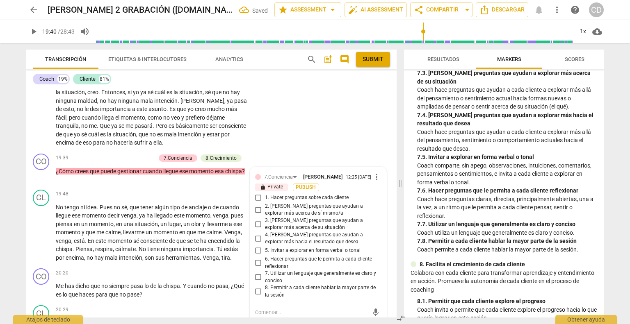
scroll to position [3459, 0]
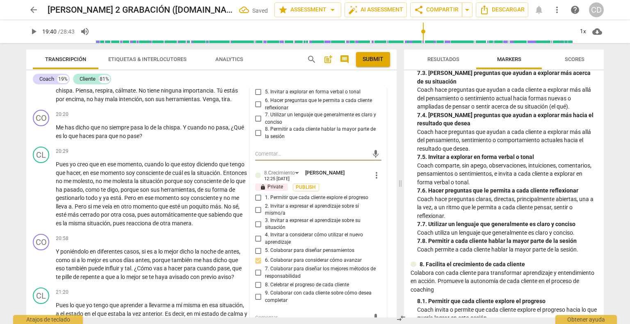
click at [255, 85] on input "4. [PERSON_NAME] preguntas que ayudan a explorar más hacia el resultado que des…" at bounding box center [258, 80] width 13 height 10
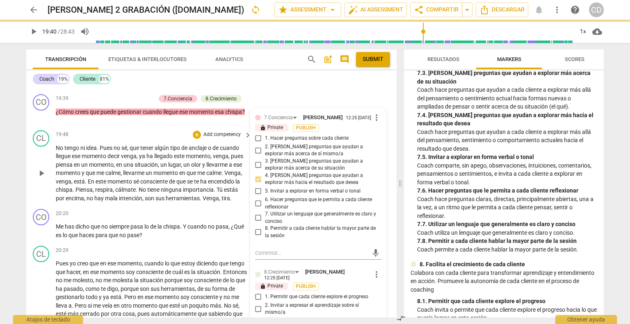
scroll to position [3377, 0]
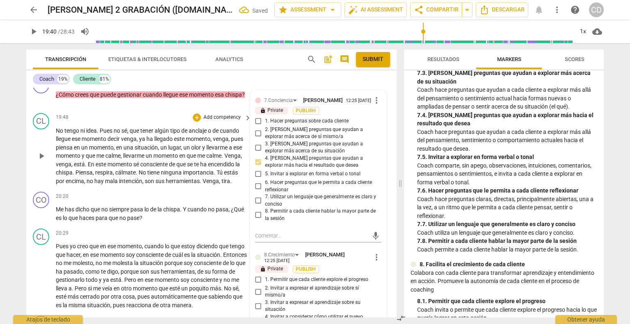
click at [41, 161] on span "play_arrow" at bounding box center [42, 156] width 10 height 10
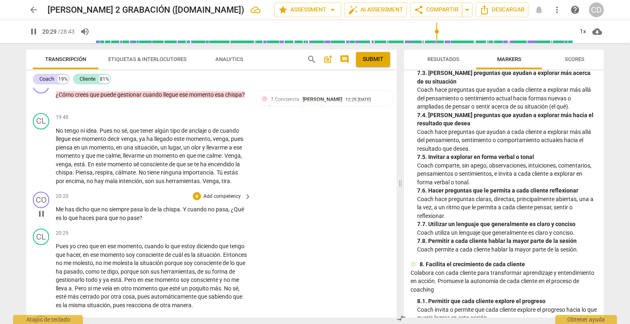
click at [191, 201] on div "+ Add competency keyboard_arrow_right" at bounding box center [221, 196] width 61 height 9
click at [194, 201] on div "+" at bounding box center [197, 196] width 8 height 8
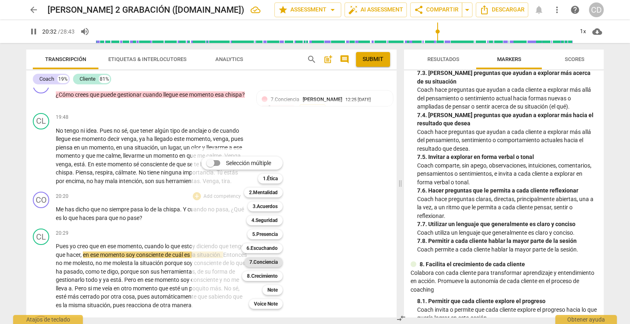
click at [257, 265] on b "7.Conciencia" at bounding box center [263, 263] width 28 height 10
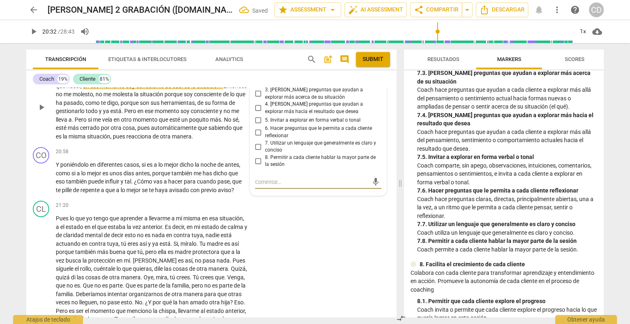
scroll to position [3534, 0]
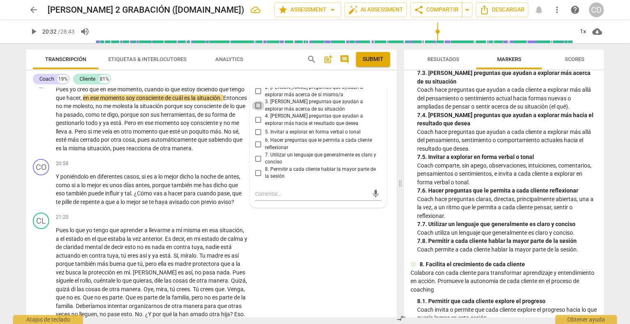
click at [255, 111] on input "3. [PERSON_NAME] preguntas que ayudan a explorar más acerca de su situación" at bounding box center [258, 106] width 13 height 10
click at [265, 198] on textarea at bounding box center [311, 194] width 113 height 8
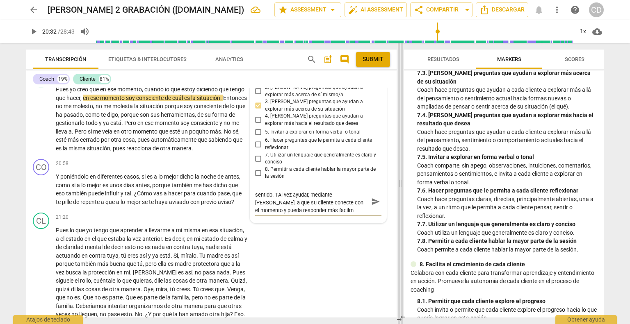
scroll to position [0, 0]
click at [372, 210] on span "send" at bounding box center [375, 205] width 9 height 9
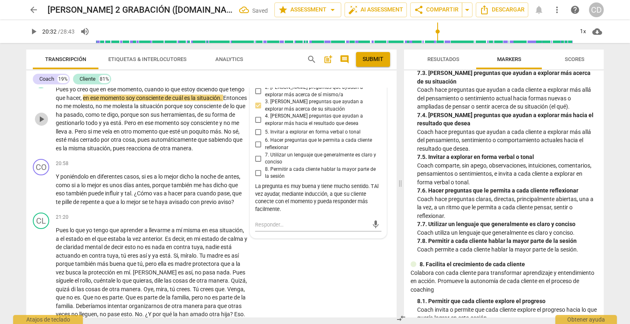
click at [41, 124] on span "play_arrow" at bounding box center [42, 119] width 10 height 10
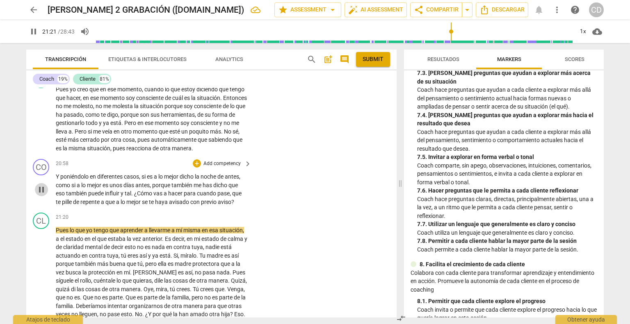
click at [39, 195] on span "pause" at bounding box center [42, 190] width 10 height 10
click at [198, 168] on div "+" at bounding box center [197, 164] width 8 height 8
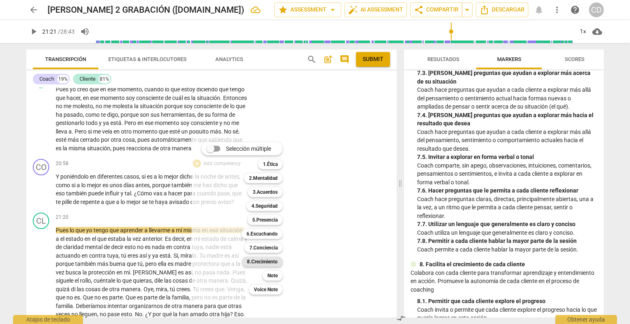
click at [272, 264] on b "8.Сrecimiento" at bounding box center [262, 262] width 31 height 10
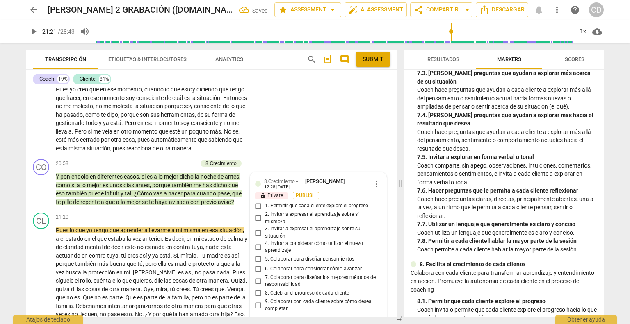
scroll to position [3713, 0]
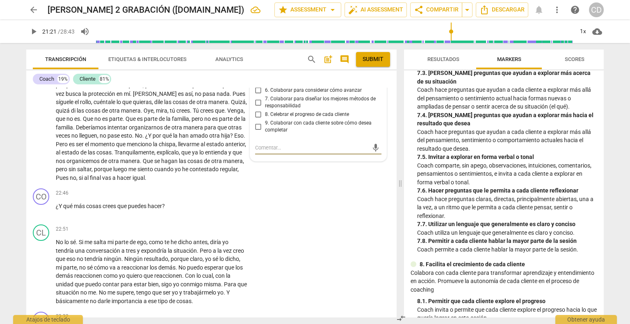
click at [256, 86] on input "5. Colaborar para diseñar pensamientos" at bounding box center [258, 81] width 13 height 10
click at [40, 120] on span "play_arrow" at bounding box center [42, 115] width 10 height 10
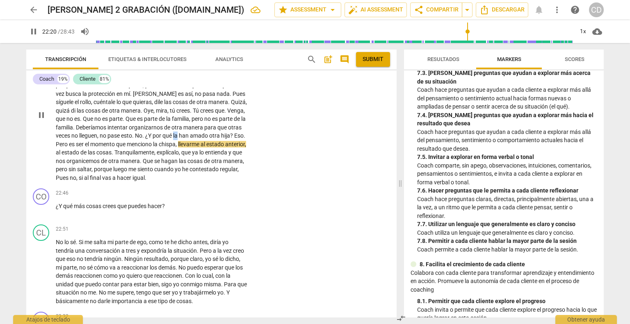
drag, startPoint x: 240, startPoint y: 188, endPoint x: 233, endPoint y: 193, distance: 8.9
click at [233, 182] on p "Pues lo que yo tengo que aprender a llevarme a mí misma en esa situación , a el…" at bounding box center [152, 115] width 192 height 135
click at [181, 139] on span "han" at bounding box center [186, 135] width 11 height 7
click at [181, 139] on span "has" at bounding box center [186, 135] width 11 height 7
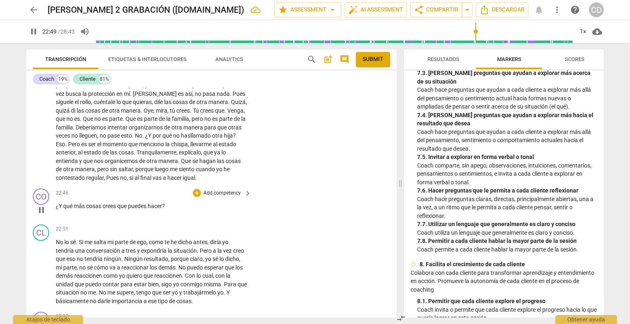
click at [45, 215] on span "pause" at bounding box center [42, 211] width 10 height 10
click at [195, 197] on div "+" at bounding box center [197, 193] width 8 height 8
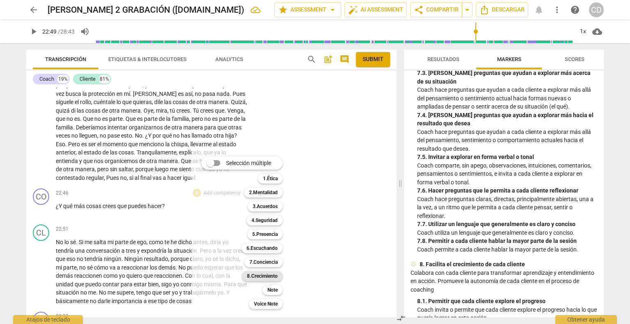
click at [272, 277] on b "8.Сrecimiento" at bounding box center [262, 277] width 31 height 10
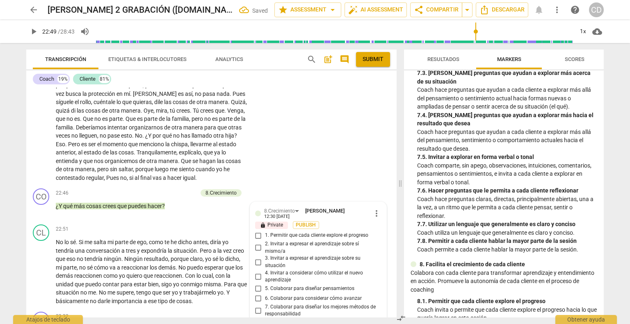
scroll to position [3930, 0]
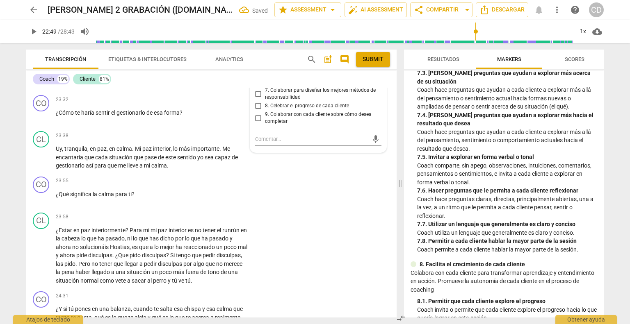
click at [258, 87] on input "6. Colaborar para considerar cómo avanzar" at bounding box center [258, 82] width 13 height 10
click at [299, 210] on div "CO play_arrow pause 23:55 + Add competency keyboard_arrow_right ¿Qué significa …" at bounding box center [211, 192] width 370 height 36
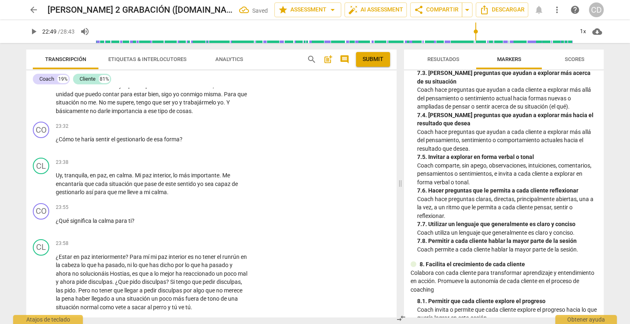
scroll to position [3889, 0]
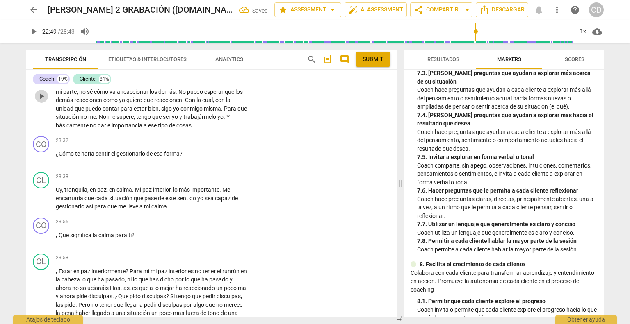
click at [40, 101] on span "play_arrow" at bounding box center [42, 96] width 10 height 10
drag, startPoint x: 41, startPoint y: 221, endPoint x: 144, endPoint y: 195, distance: 106.6
click at [42, 163] on span "pause" at bounding box center [42, 158] width 10 height 10
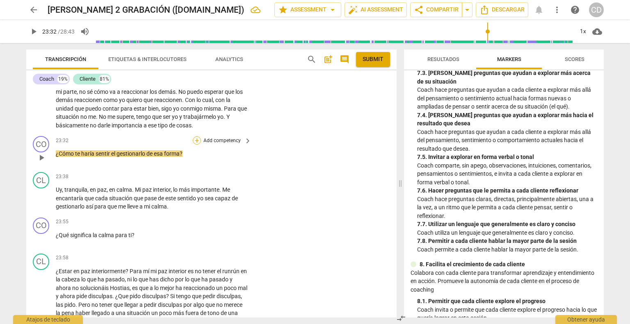
click at [198, 145] on div "+" at bounding box center [197, 141] width 8 height 8
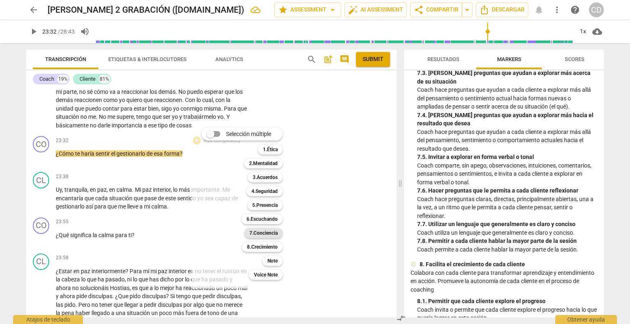
click at [272, 236] on b "7.Conciencia" at bounding box center [263, 233] width 28 height 10
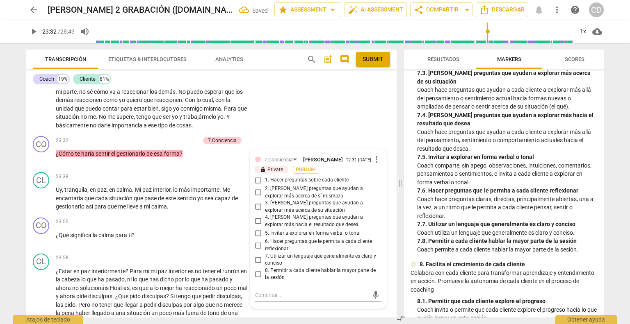
scroll to position [4047, 0]
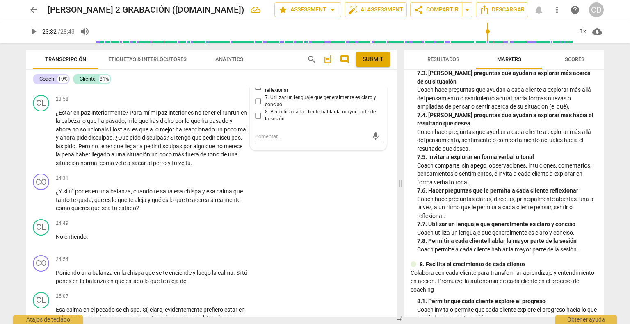
click at [256, 39] on input "2. [PERSON_NAME] preguntas que ayudan a explorar más acerca de sí mismo/a" at bounding box center [258, 34] width 13 height 10
click at [293, 216] on div "CO play_arrow pause 24:31 + Add competency keyboard_arrow_right ¿Y si tú pones …" at bounding box center [211, 194] width 370 height 46
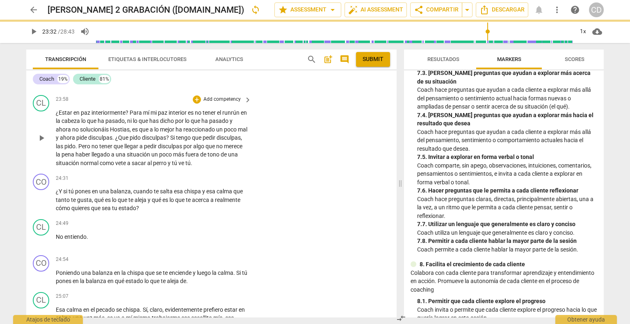
scroll to position [3965, 0]
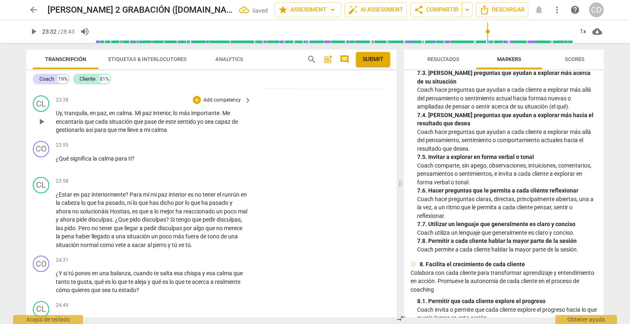
click at [41, 127] on span "play_arrow" at bounding box center [42, 122] width 10 height 10
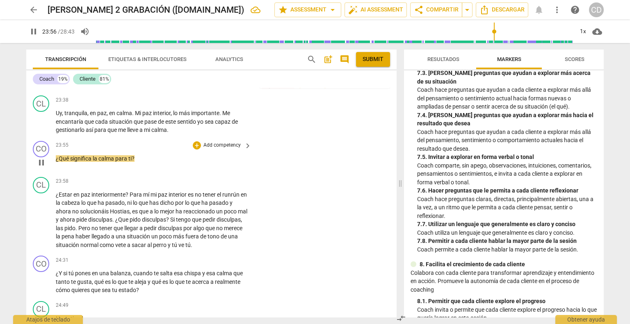
drag, startPoint x: 44, startPoint y: 225, endPoint x: 99, endPoint y: 223, distance: 55.0
click at [46, 168] on span "pause" at bounding box center [42, 163] width 10 height 10
click at [198, 150] on div "+" at bounding box center [197, 146] width 8 height 8
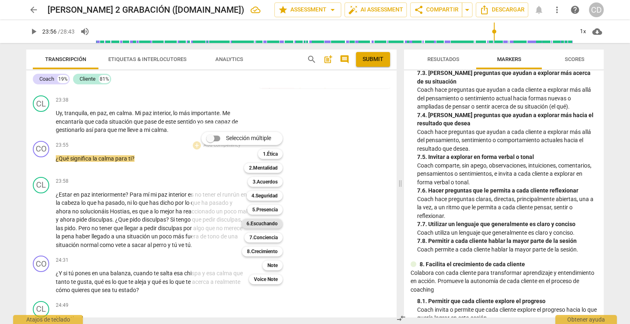
click at [273, 225] on b "6.Escuchando" at bounding box center [262, 224] width 31 height 10
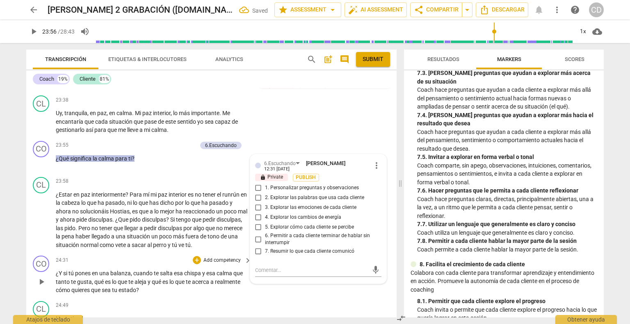
scroll to position [4096, 0]
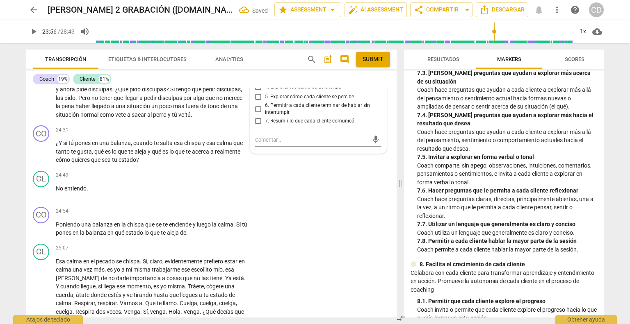
click at [260, 73] on input "2. Explorar las palabras que usa cada cliente" at bounding box center [258, 68] width 13 height 10
click at [257, 82] on input "3. Explorar las emociones de cada cliente" at bounding box center [258, 78] width 13 height 10
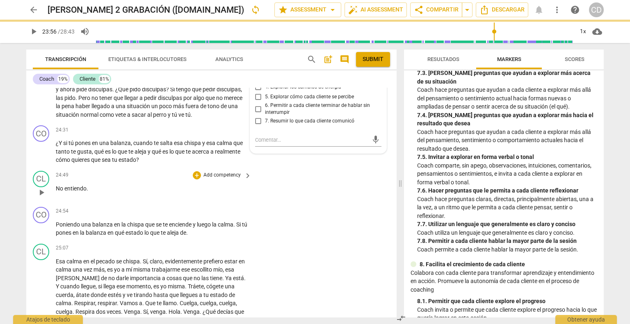
click at [307, 204] on div "CL play_arrow pause 24:49 + Add competency keyboard_arrow_right No entiendo ." at bounding box center [211, 186] width 370 height 36
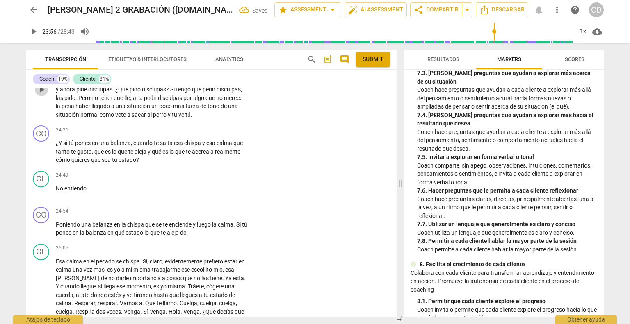
click at [43, 95] on span "play_arrow" at bounding box center [42, 90] width 10 height 10
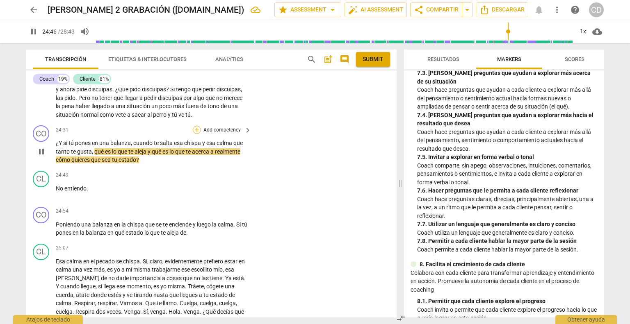
click at [195, 134] on div "+" at bounding box center [197, 130] width 8 height 8
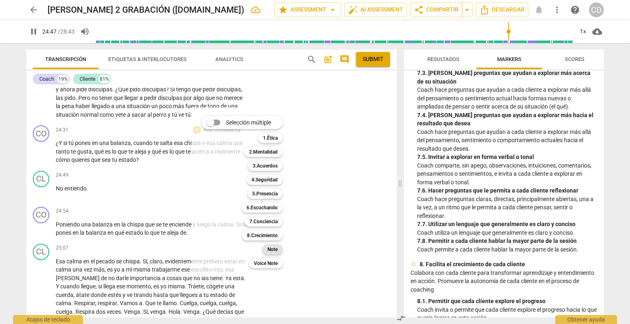
click at [274, 251] on b "Note" at bounding box center [272, 250] width 10 height 10
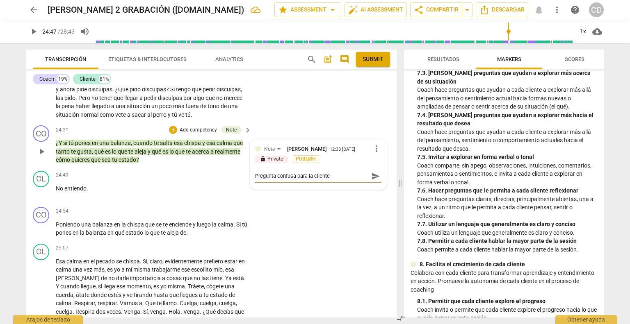
drag, startPoint x: 373, startPoint y: 239, endPoint x: 255, endPoint y: 249, distance: 118.1
click at [373, 181] on span "send" at bounding box center [375, 176] width 9 height 9
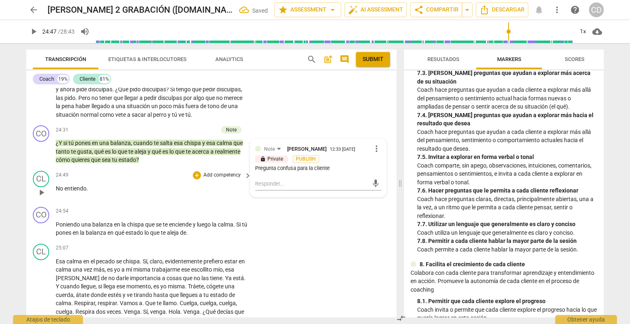
click at [40, 198] on span "play_arrow" at bounding box center [42, 193] width 10 height 10
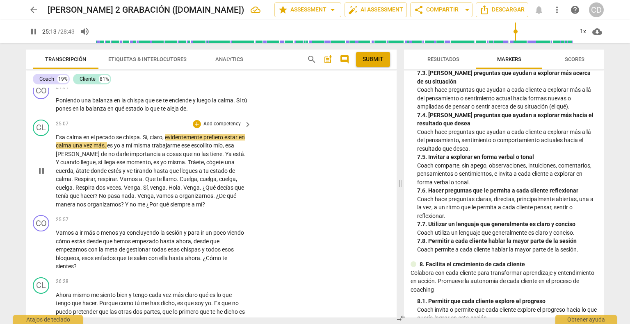
scroll to position [4219, 0]
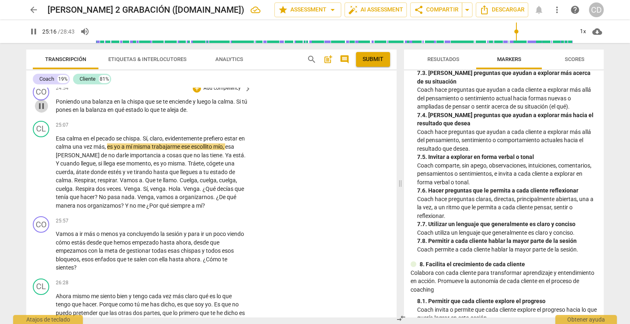
click at [41, 111] on span "pause" at bounding box center [42, 106] width 10 height 10
click at [195, 93] on div "+" at bounding box center [197, 88] width 8 height 8
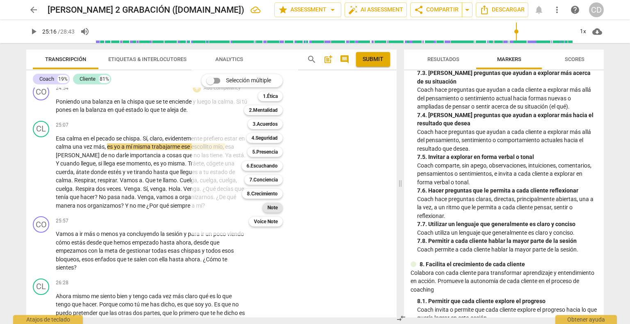
click at [269, 211] on b "Note" at bounding box center [272, 208] width 10 height 10
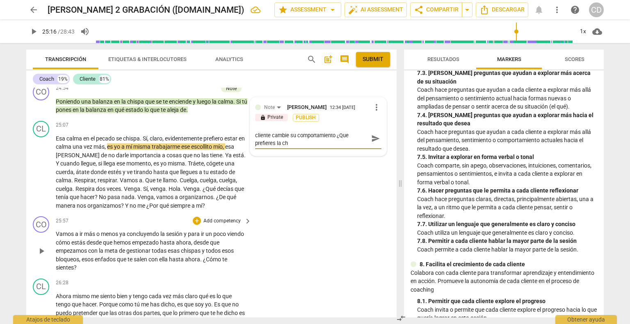
scroll to position [0, 0]
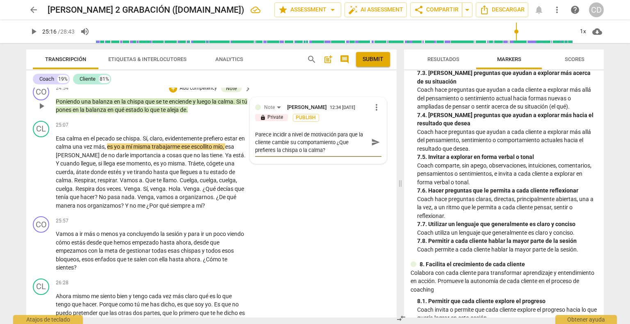
click at [337, 154] on textarea "Parece incidir a nivel de motivación para que la cliente cambie su comportamien…" at bounding box center [311, 142] width 113 height 23
click at [324, 154] on textarea "Parece incidir a nivel de motivación para que la cliente cambie su comportamien…" at bounding box center [311, 142] width 113 height 23
drag, startPoint x: 377, startPoint y: 204, endPoint x: 209, endPoint y: 240, distance: 172.5
click at [377, 147] on span "send" at bounding box center [375, 142] width 9 height 9
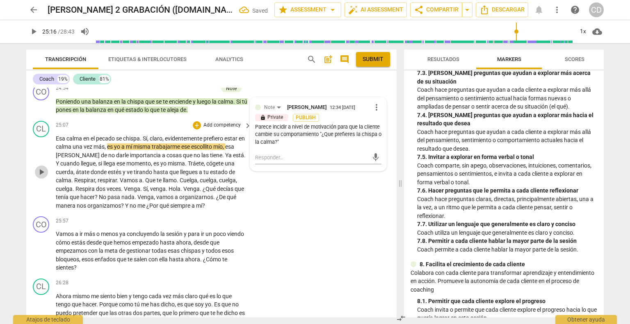
click at [43, 177] on span "play_arrow" at bounding box center [42, 172] width 10 height 10
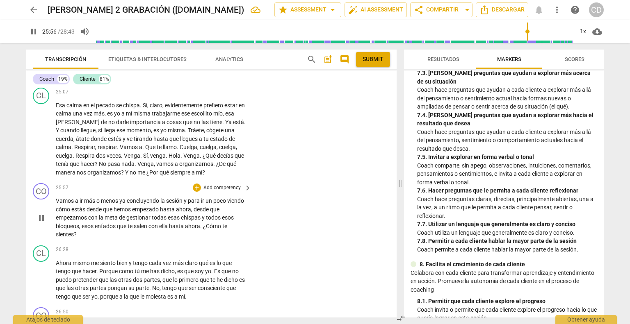
scroll to position [4301, 0]
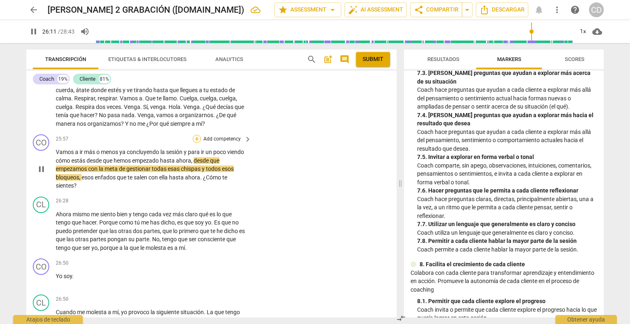
click at [198, 143] on div "+" at bounding box center [197, 139] width 8 height 8
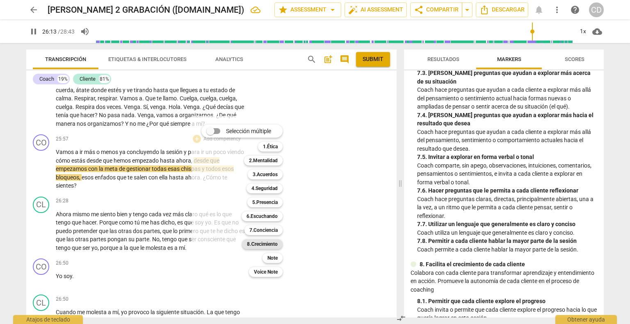
click at [266, 244] on b "8.Сrecimiento" at bounding box center [262, 245] width 31 height 10
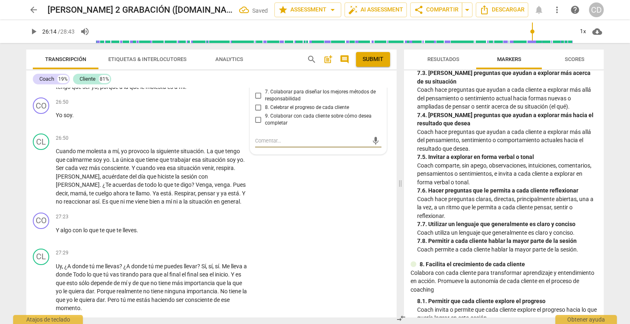
scroll to position [4421, 0]
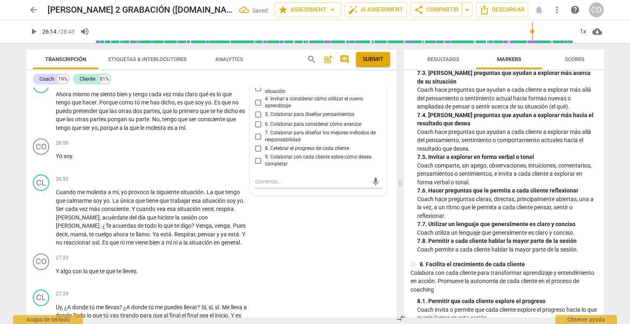
click at [257, 66] on input "1. Permitir que cada cliente explore el progreso" at bounding box center [258, 62] width 13 height 10
click at [312, 251] on div "CL play_arrow pause 26:50 + Add competency keyboard_arrow_right Cuando me moles…" at bounding box center [211, 210] width 370 height 79
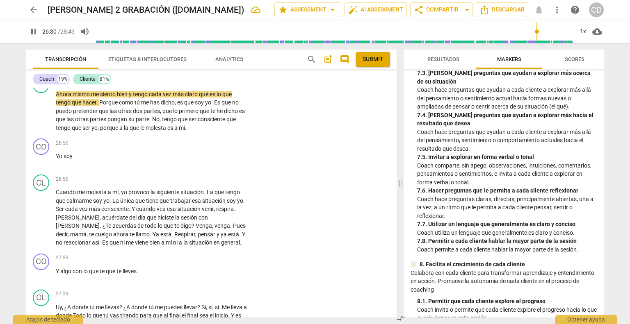
scroll to position [4380, 0]
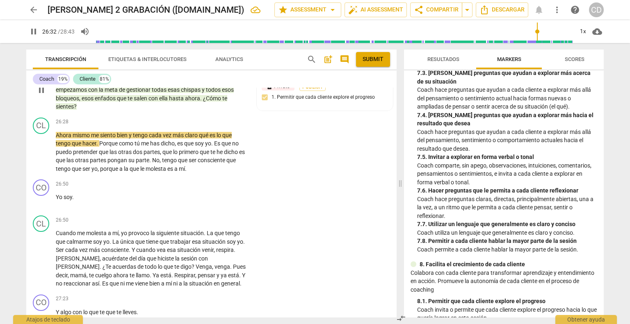
click at [151, 64] on div "+" at bounding box center [152, 60] width 8 height 8
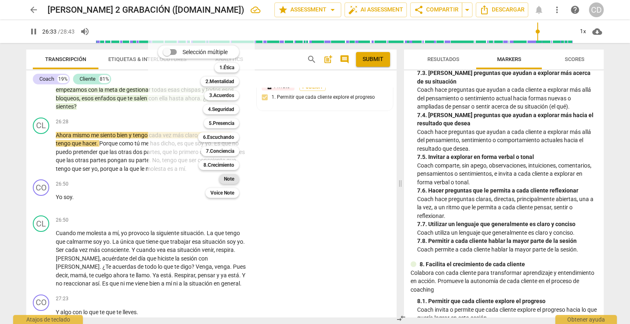
click at [226, 180] on b "Note" at bounding box center [229, 179] width 10 height 10
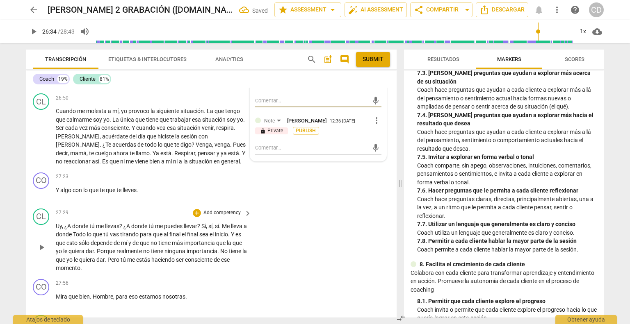
scroll to position [4503, 0]
drag, startPoint x: 278, startPoint y: 210, endPoint x: 281, endPoint y: 212, distance: 4.4
click at [279, 151] on textarea at bounding box center [311, 147] width 113 height 8
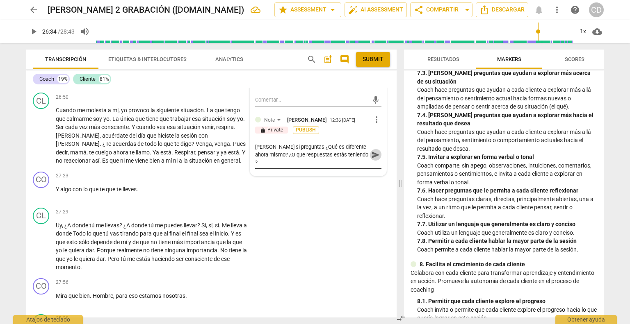
click at [374, 160] on span "send" at bounding box center [375, 155] width 9 height 9
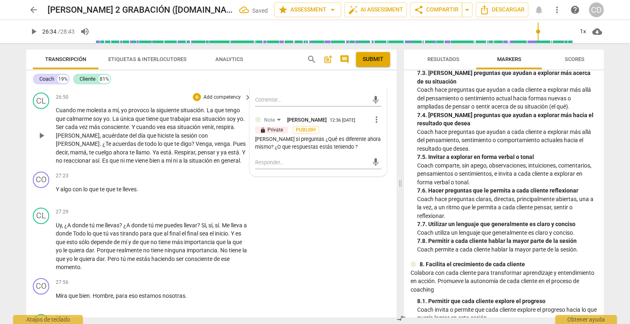
scroll to position [4380, 0]
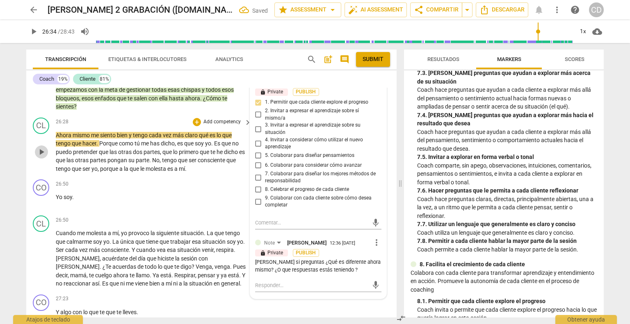
click at [45, 157] on span "play_arrow" at bounding box center [42, 152] width 10 height 10
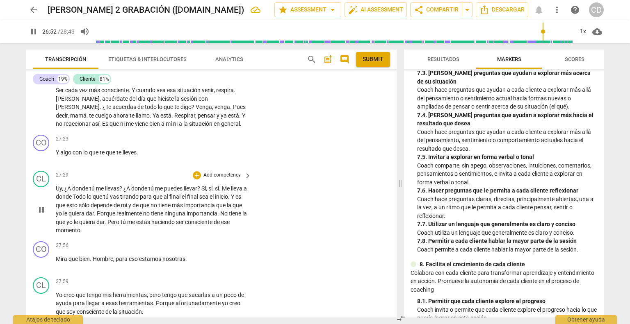
scroll to position [4544, 0]
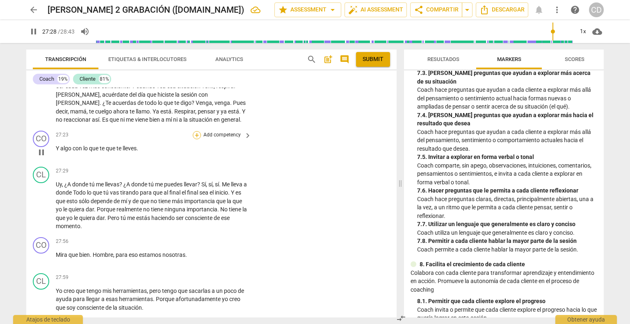
click at [196, 139] on div "+" at bounding box center [197, 135] width 8 height 8
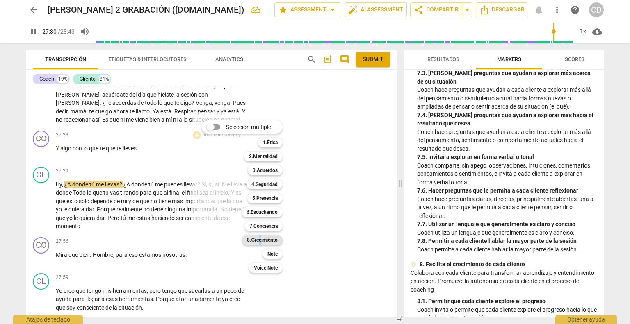
click at [261, 238] on b "8.Сrecimiento" at bounding box center [262, 240] width 31 height 10
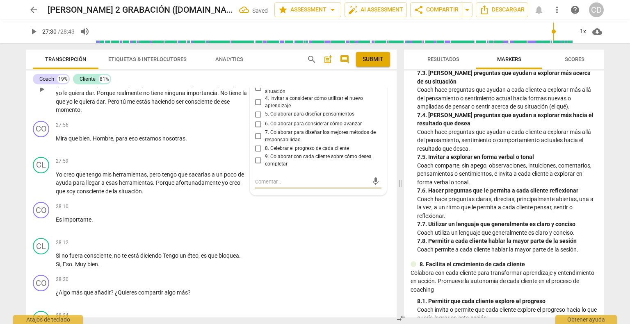
scroll to position [4619, 0]
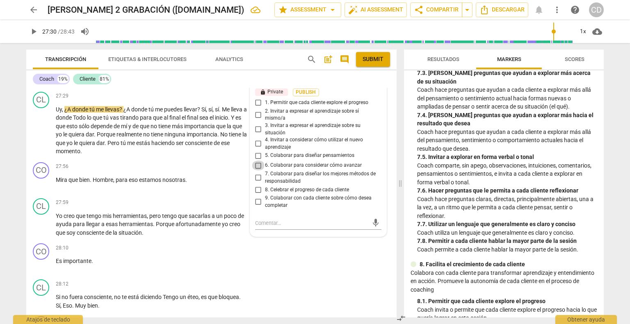
click at [258, 171] on input "6. Colaborar para considerar cómo avanzar" at bounding box center [258, 166] width 13 height 10
click at [46, 136] on span "play_arrow" at bounding box center [42, 131] width 10 height 10
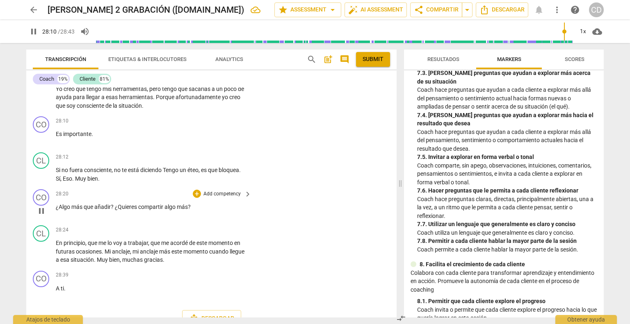
scroll to position [4783, 0]
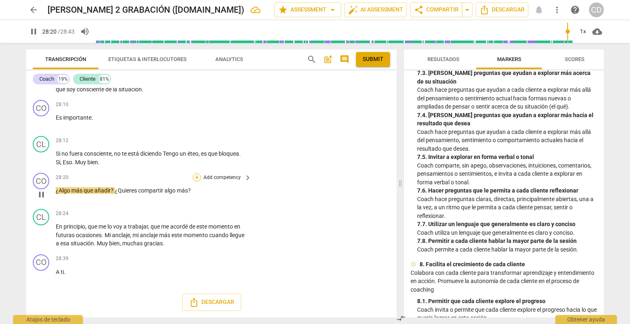
click at [193, 182] on div "+" at bounding box center [197, 178] width 8 height 8
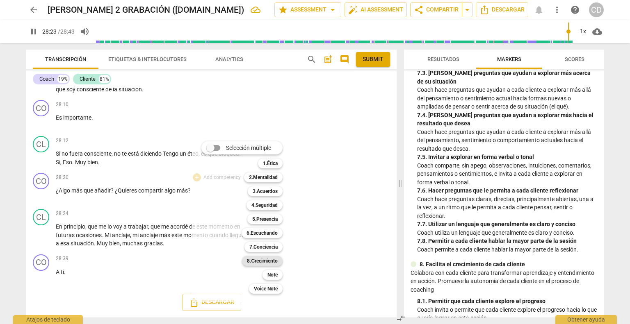
click at [264, 259] on b "8.Сrecimiento" at bounding box center [262, 261] width 31 height 10
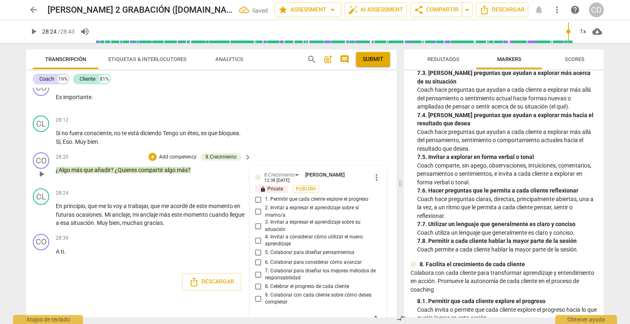
scroll to position [4860, 0]
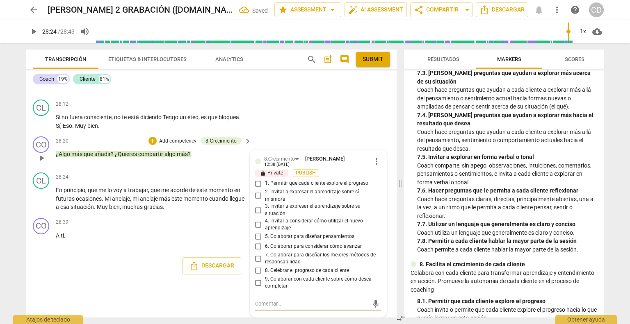
click at [259, 283] on input "9. Colaborar con cada cliente sobre cómo desea completar" at bounding box center [258, 283] width 13 height 10
click at [42, 159] on span "play_arrow" at bounding box center [42, 158] width 10 height 10
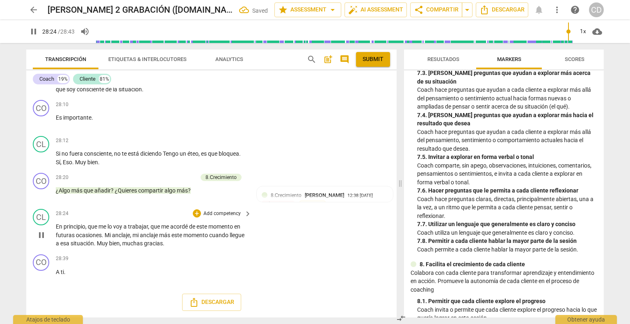
scroll to position [4822, 0]
click at [325, 61] on span "post_add" at bounding box center [328, 60] width 10 height 10
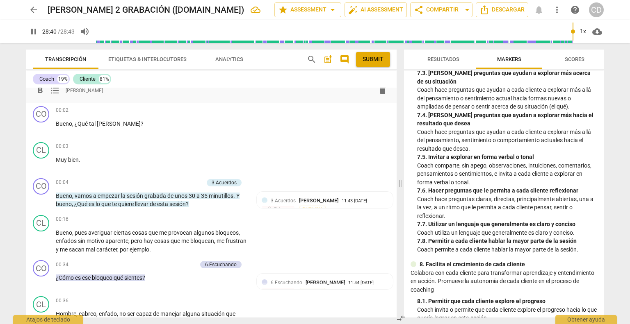
scroll to position [18, 0]
click at [111, 100] on div "format_bold format_list_bulleted Concha Durante delete Summary:" at bounding box center [211, 86] width 370 height 33
click at [82, 92] on span "[PERSON_NAME]" at bounding box center [84, 90] width 37 height 7
click at [105, 91] on div "format_bold format_list_bulleted Concha Durante delete" at bounding box center [211, 90] width 357 height 15
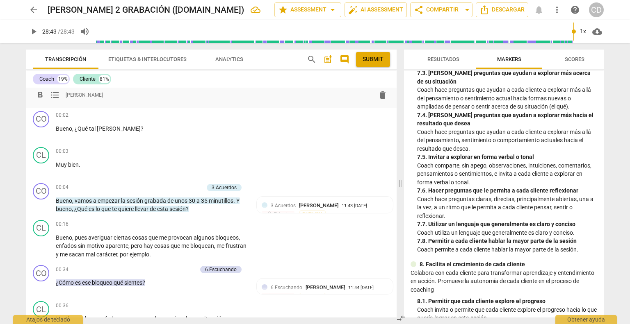
scroll to position [0, 0]
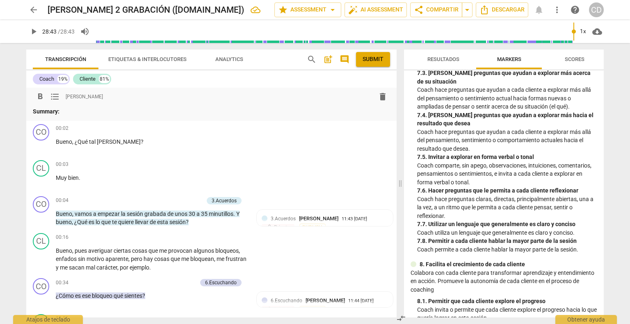
click at [76, 114] on p "Summary:" at bounding box center [211, 111] width 357 height 9
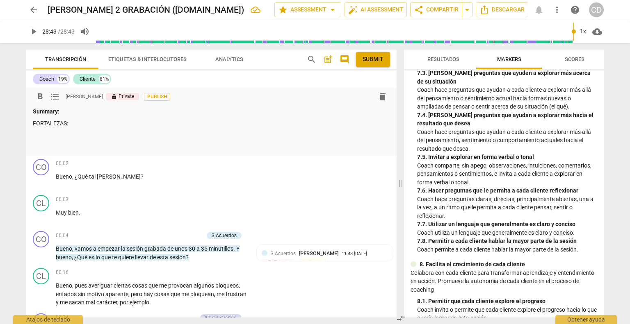
click at [44, 138] on p at bounding box center [211, 135] width 357 height 9
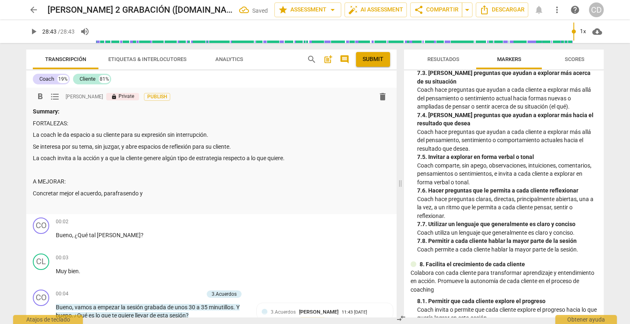
click at [130, 194] on p "Concretar mejor el acuerdo, parafrasendo y" at bounding box center [211, 194] width 357 height 9
click at [159, 196] on p "Concretar mejor el acuerdo, parafraseando y" at bounding box center [211, 194] width 357 height 9
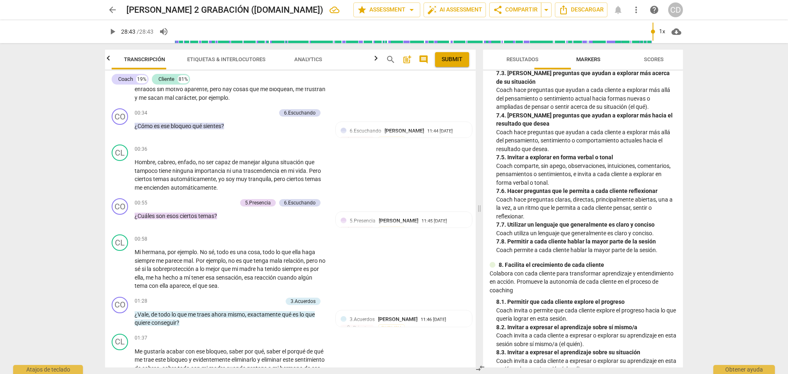
scroll to position [205, 0]
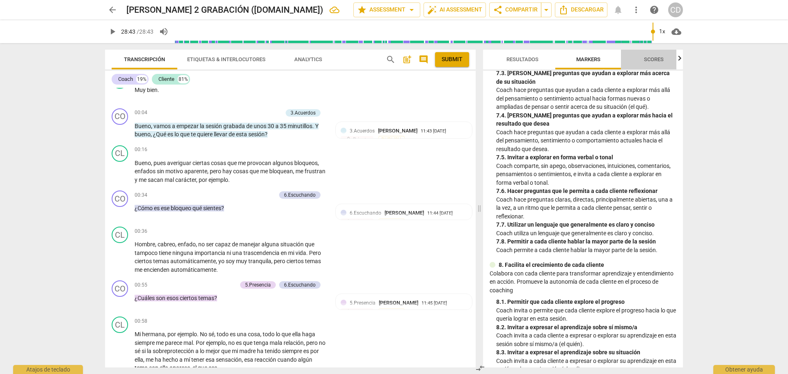
click at [630, 62] on span "Scores" at bounding box center [654, 59] width 20 height 6
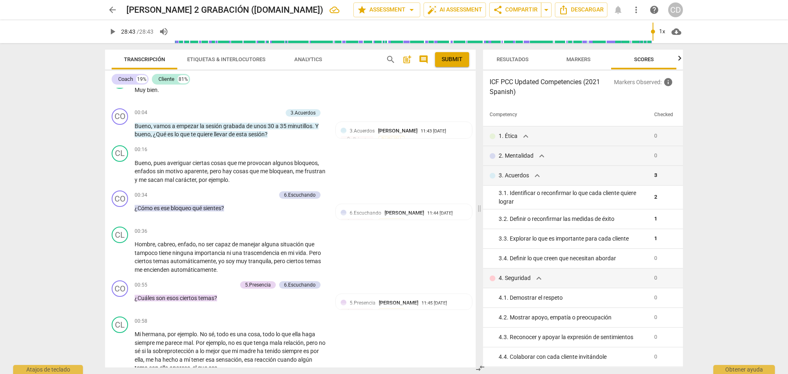
scroll to position [0, 10]
click at [550, 240] on div "3. 3. Explorar lo que es importante para cada cliente" at bounding box center [572, 238] width 149 height 9
click at [610, 237] on div "3. 3. Explorar lo que es importante para cada cliente" at bounding box center [572, 238] width 149 height 9
click at [630, 237] on td "1" at bounding box center [663, 239] width 25 height 20
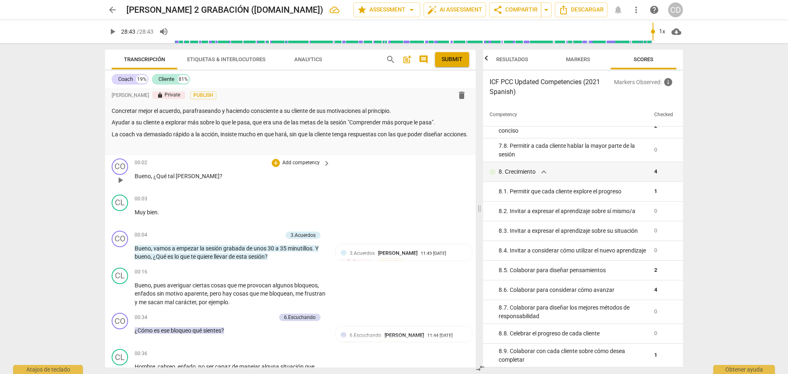
scroll to position [0, 0]
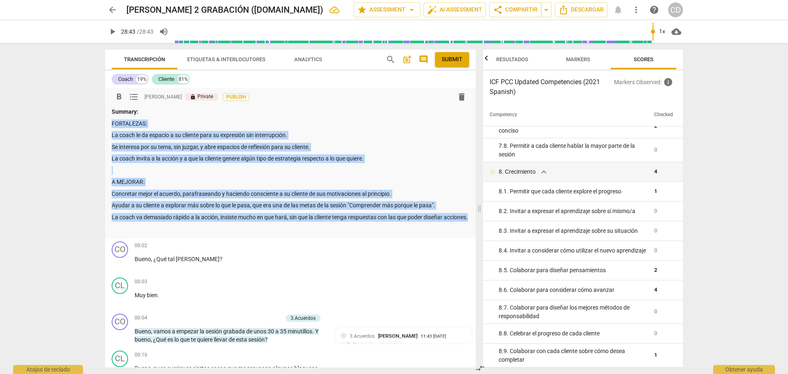
drag, startPoint x: 147, startPoint y: 227, endPoint x: 112, endPoint y: 121, distance: 111.7
click at [112, 121] on div "Summary: FORTALEZAS: La coach le da espacio a su cliente para su expresión sin …" at bounding box center [290, 170] width 357 height 126
copy div "FORTALEZAS: La coach le da espacio a su cliente para su expresión sin interrupc…"
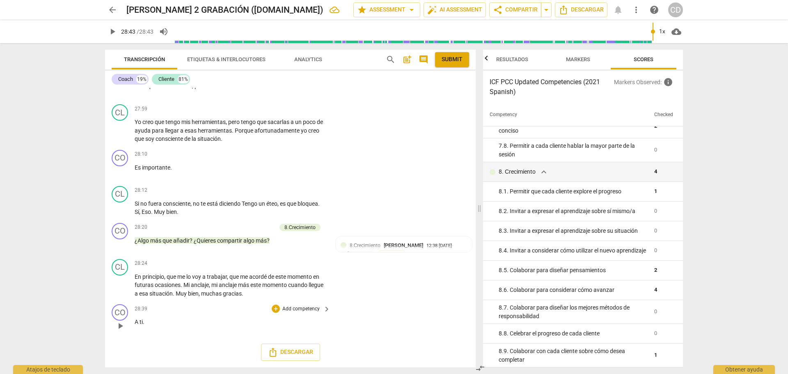
scroll to position [4949, 0]
click at [298, 324] on span "Descargar" at bounding box center [290, 352] width 45 height 10
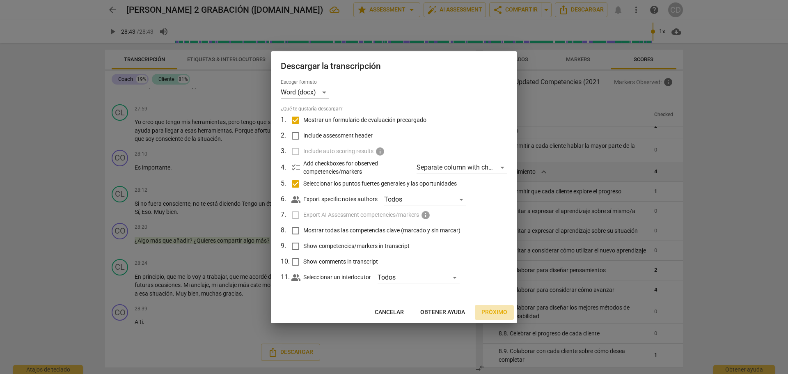
click at [493, 312] on span "Próximo" at bounding box center [494, 312] width 26 height 8
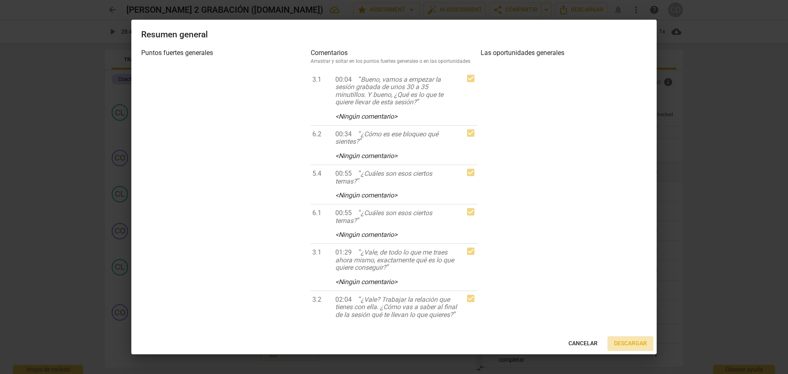
click at [630, 324] on span "Descargar" at bounding box center [630, 343] width 33 height 8
